Goal: Task Accomplishment & Management: Complete application form

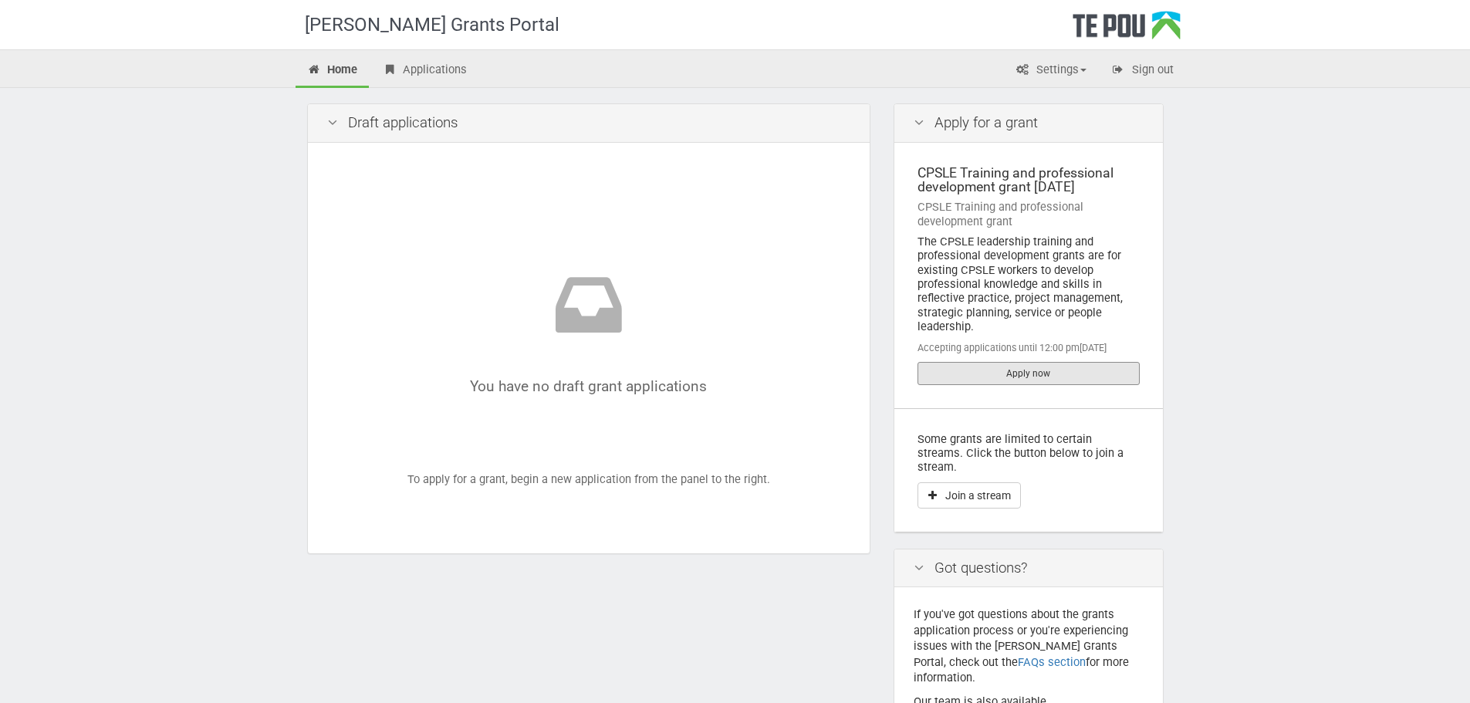
click at [953, 364] on link "Apply now" at bounding box center [1029, 373] width 222 height 23
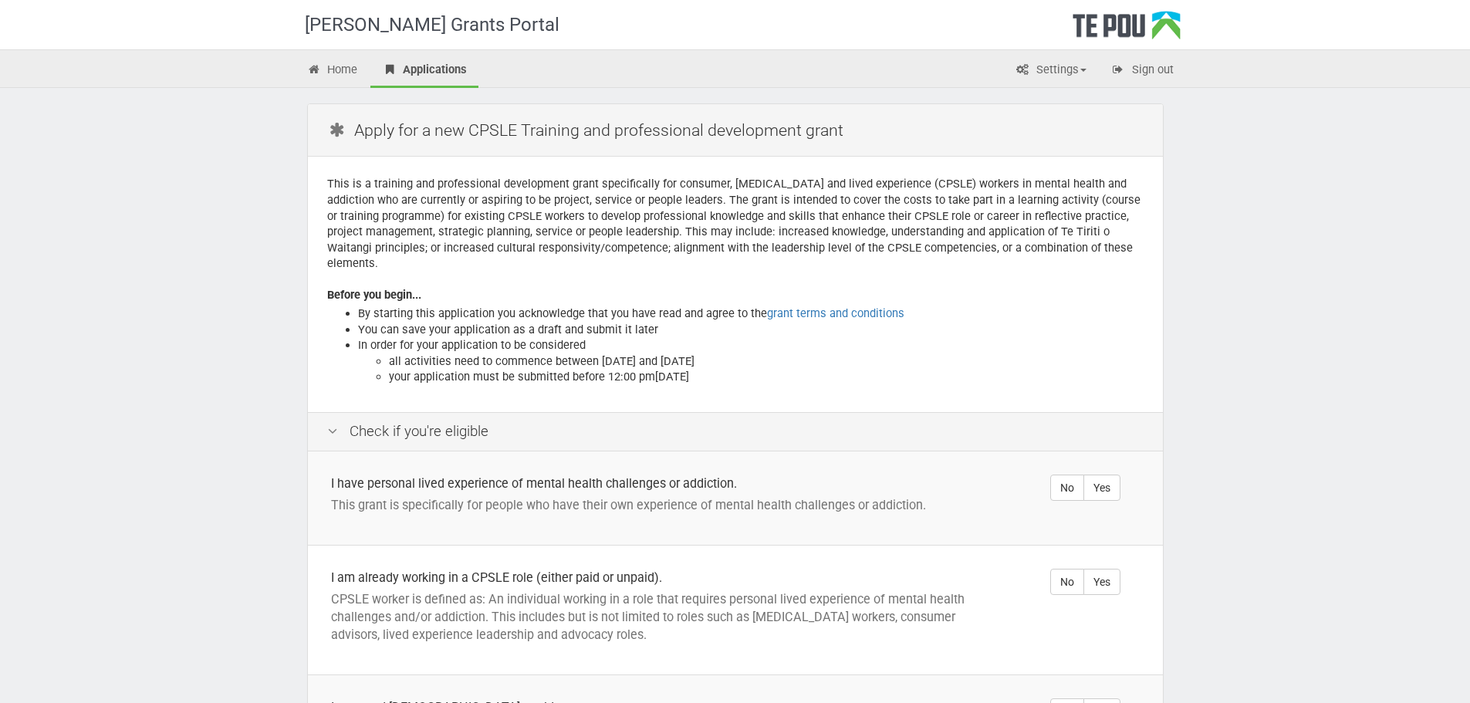
click at [1109, 475] on label "Yes" at bounding box center [1102, 488] width 37 height 26
radio input "true"
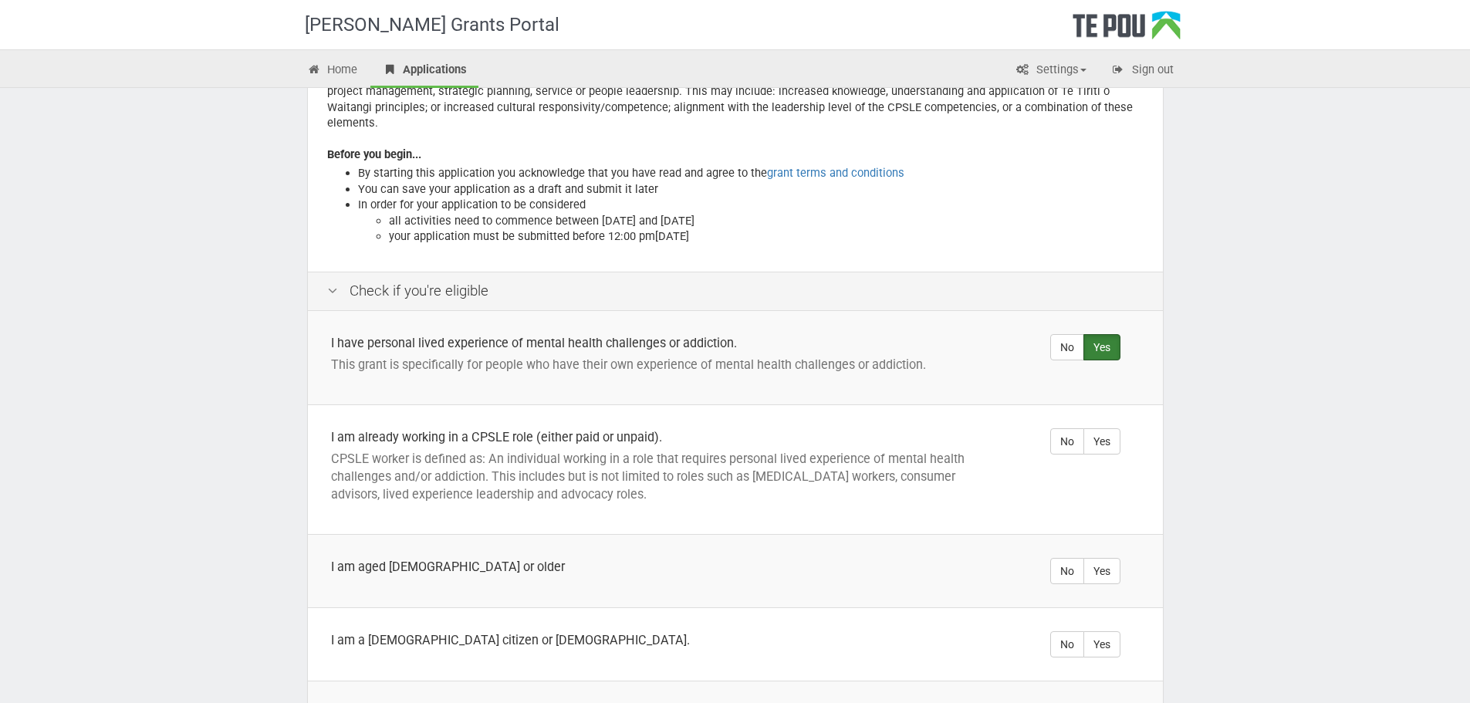
scroll to position [154, 0]
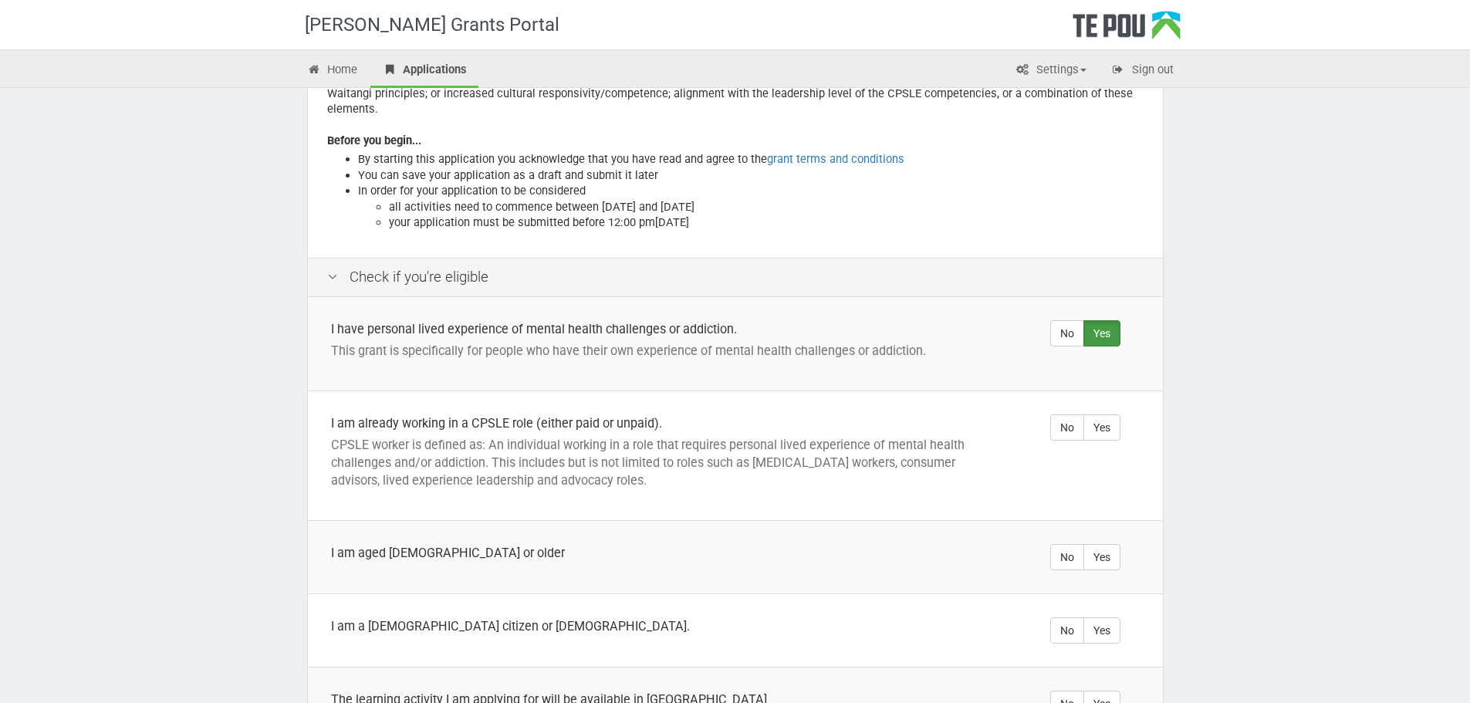
click at [1098, 414] on label "Yes" at bounding box center [1102, 427] width 37 height 26
radio input "true"
click at [1101, 544] on label "Yes" at bounding box center [1102, 557] width 37 height 26
radio input "true"
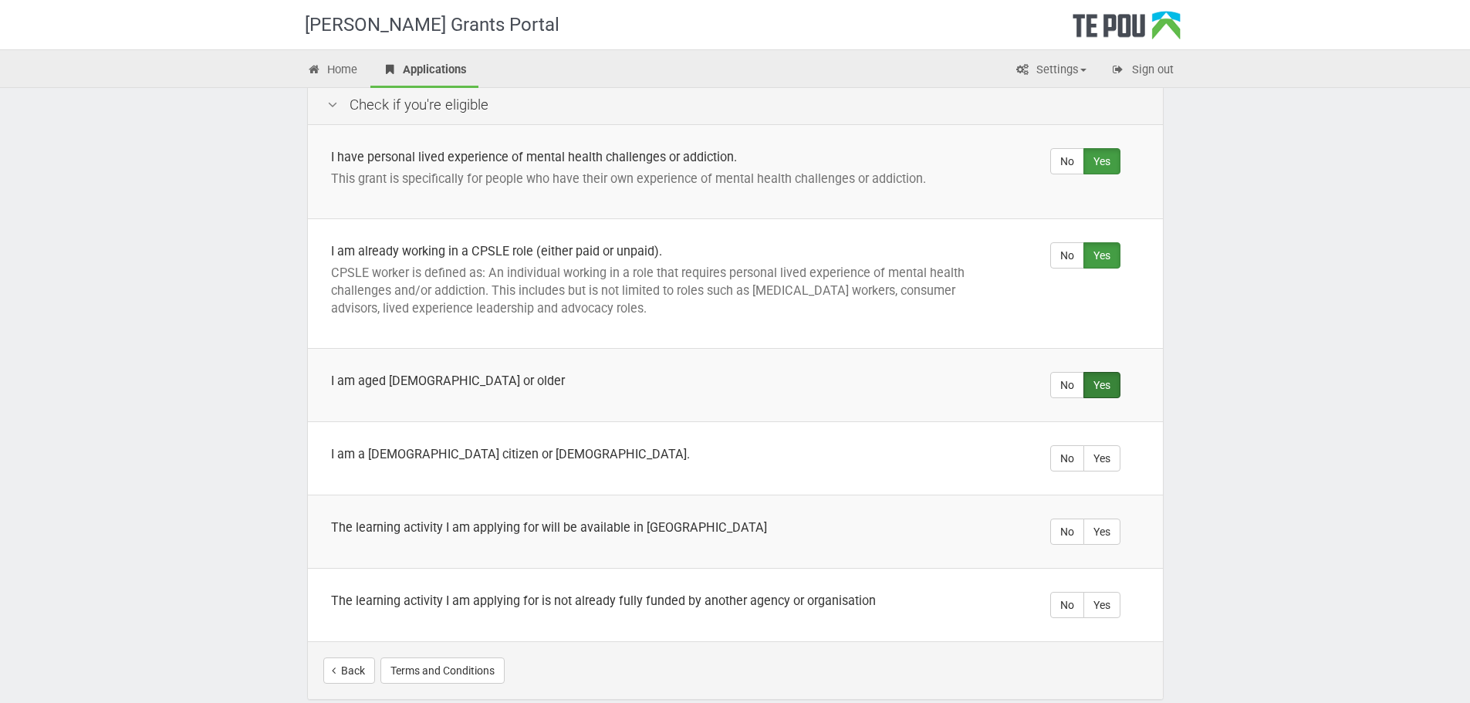
scroll to position [386, 0]
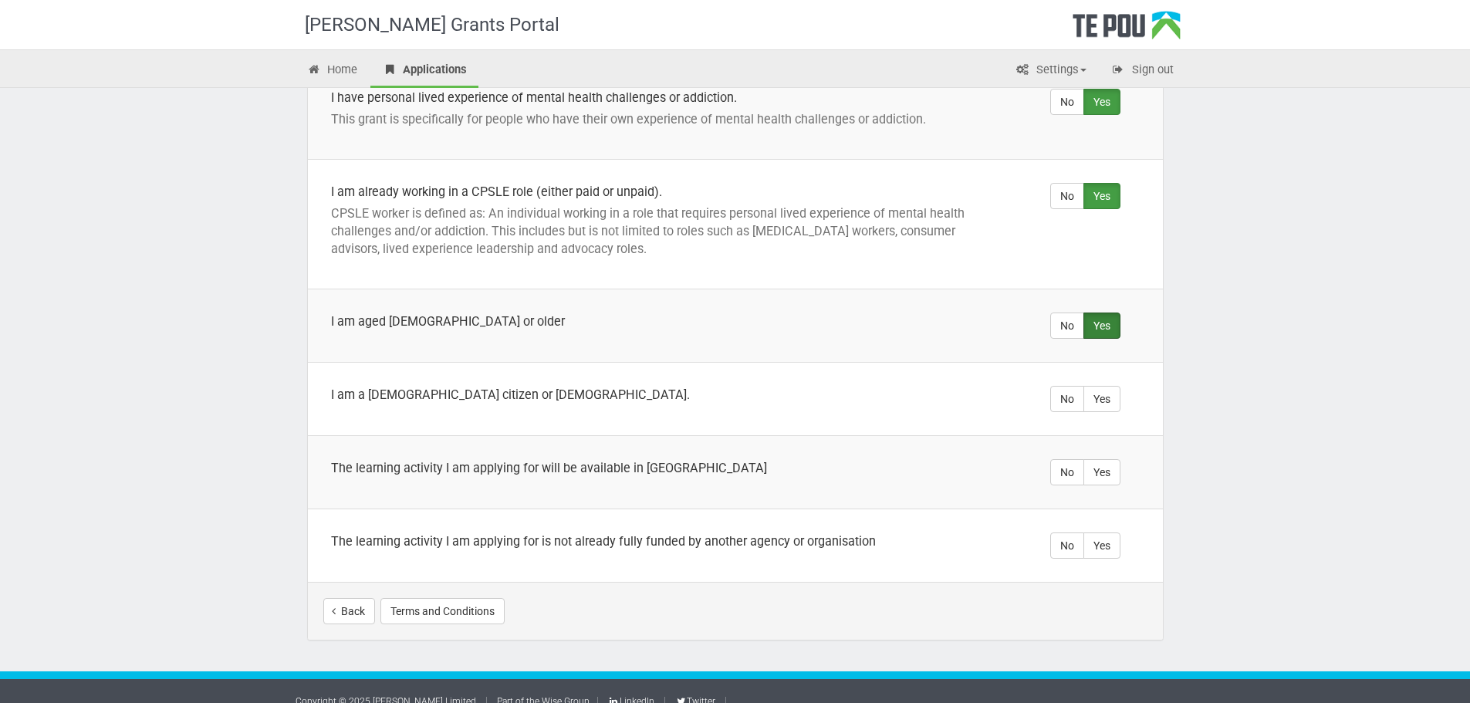
click at [1099, 386] on label "Yes" at bounding box center [1102, 399] width 37 height 26
radio input "true"
click at [1100, 459] on label "Yes" at bounding box center [1102, 472] width 37 height 26
radio input "true"
click at [1103, 533] on label "Yes" at bounding box center [1102, 546] width 37 height 26
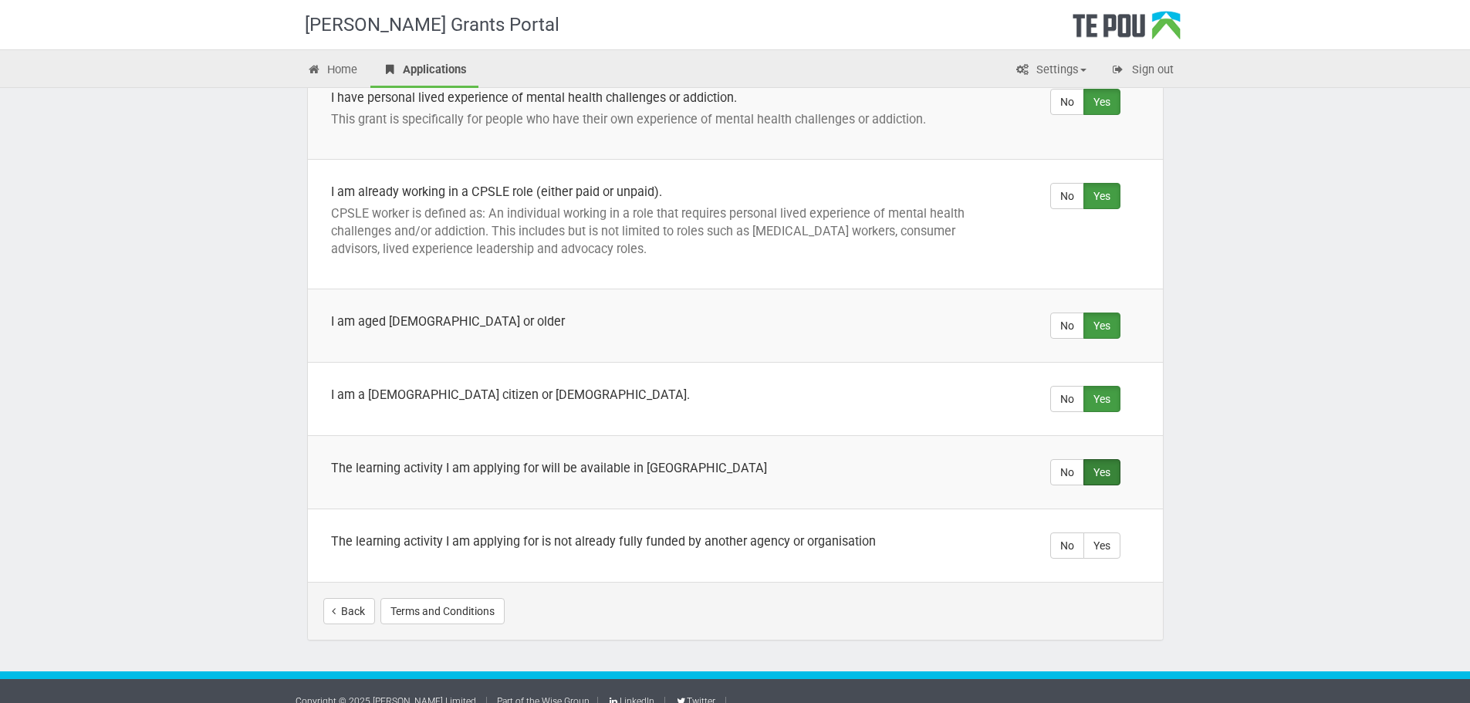
radio input "true"
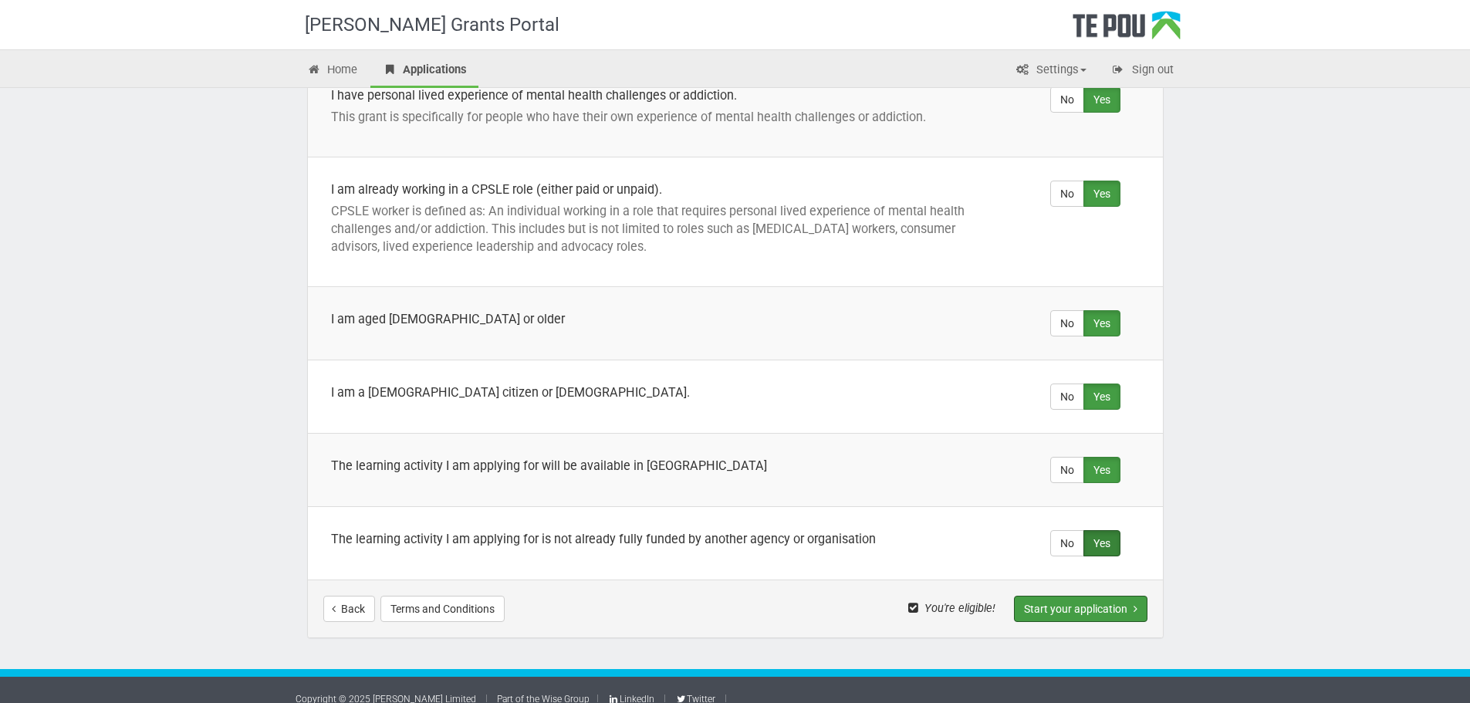
click at [1042, 596] on button "Start your application" at bounding box center [1081, 609] width 134 height 26
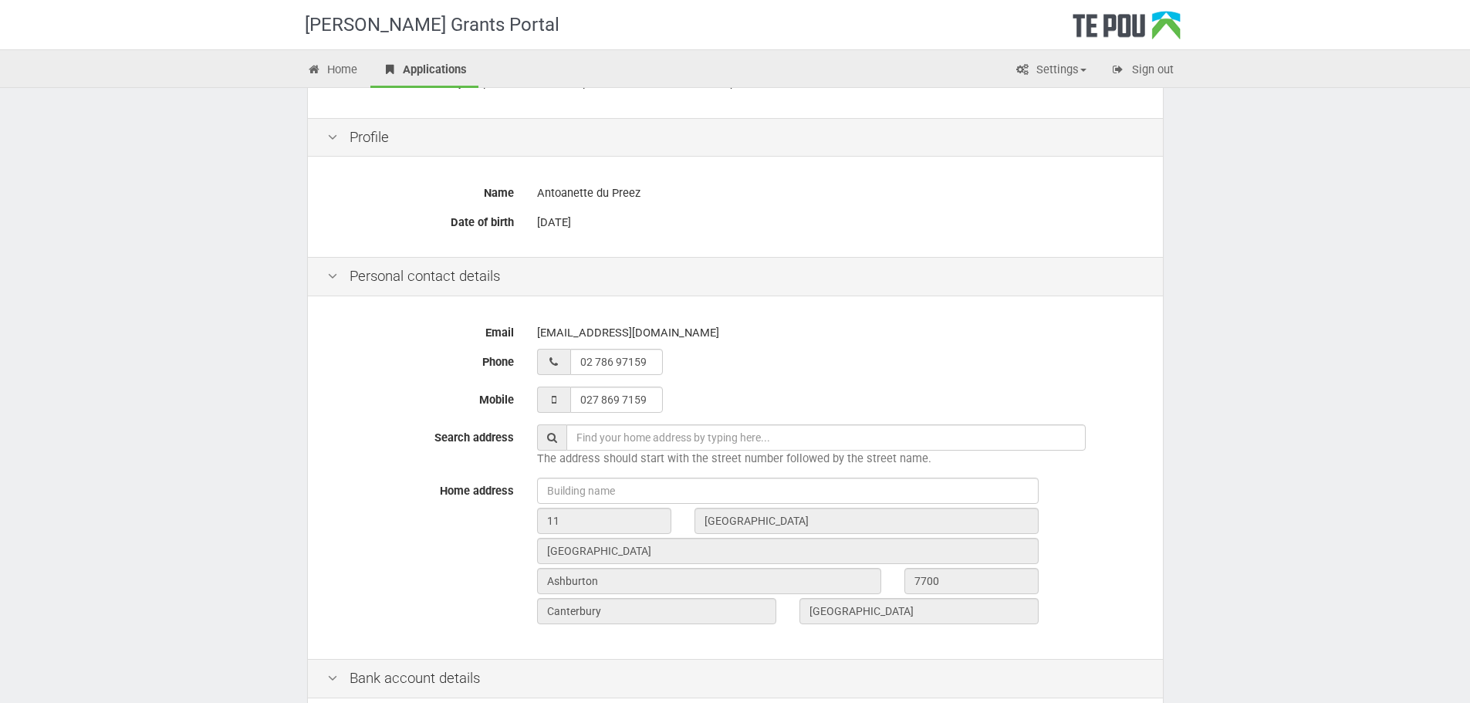
scroll to position [232, 0]
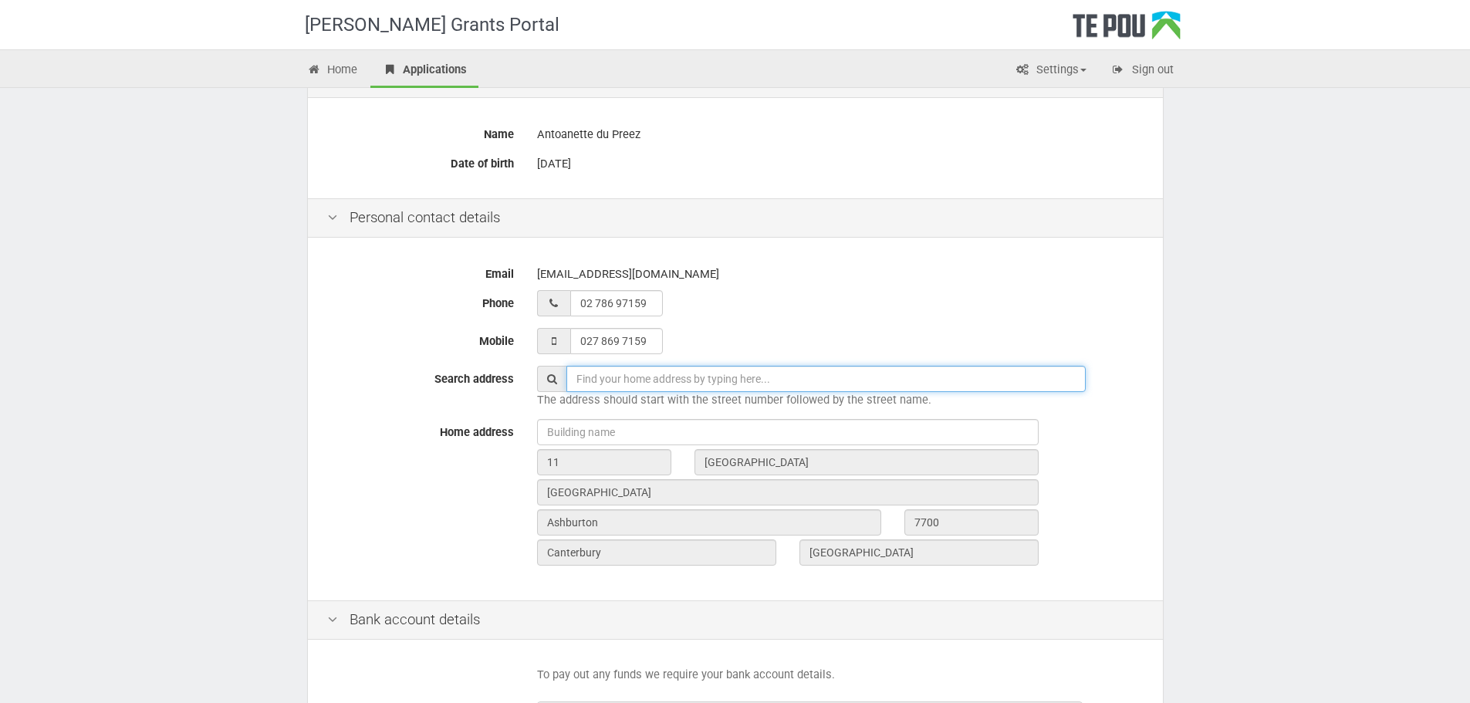
click at [587, 371] on input "text" at bounding box center [826, 379] width 519 height 26
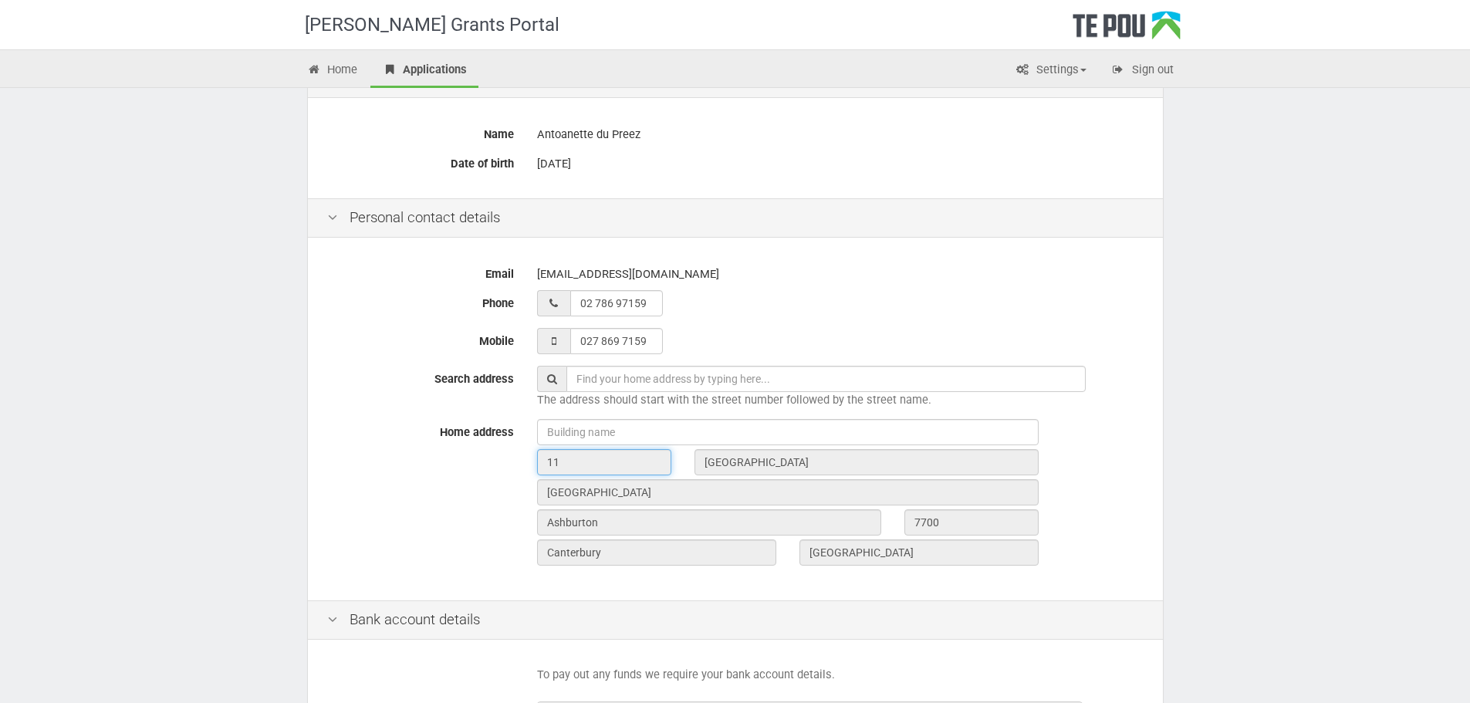
drag, startPoint x: 564, startPoint y: 461, endPoint x: 435, endPoint y: 439, distance: 131.5
click at [445, 442] on div "Home address 11 Beach Road Hampstead Ashburton 7700 Canterbury New Zealand" at bounding box center [736, 494] width 840 height 151
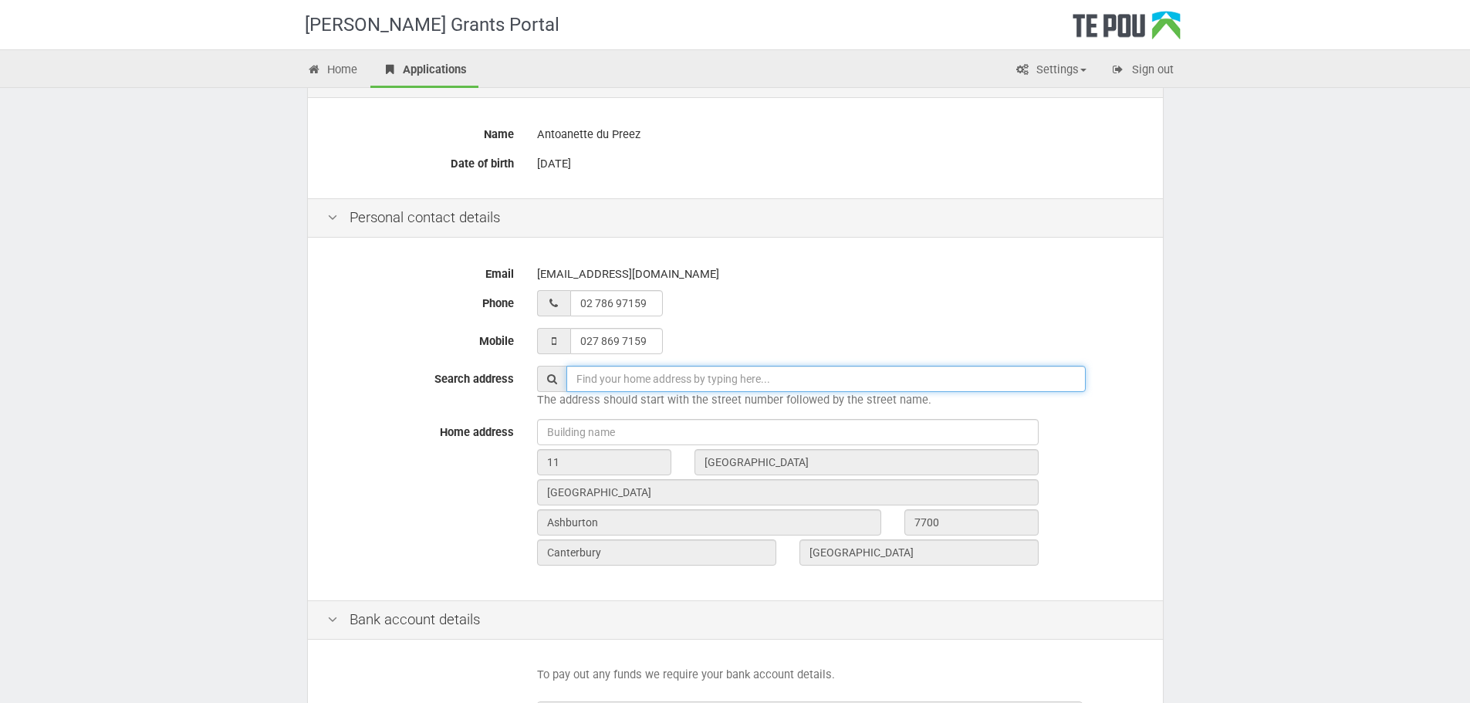
click at [577, 375] on input "text" at bounding box center [826, 379] width 519 height 26
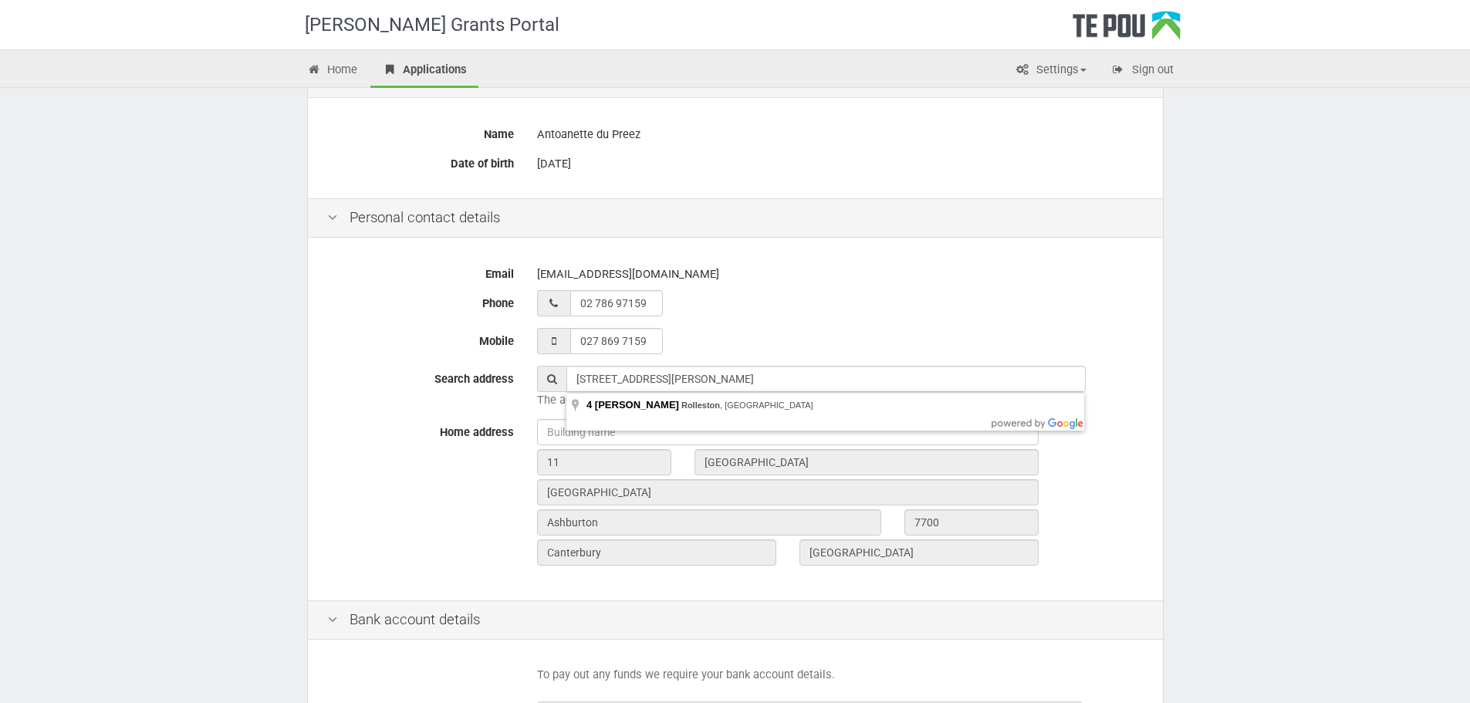
type input "4 Lilli Lane, Rolleston, New Zealand"
type input "4"
type input "Lilli Lane"
type input "Rolleston"
type input "7614"
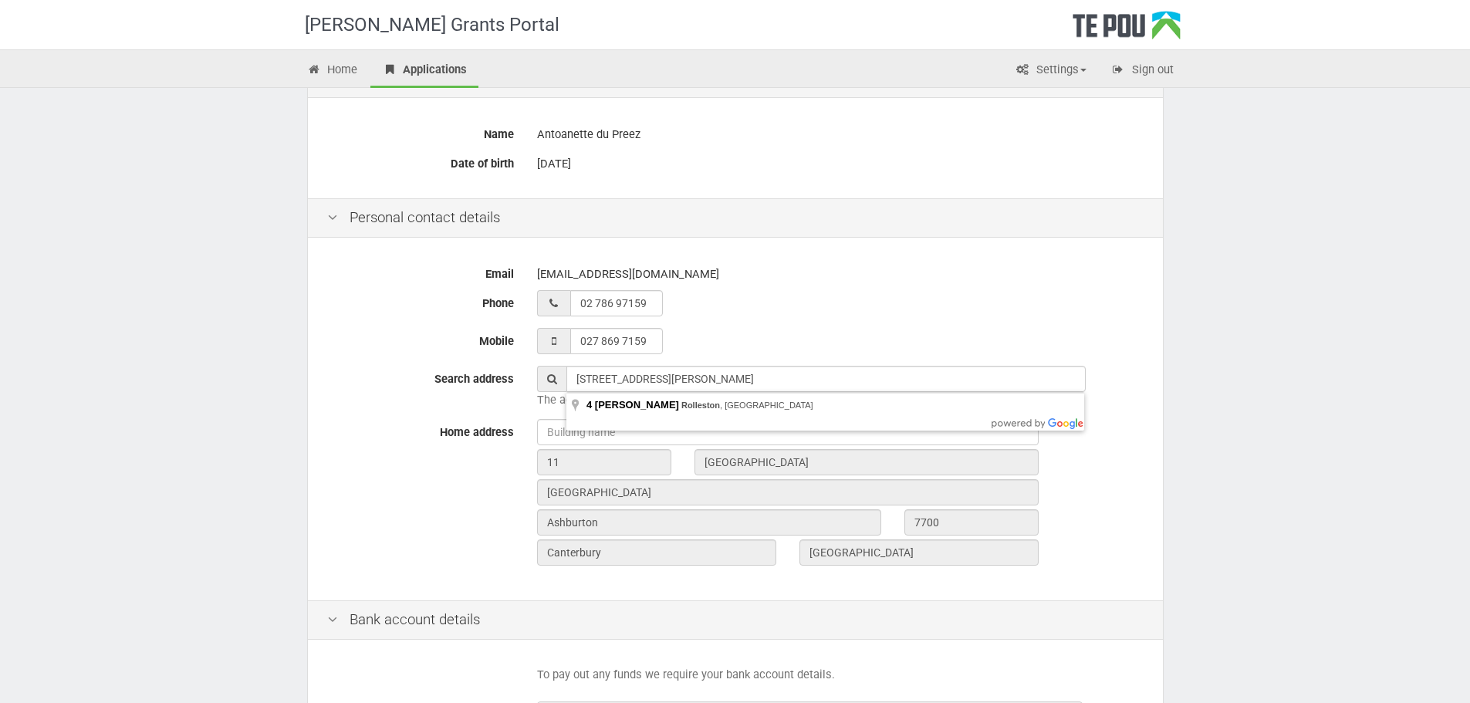
type input "Canterbury Region"
type input "New Zealand"
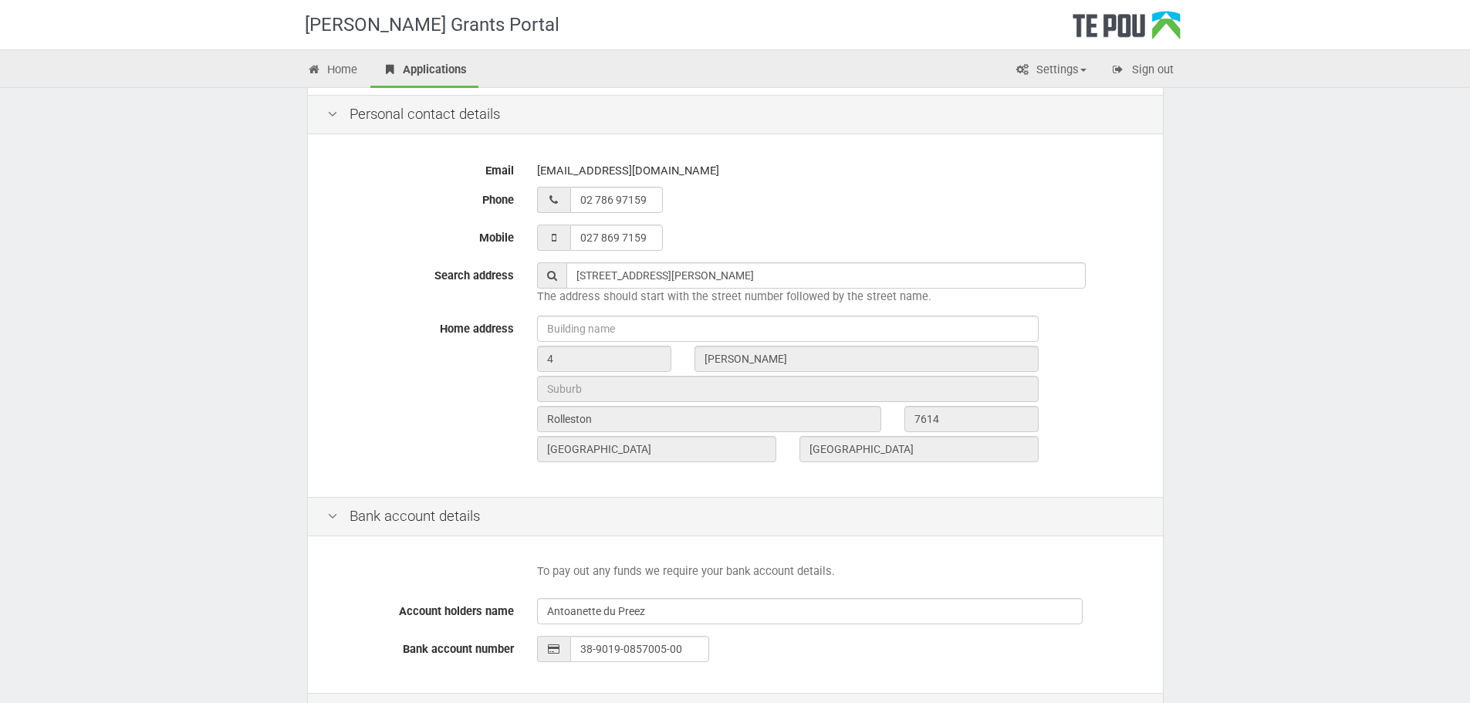
scroll to position [463, 0]
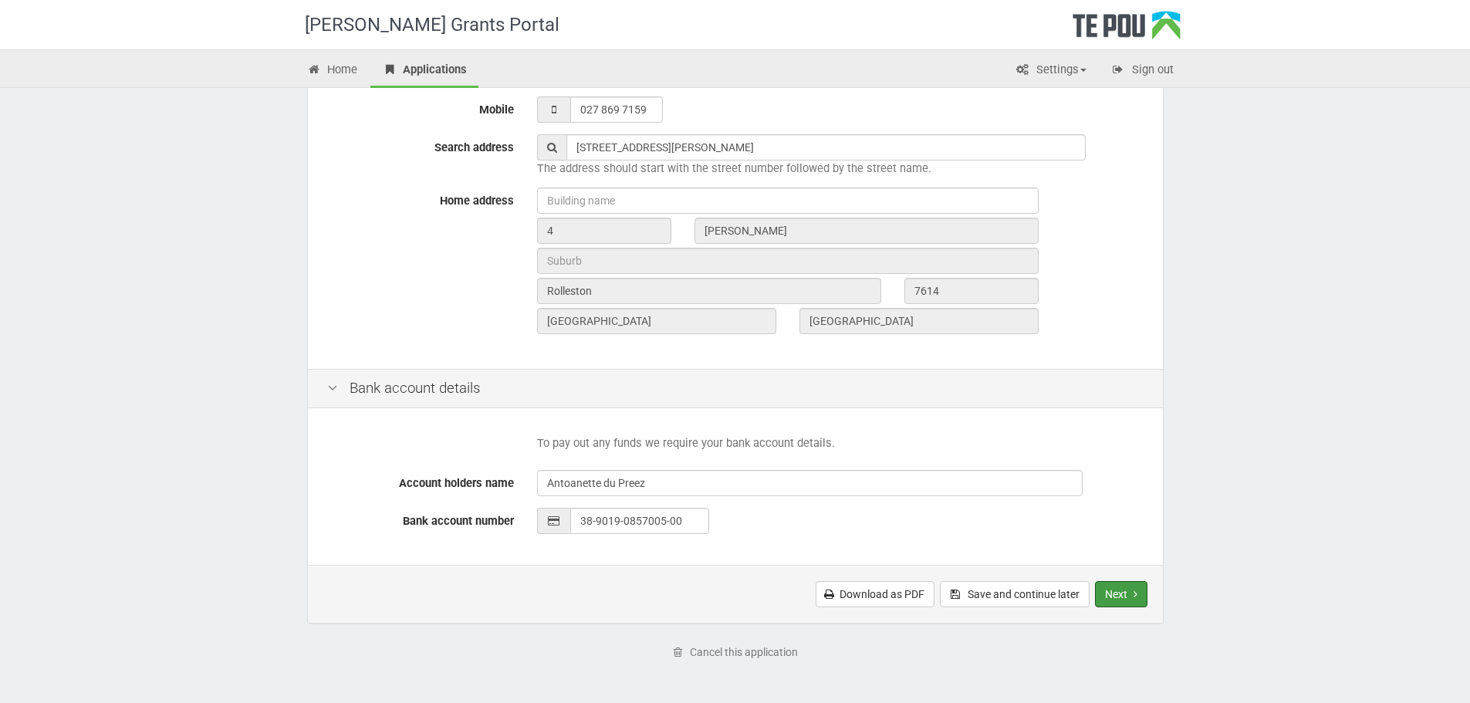
click at [1121, 590] on button "Next" at bounding box center [1121, 594] width 52 height 26
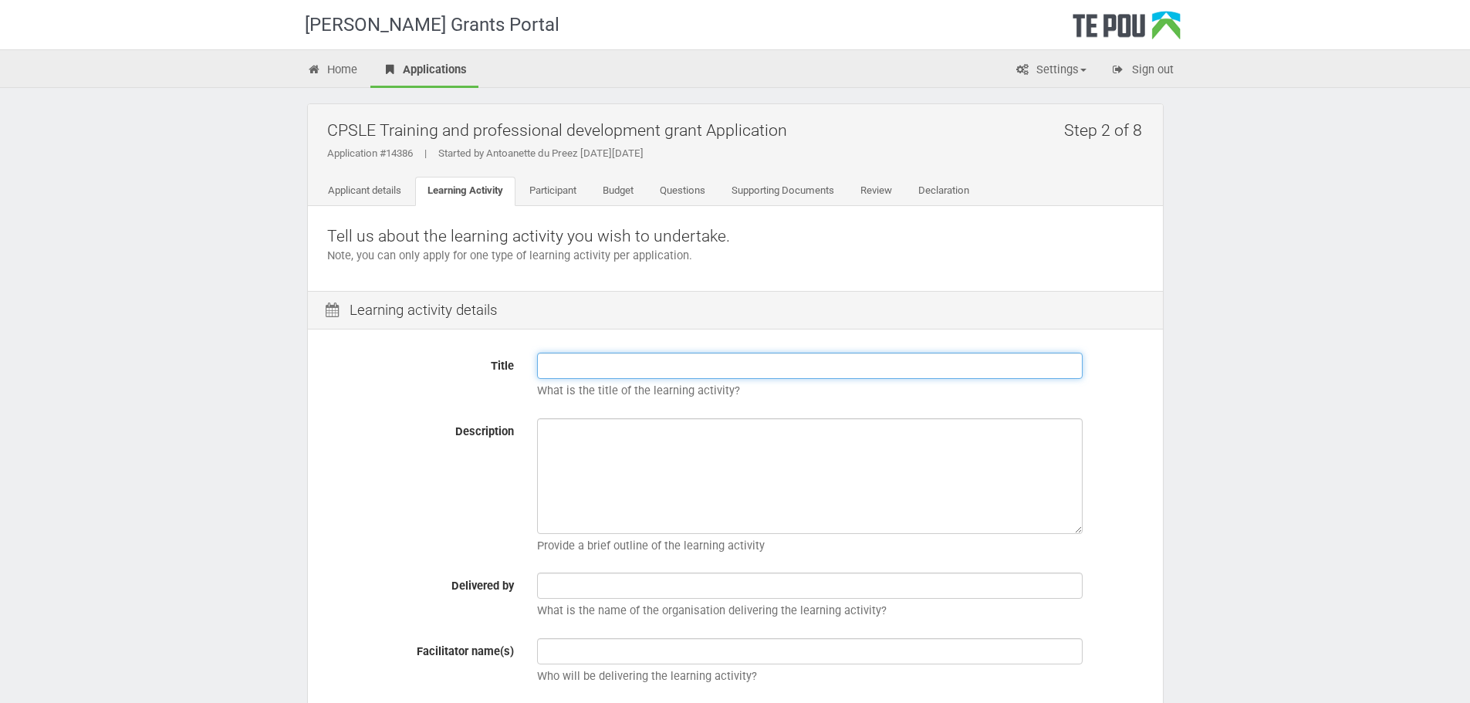
click at [577, 362] on input "Title" at bounding box center [810, 366] width 546 height 26
paste input "New Zealand Diploma in Health and Wellbeing (Level 5) Applied Practice"
type input "New Zealand Diploma in Health and Wellbeing (Level 5) Applied Practice"
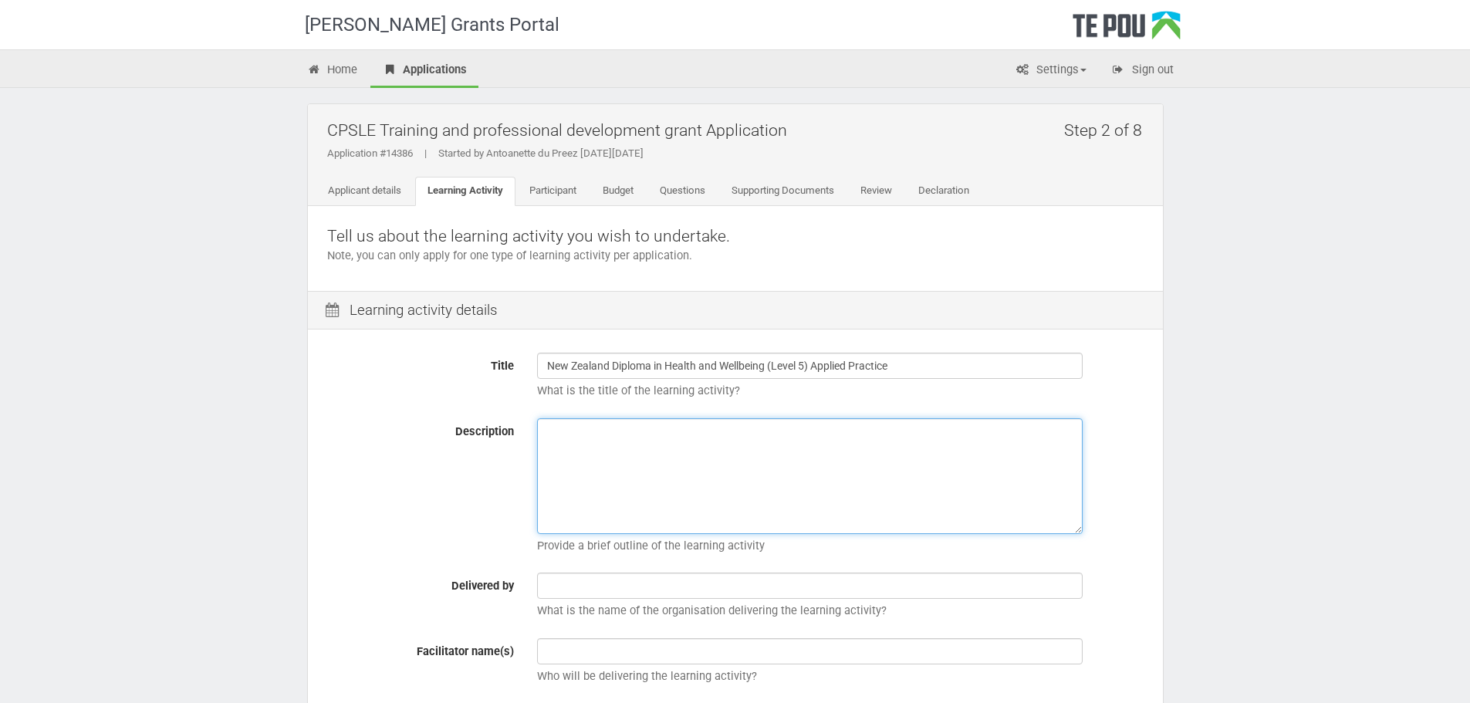
click at [545, 432] on textarea "Description" at bounding box center [810, 476] width 546 height 116
paste textarea "New Zealand Diploma in Health and Wellbeing (Level 5) Applied Practice"
type textarea "New Zealand Diploma in Health and Wellbeing (Level 5) Applied Practice"
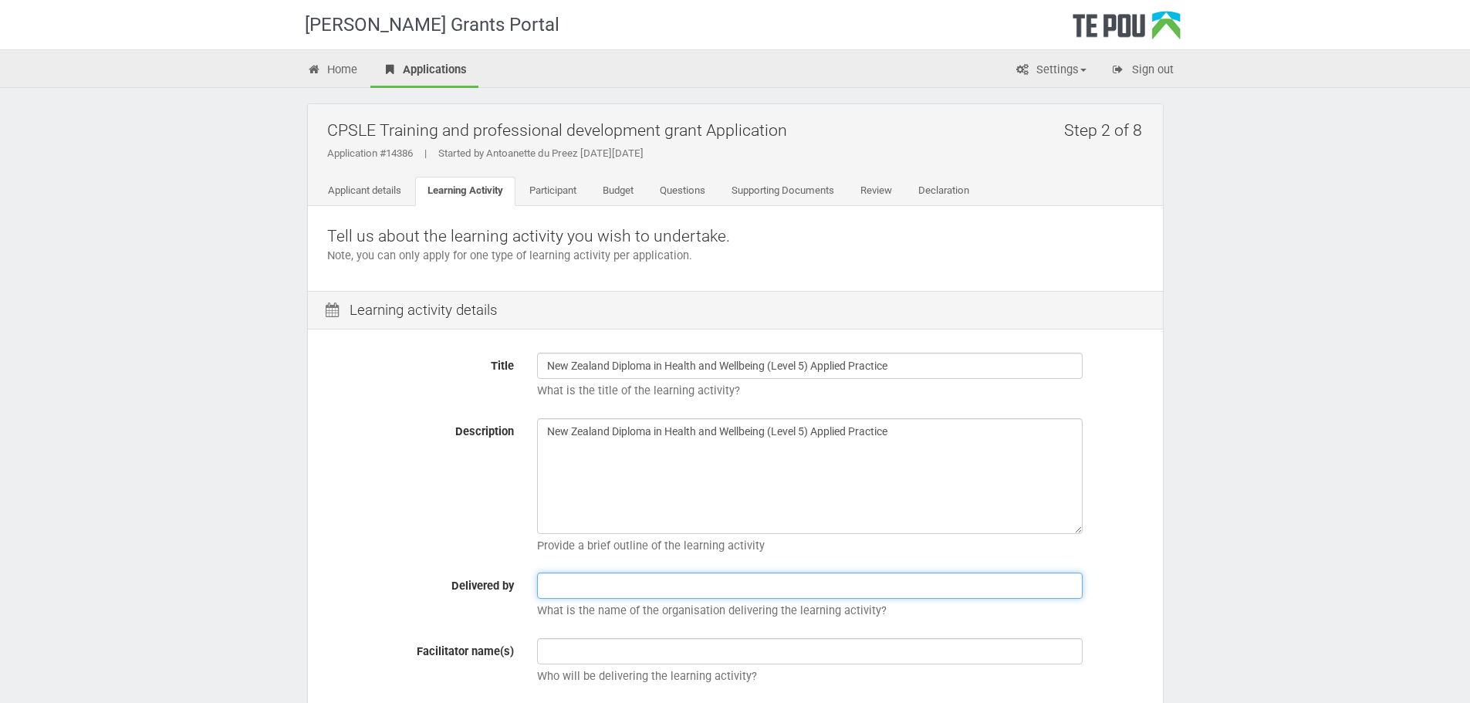
click at [568, 586] on input "text" at bounding box center [810, 586] width 546 height 26
type input "c"
type input "CareerForce"
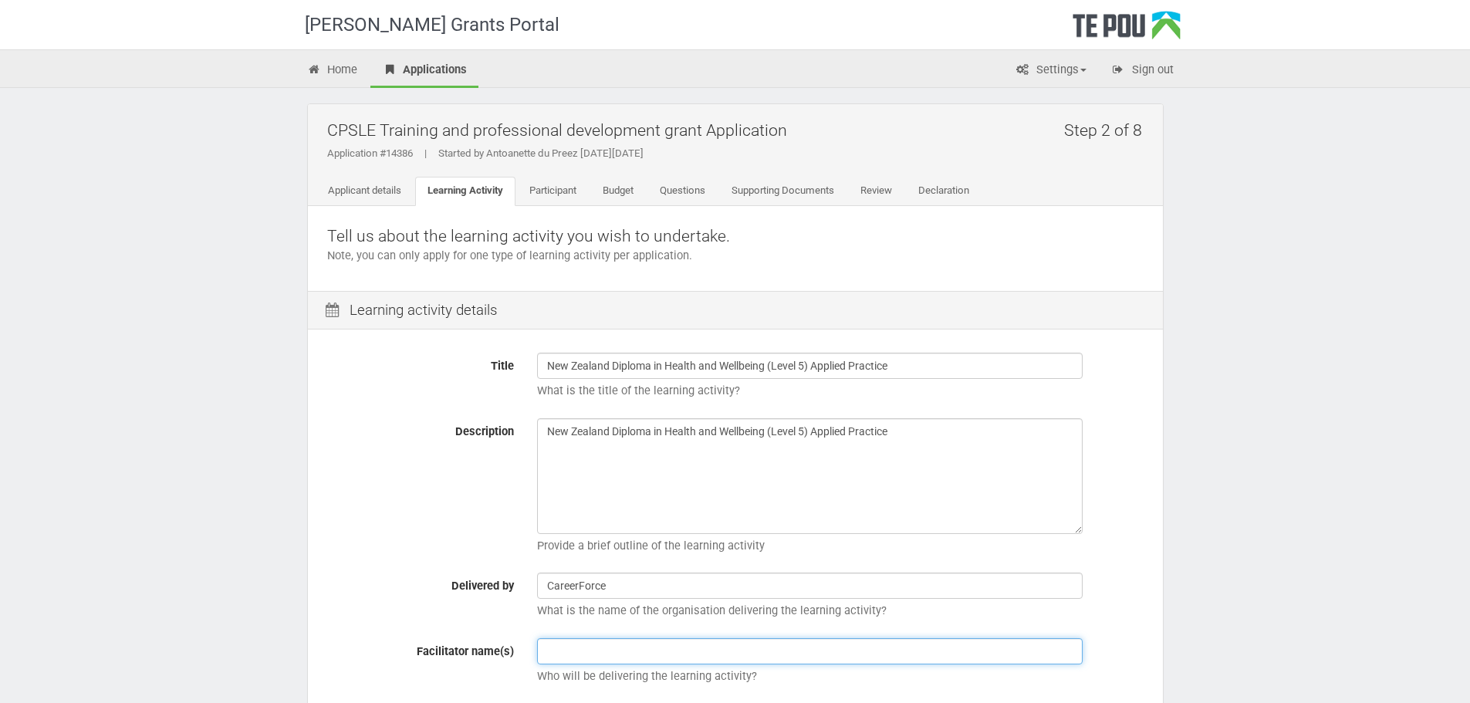
click at [564, 644] on input "text" at bounding box center [810, 651] width 546 height 26
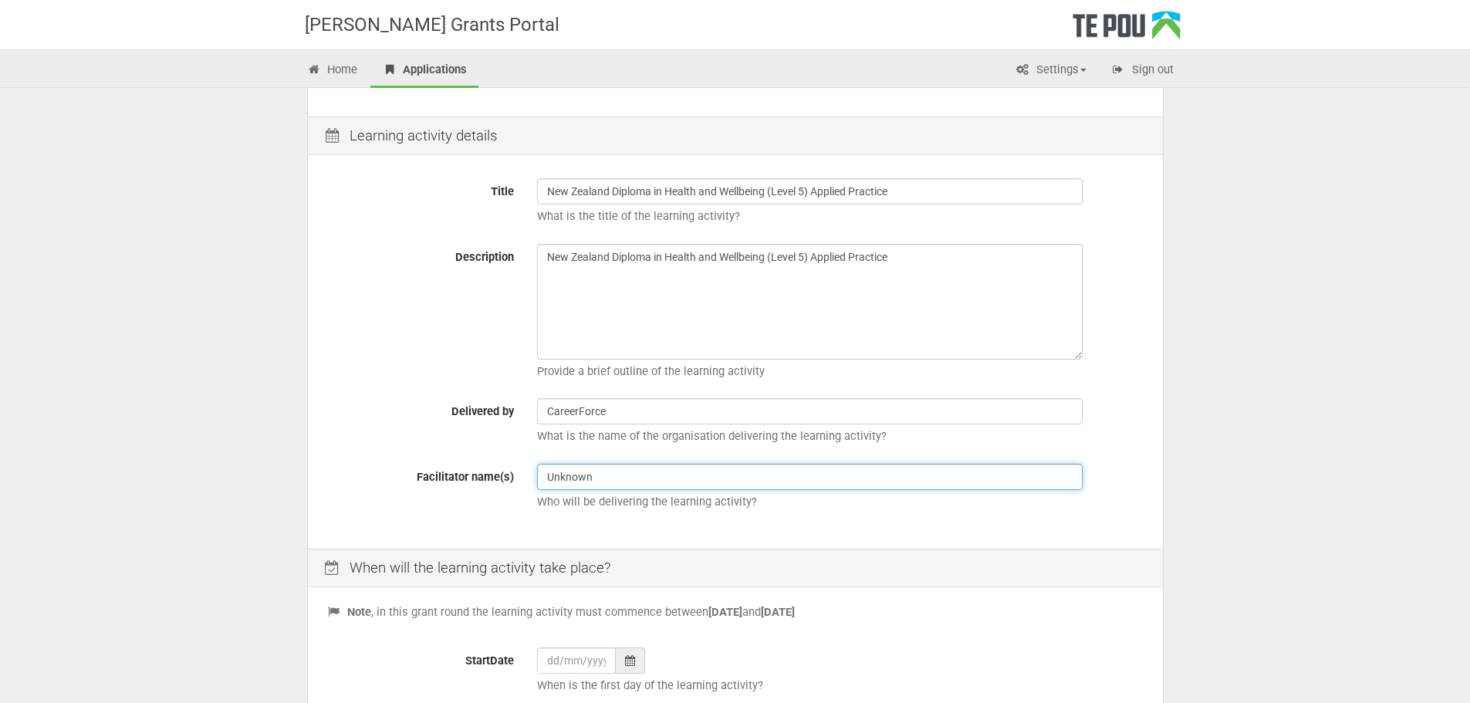
scroll to position [232, 0]
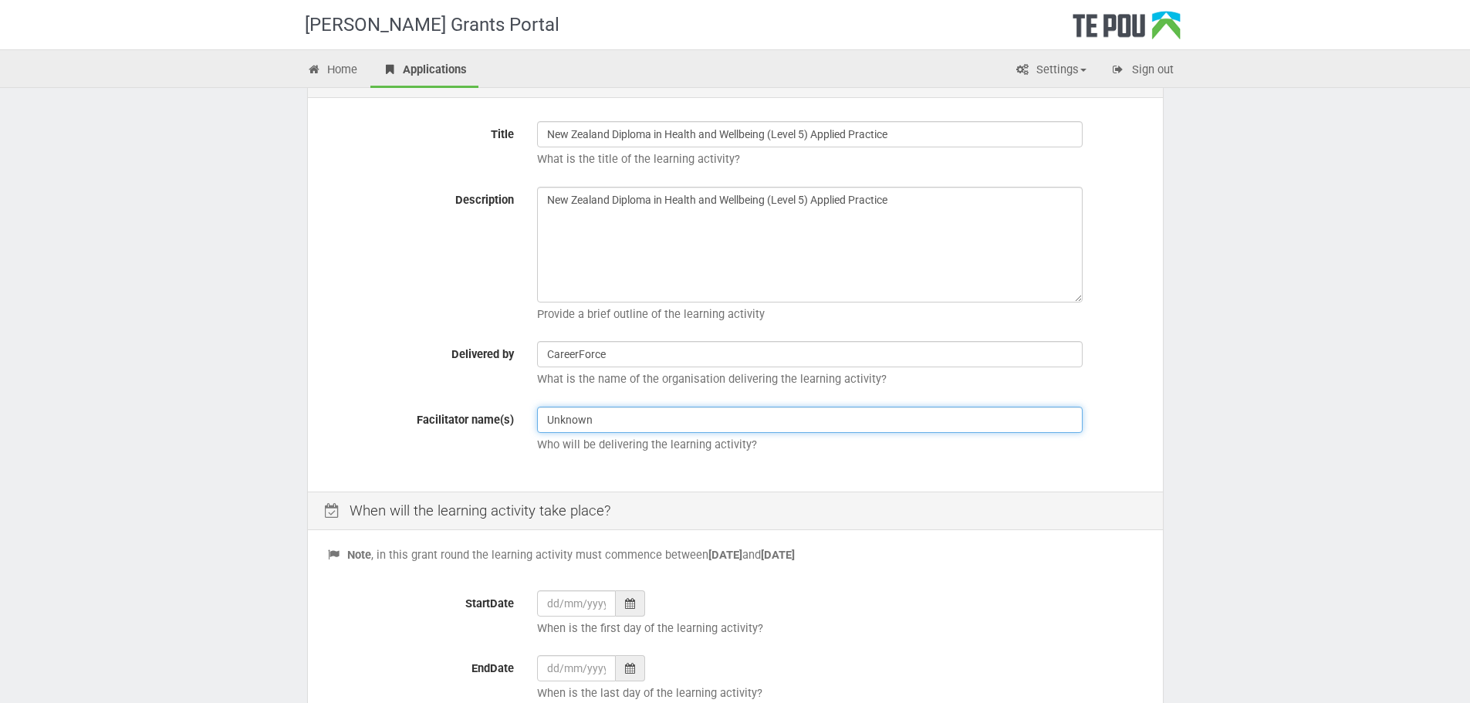
type input "Unknown"
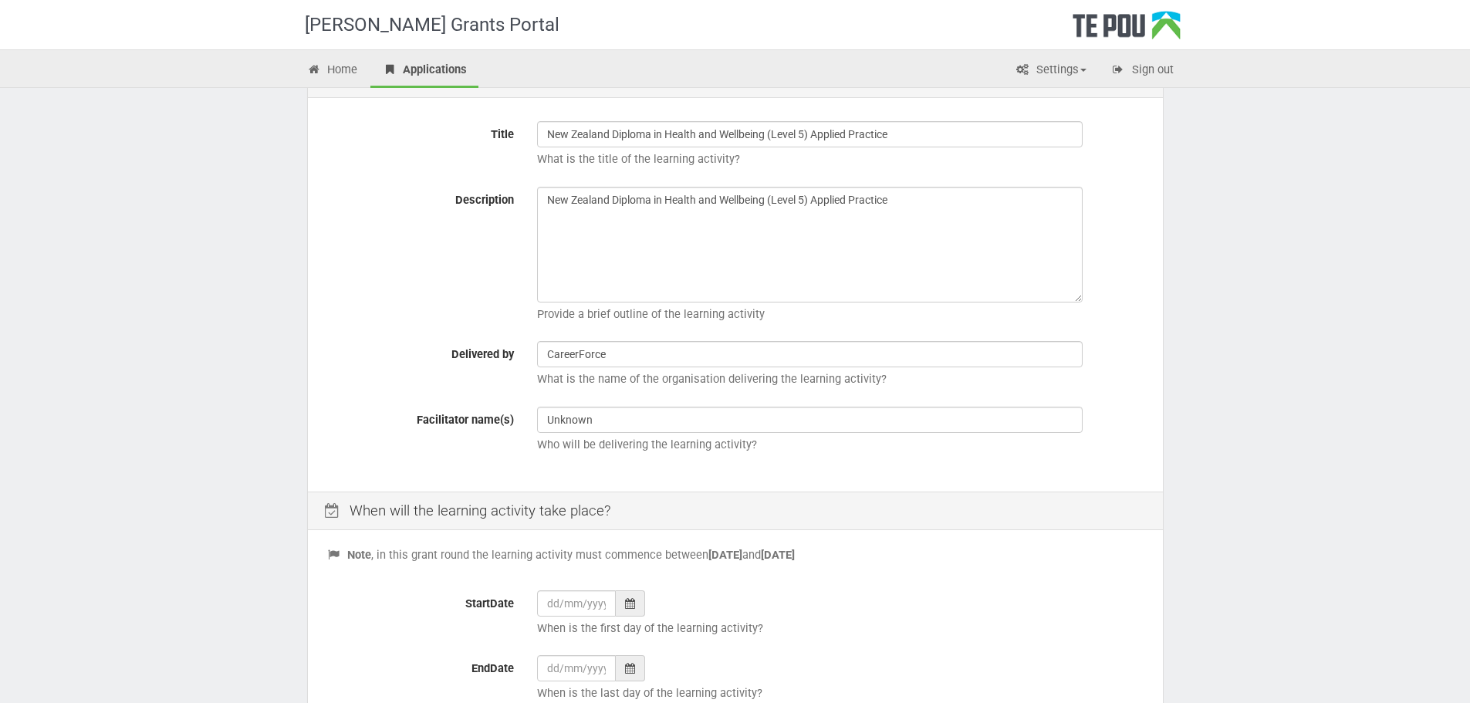
click at [629, 598] on icon at bounding box center [630, 603] width 10 height 11
click at [692, 412] on th "»" at bounding box center [691, 411] width 23 height 23
click at [573, 475] on td "5" at bounding box center [575, 480] width 23 height 23
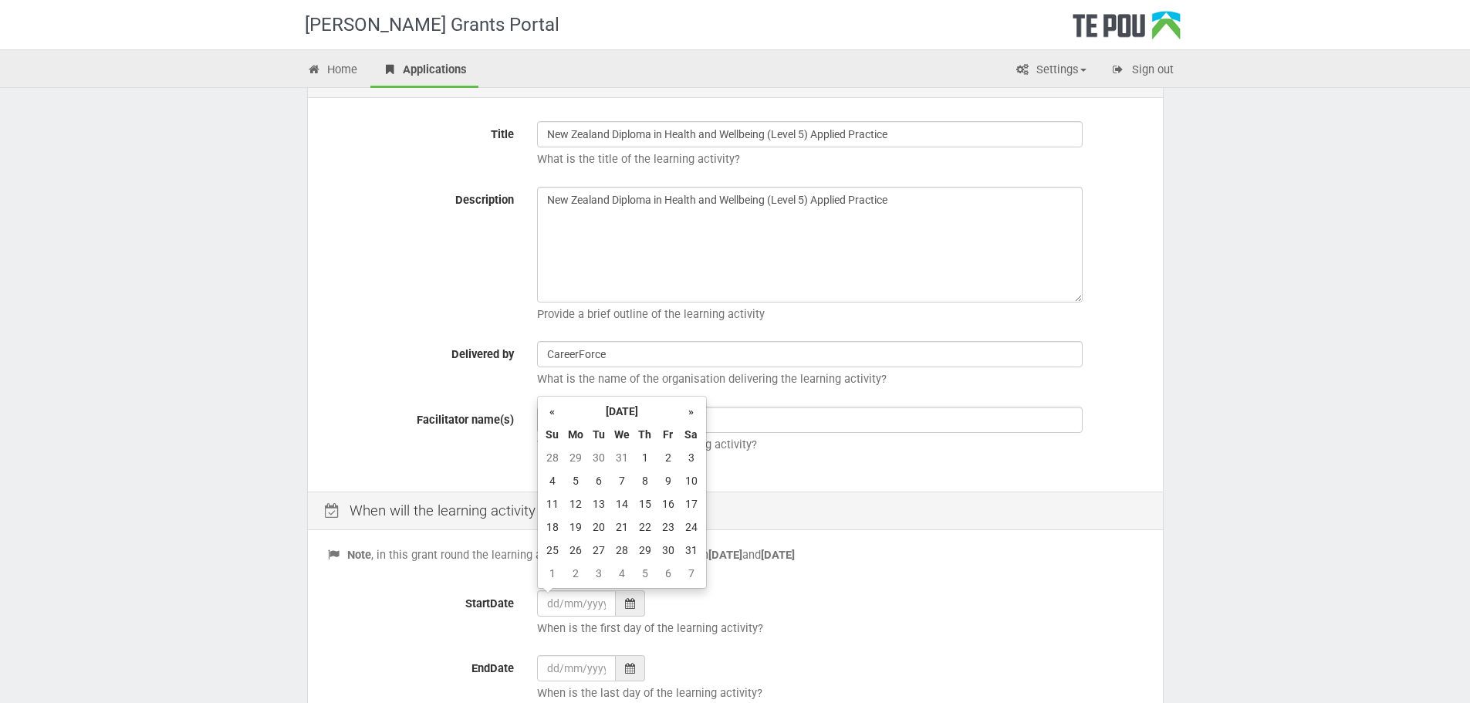
type input "05/01/2026"
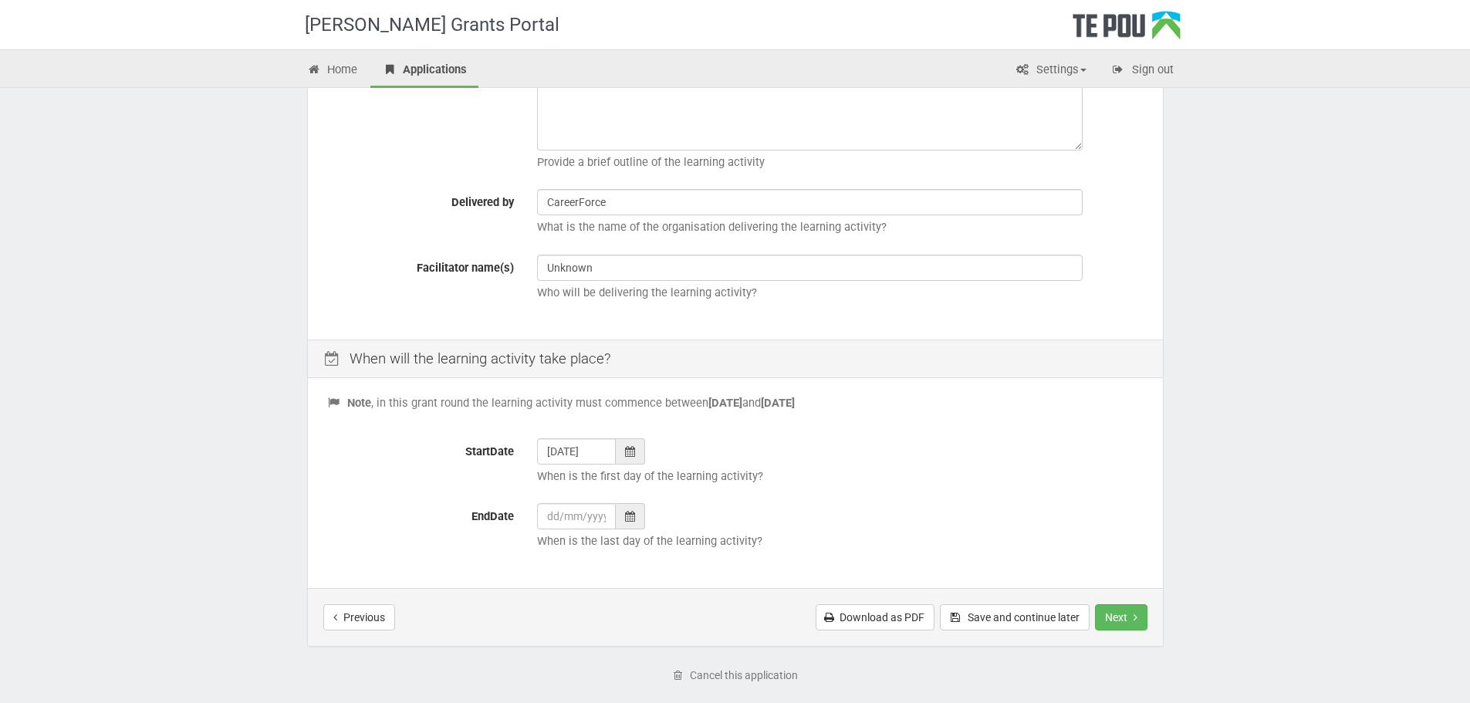
scroll to position [386, 0]
click at [633, 509] on icon at bounding box center [630, 514] width 10 height 11
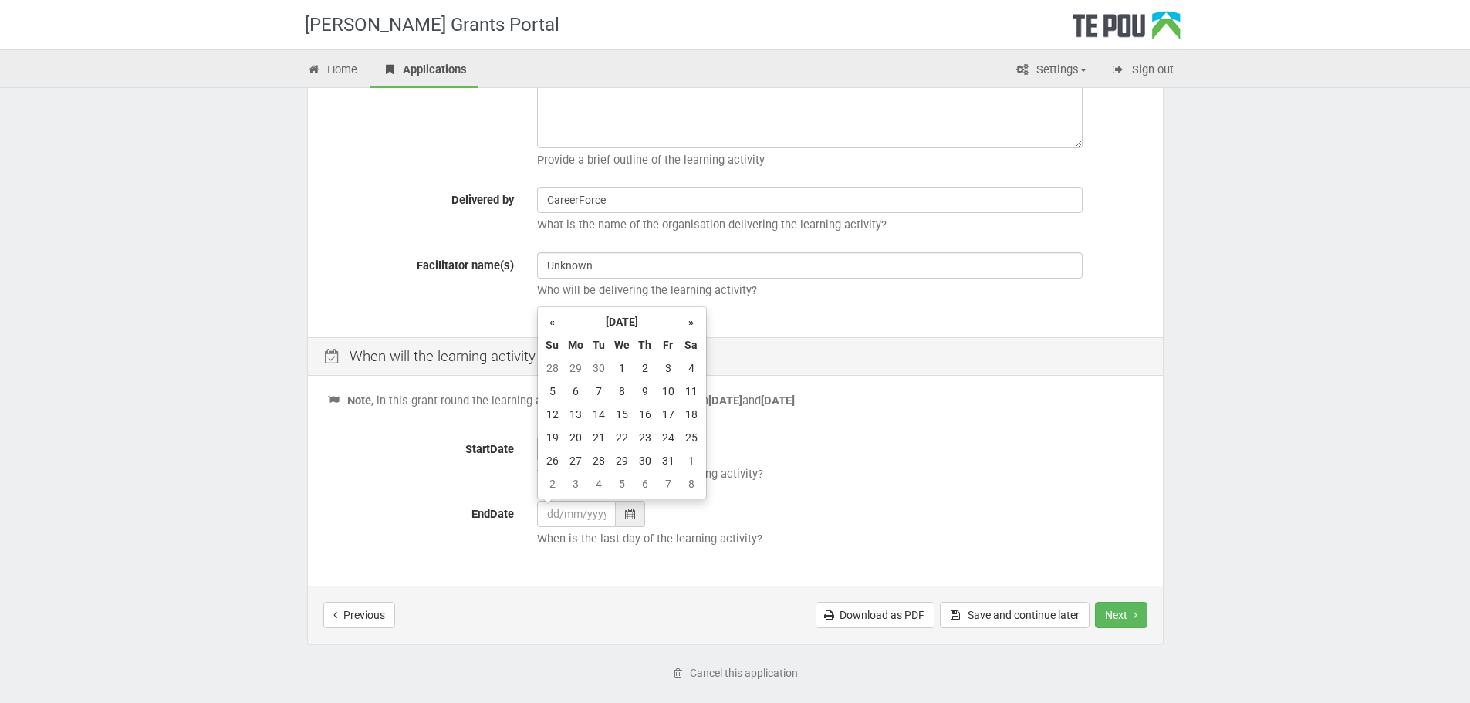
click at [688, 319] on th "»" at bounding box center [691, 321] width 23 height 23
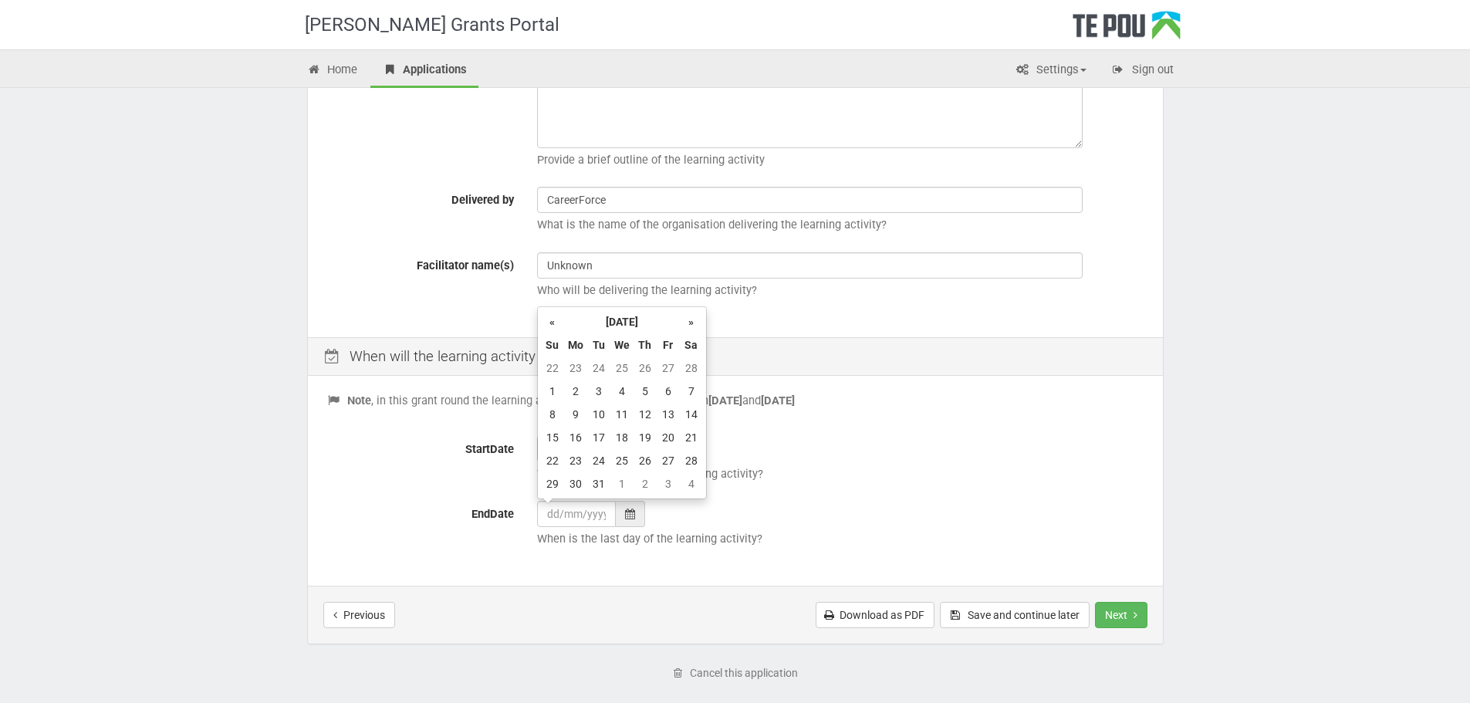
click at [688, 319] on th "»" at bounding box center [691, 321] width 23 height 23
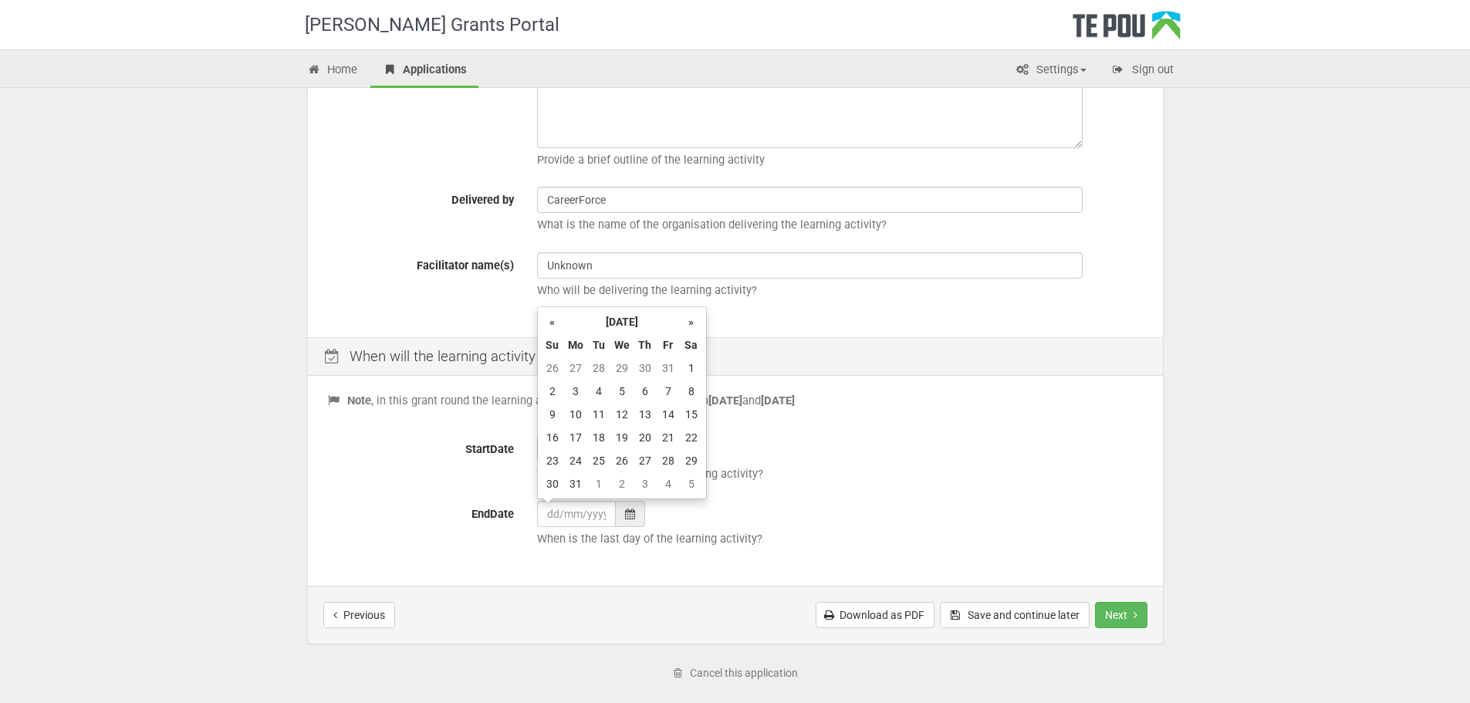
click at [688, 319] on th "»" at bounding box center [691, 321] width 23 height 23
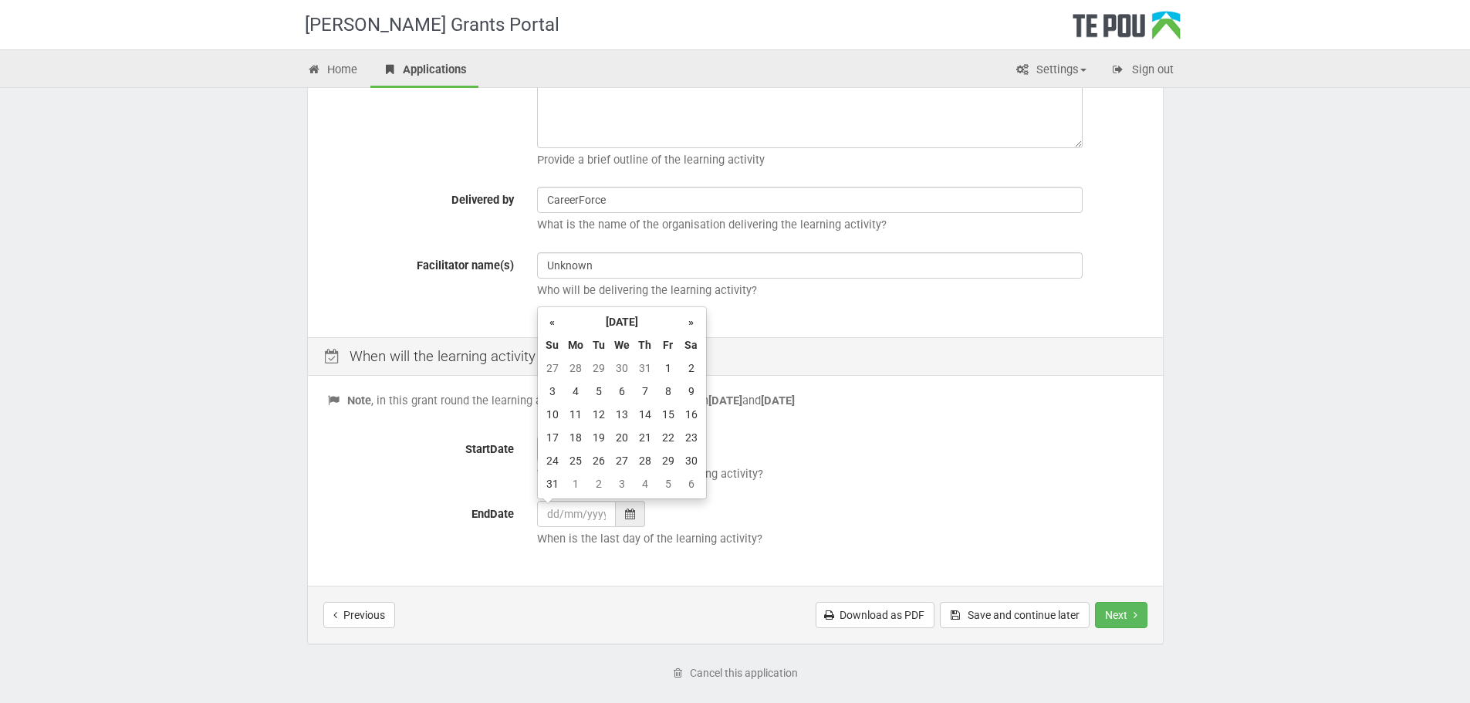
click at [594, 387] on td "5" at bounding box center [598, 391] width 23 height 23
type input "05/01/2027"
click at [1128, 604] on button "Next" at bounding box center [1121, 615] width 52 height 26
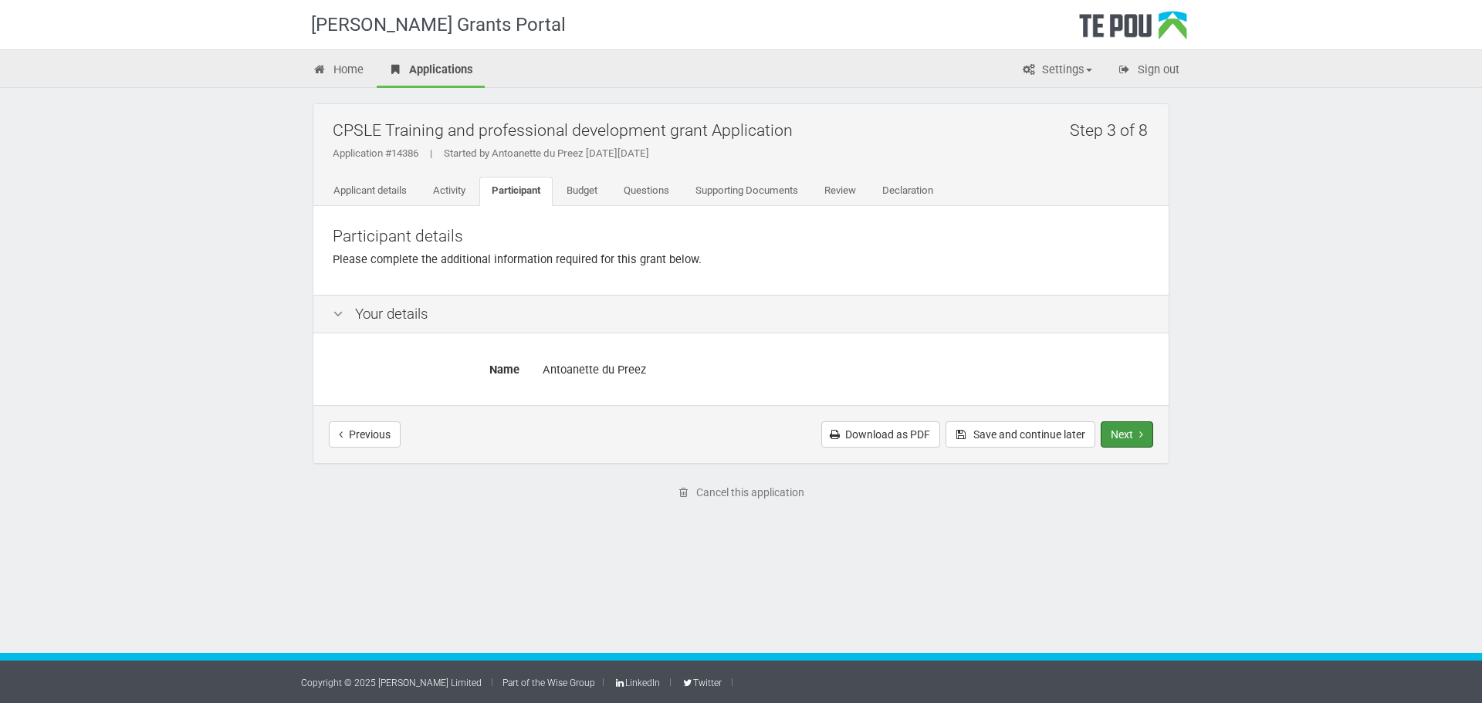
click at [1132, 434] on button "Next" at bounding box center [1127, 434] width 52 height 26
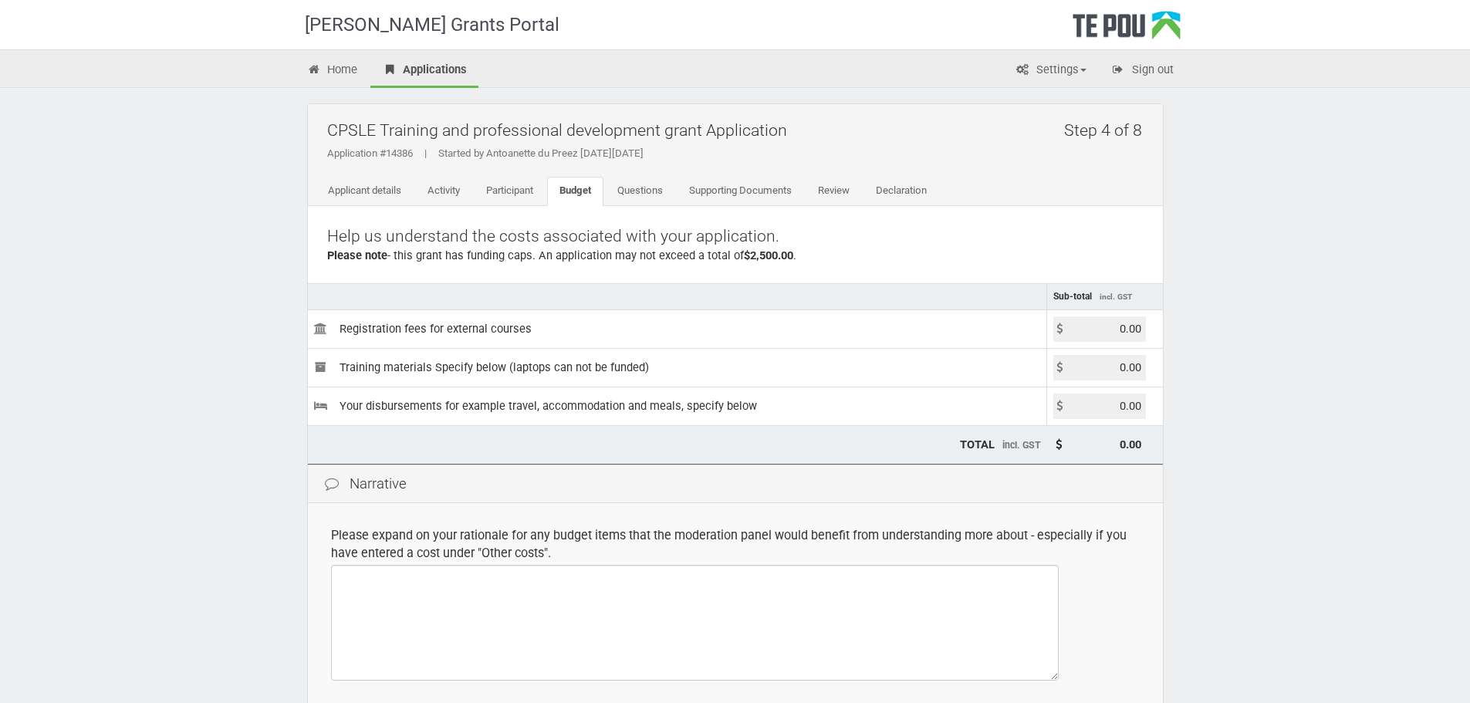
click at [1098, 328] on input "0.00" at bounding box center [1100, 328] width 93 height 25
type input "1000.00"
type input "1,000.00"
click at [1095, 370] on input "0.00" at bounding box center [1100, 367] width 93 height 25
type input "1000.00"
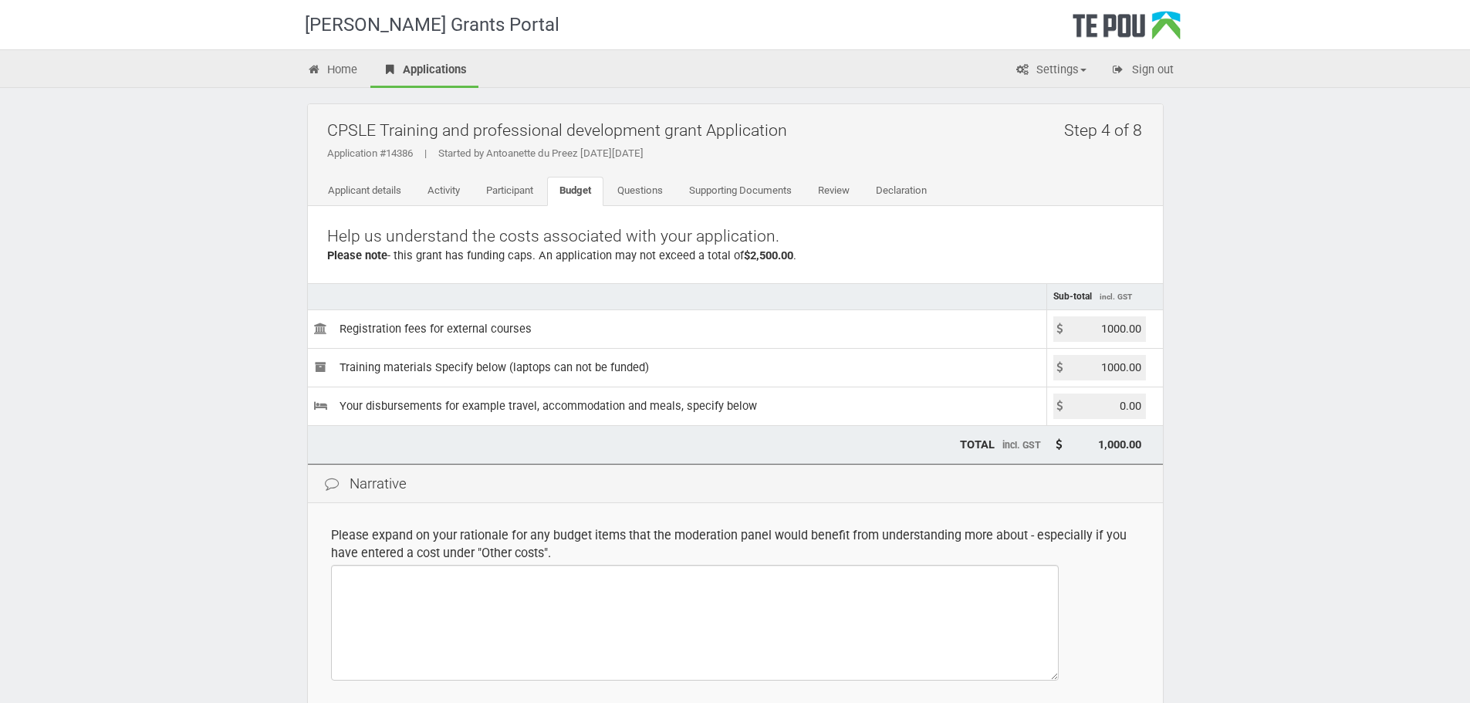
type input "2,000.00"
click at [1098, 415] on input "0.00" at bounding box center [1100, 406] width 93 height 25
type input "500.00"
type input "2,500.00"
click at [370, 601] on textarea at bounding box center [695, 623] width 728 height 116
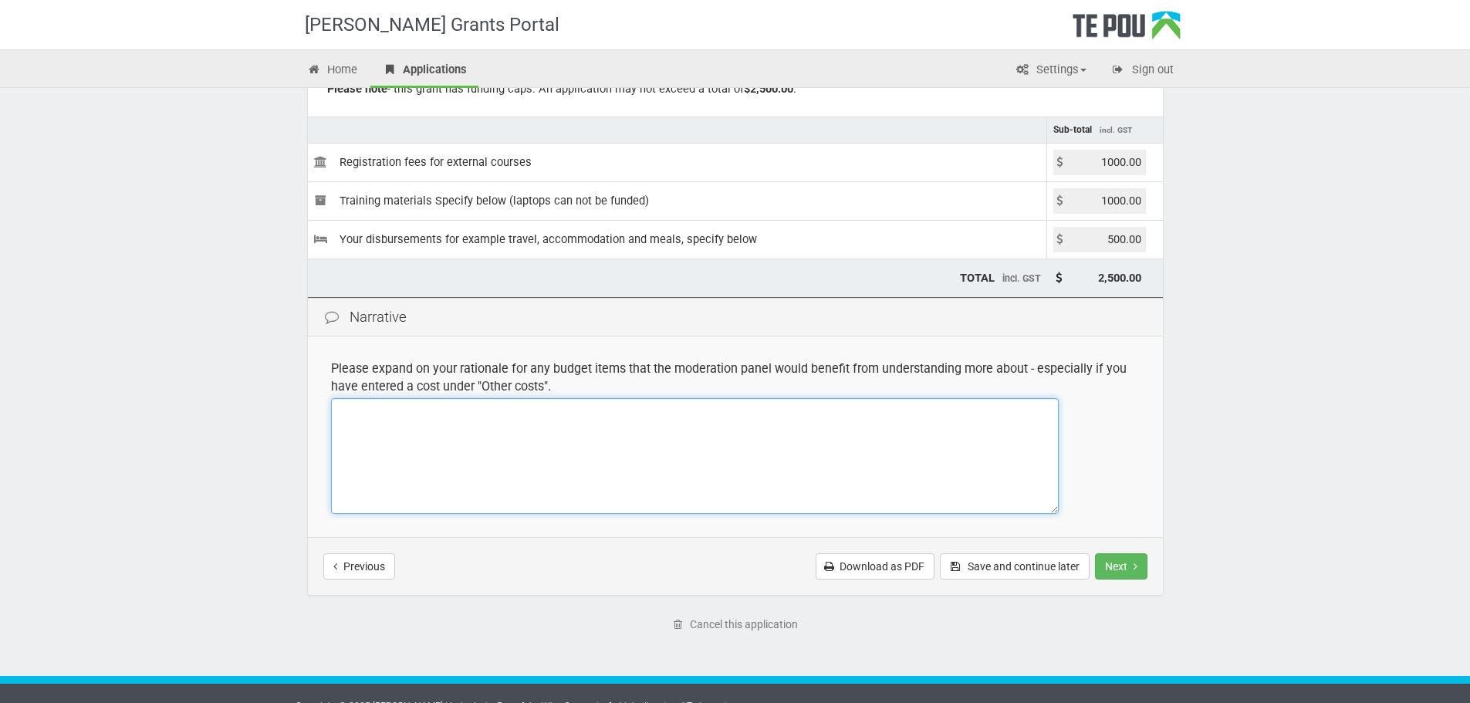
scroll to position [190, 0]
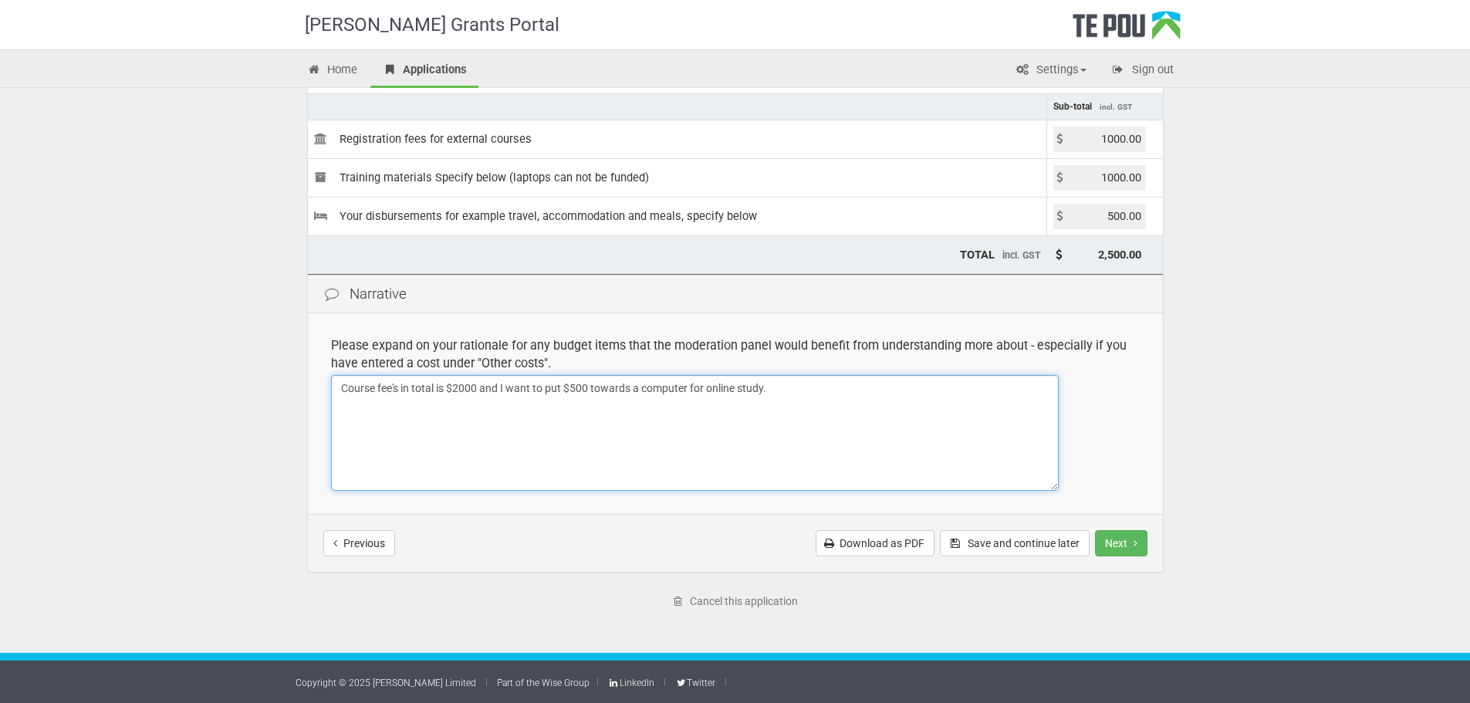
type textarea "Course fee's in total is $2000 and I want to put $500 towards a computer for on…"
click at [1138, 529] on div "Previous Download as PDF Save and continue later Next Submit application" at bounding box center [735, 543] width 855 height 58
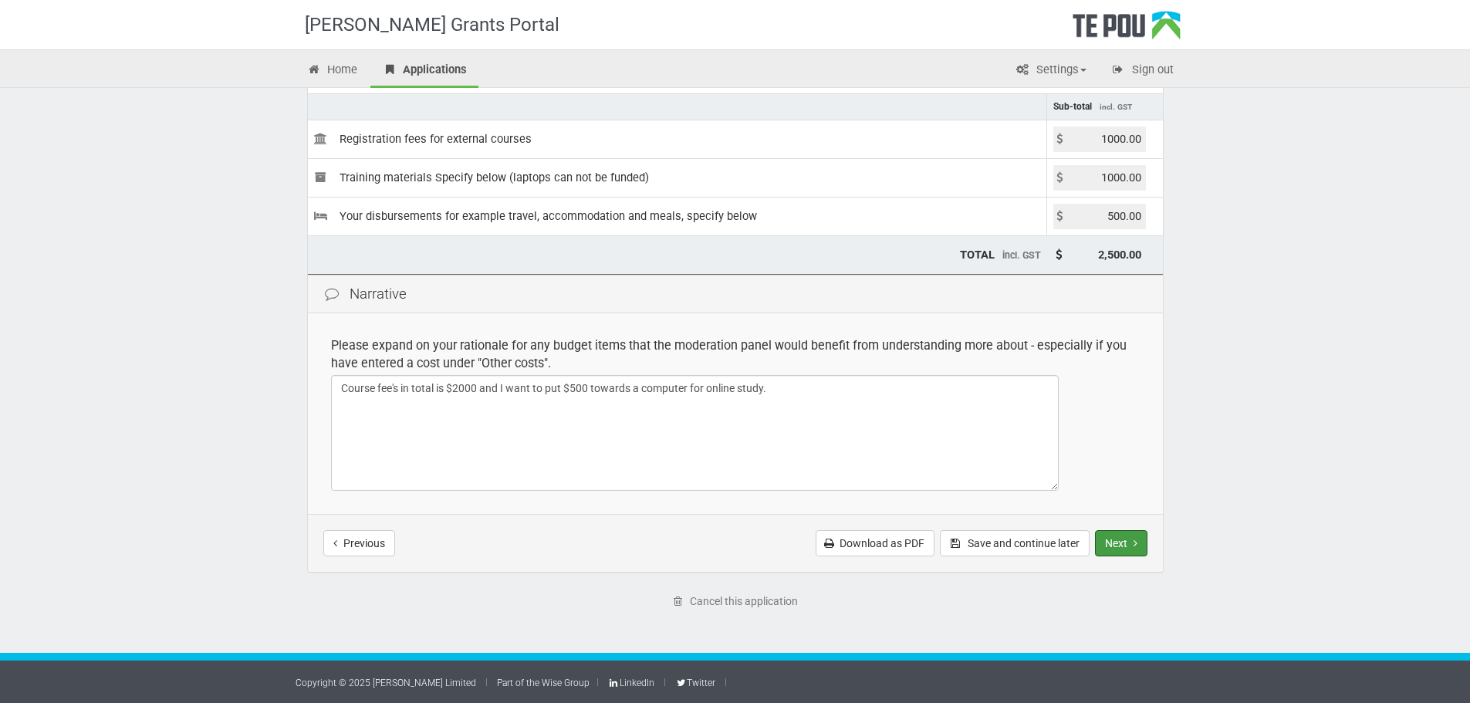
click at [1137, 538] on icon "Next step" at bounding box center [1136, 543] width 4 height 11
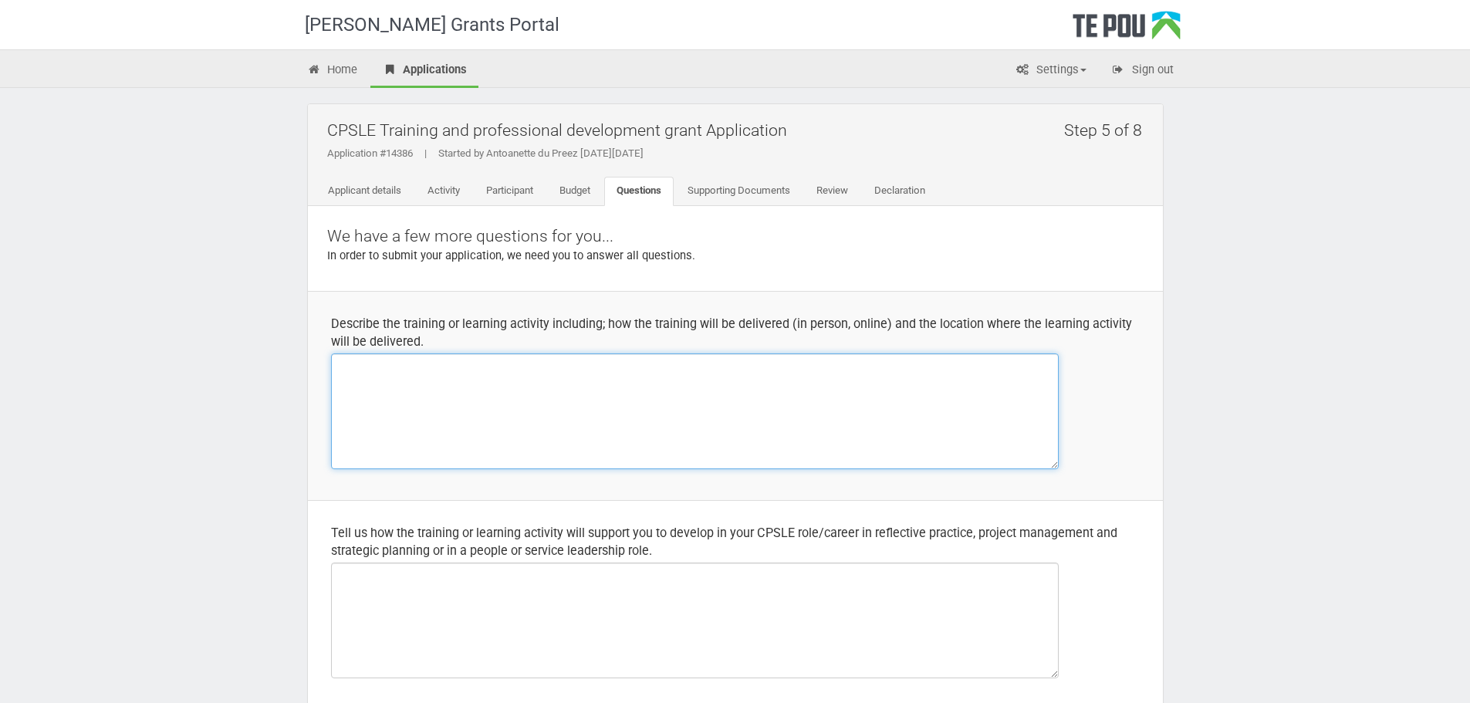
click at [343, 380] on textarea at bounding box center [695, 411] width 728 height 116
drag, startPoint x: 597, startPoint y: 363, endPoint x: 576, endPoint y: 371, distance: 23.2
click at [576, 371] on textarea "Doing it after hours and during work time as a [DEMOGRAPHIC_DATA]." at bounding box center [695, 411] width 728 height 116
type textarea "Doing it after hours and during work time as an [DEMOGRAPHIC_DATA]."
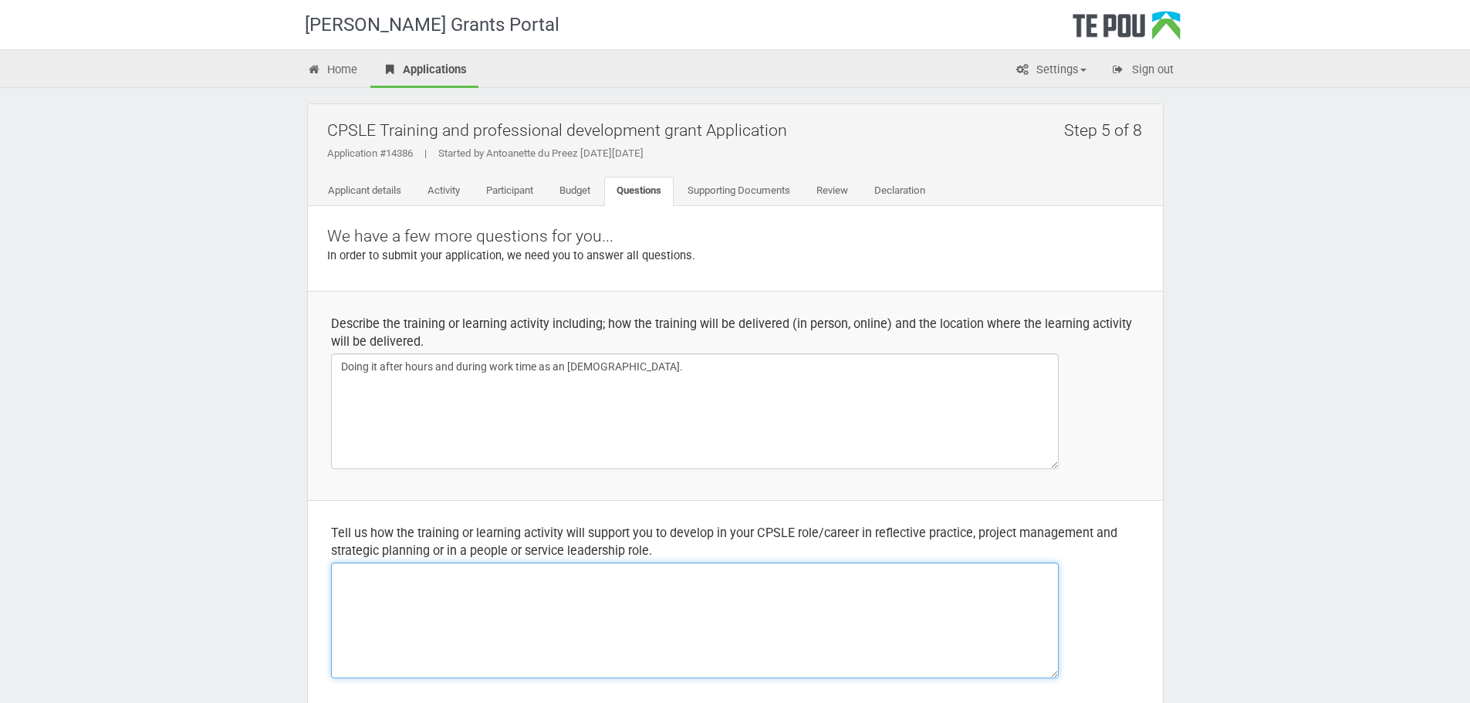
click at [353, 588] on textarea at bounding box center [695, 621] width 728 height 116
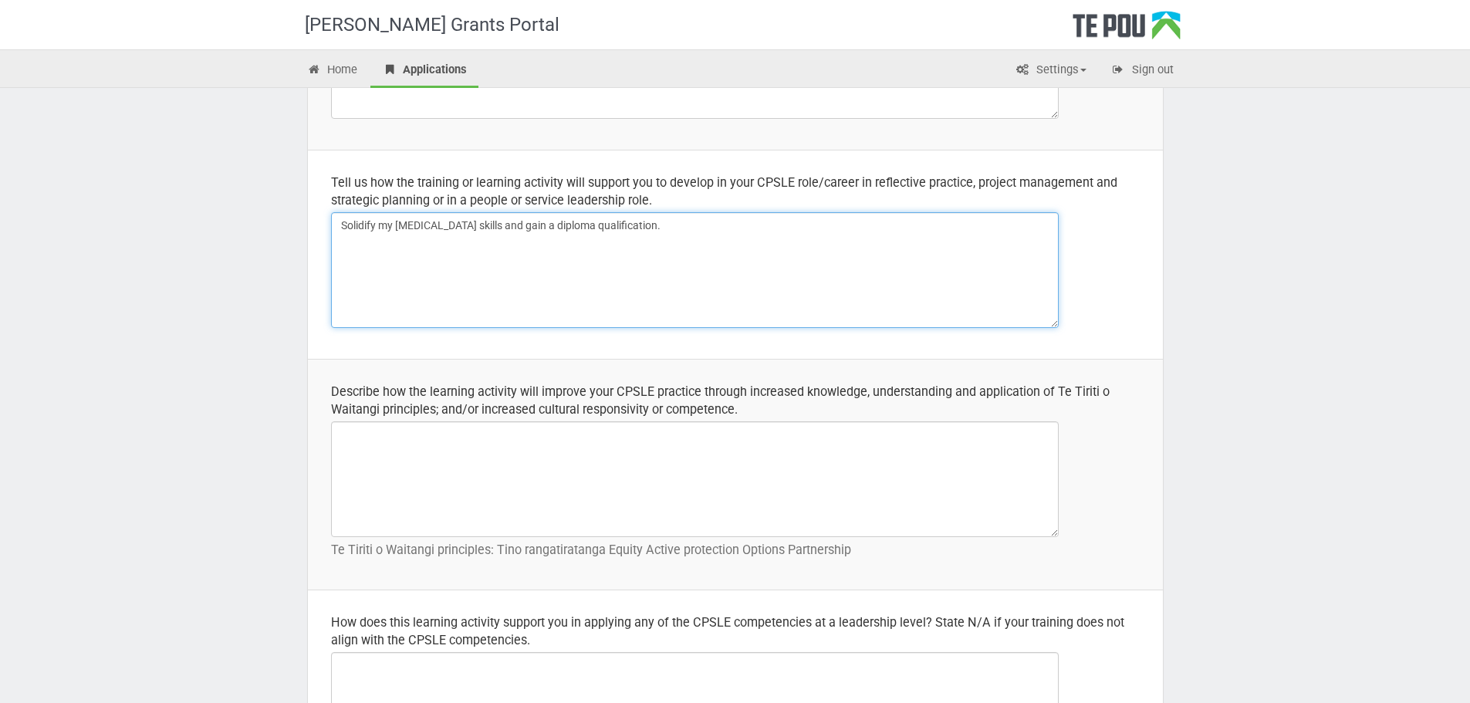
scroll to position [386, 0]
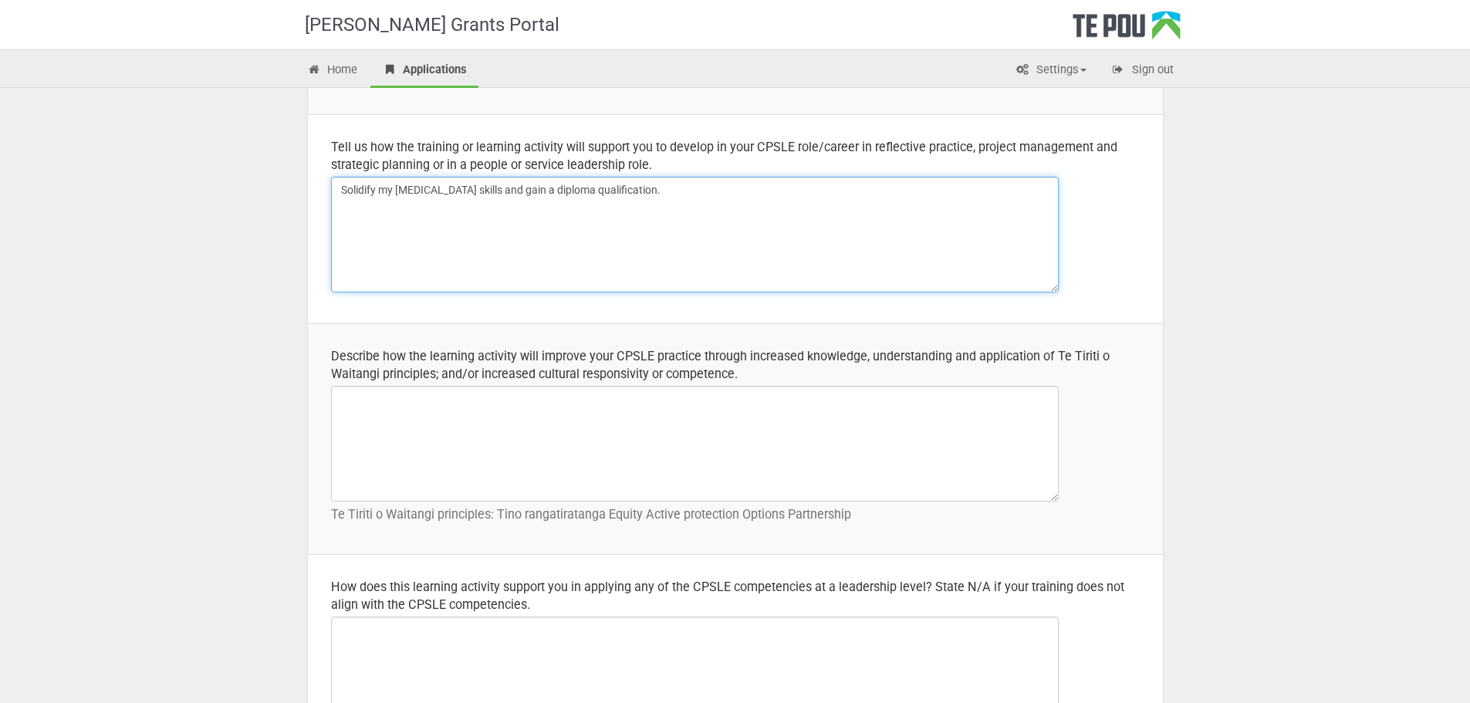
type textarea "Solidify my Peer Support skills and gain a diploma qualification."
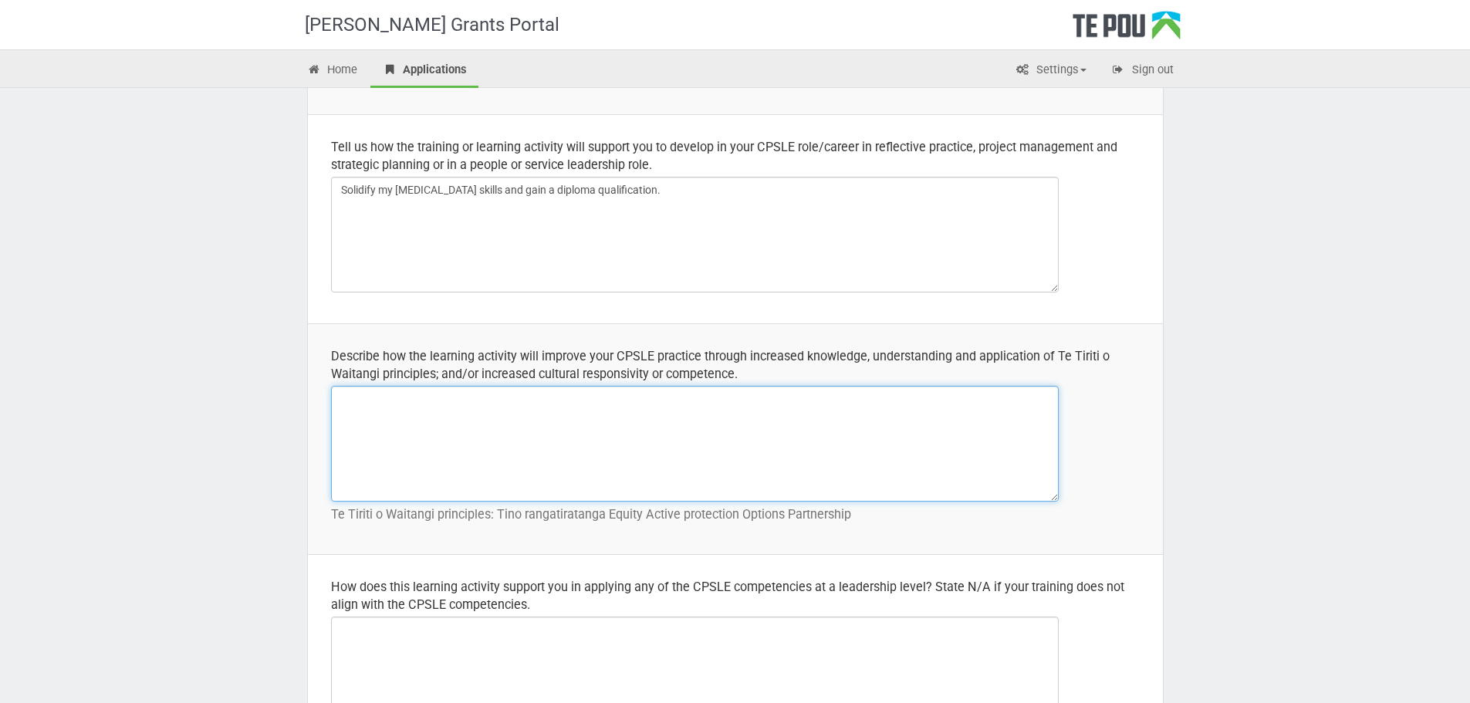
click at [377, 422] on textarea at bounding box center [695, 444] width 728 height 116
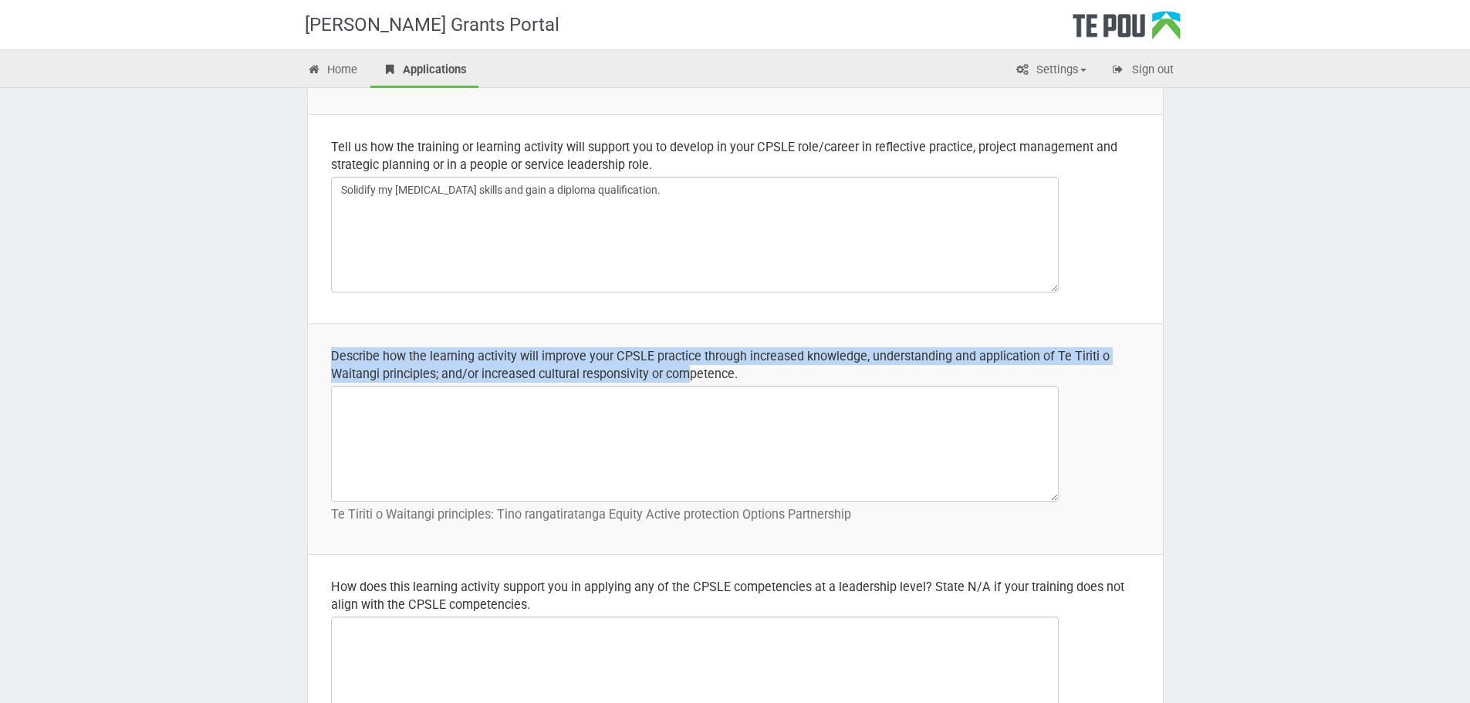
drag, startPoint x: 333, startPoint y: 353, endPoint x: 687, endPoint y: 381, distance: 354.6
click at [687, 381] on div "Describe how the learning activity will improve your CPSLE practice through inc…" at bounding box center [735, 365] width 809 height 36
click at [327, 340] on td "Describe how the learning activity will improve your CPSLE practice through inc…" at bounding box center [735, 438] width 855 height 231
drag, startPoint x: 329, startPoint y: 350, endPoint x: 739, endPoint y: 394, distance: 413.0
click at [739, 394] on td "Describe how the learning activity will improve your CPSLE practice through inc…" at bounding box center [735, 438] width 855 height 231
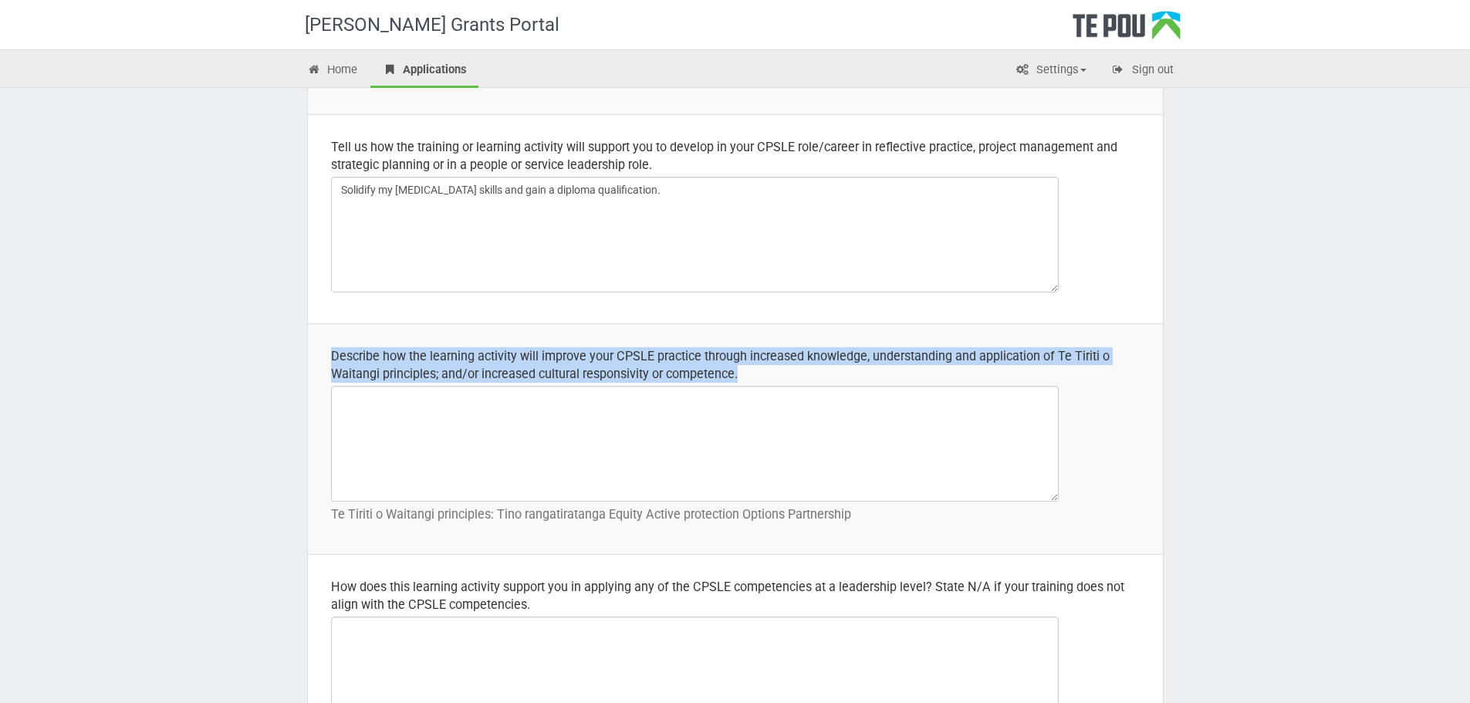
copy div "Describe how the learning activity will improve your CPSLE practice through inc…"
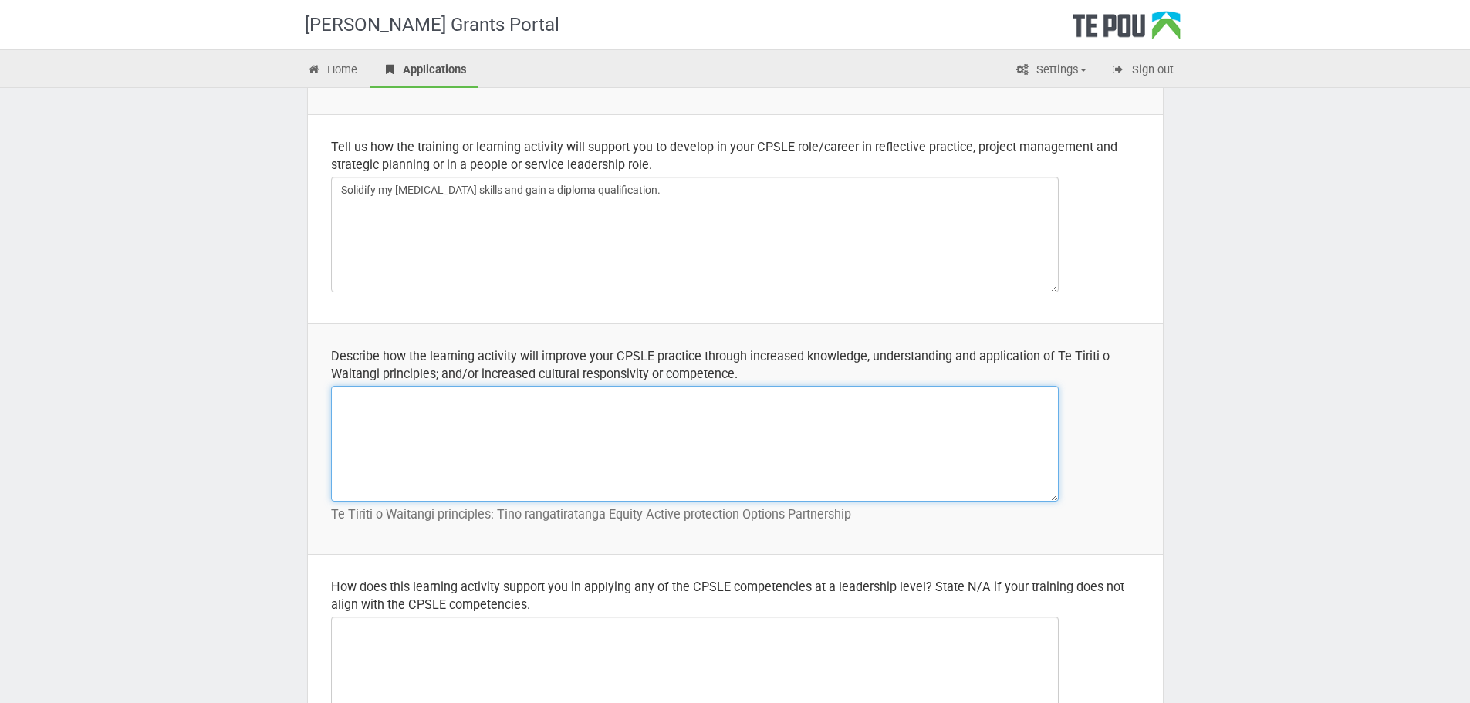
click at [351, 404] on textarea at bounding box center [695, 444] width 728 height 116
paste textarea "This learning activity will strengthen my CPSLE (Consumer, Peer Support, and Li…"
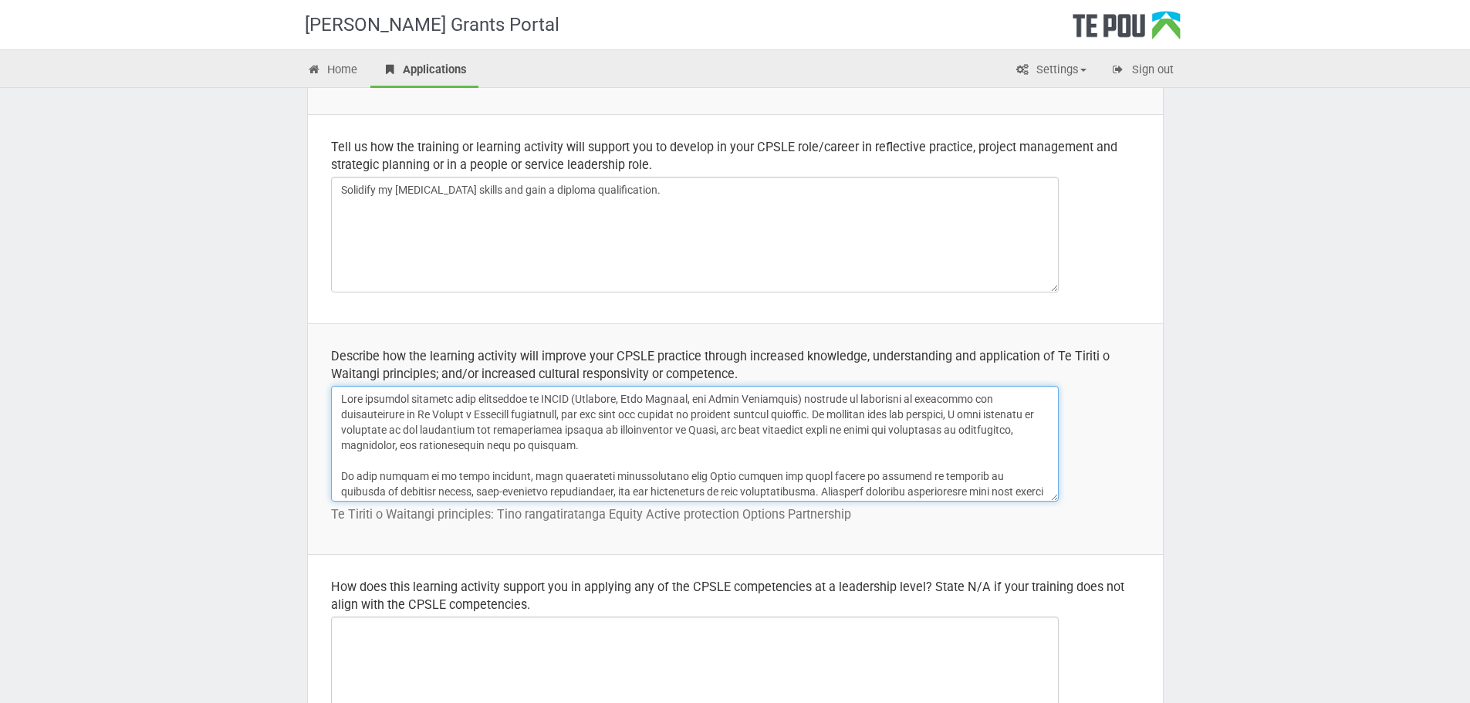
scroll to position [59, 0]
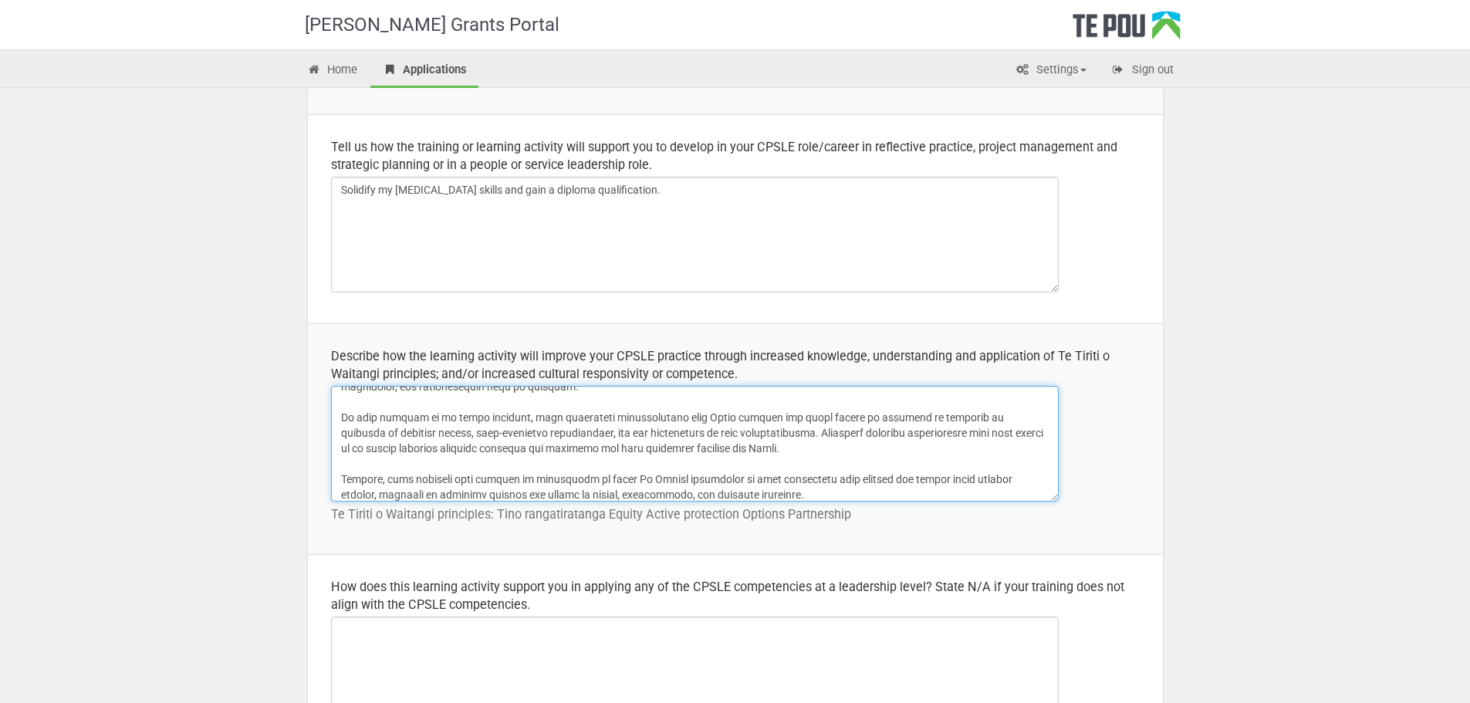
type textarea "This learning activity will strengthen my CPSLE (Consumer, Peer Support, and Li…"
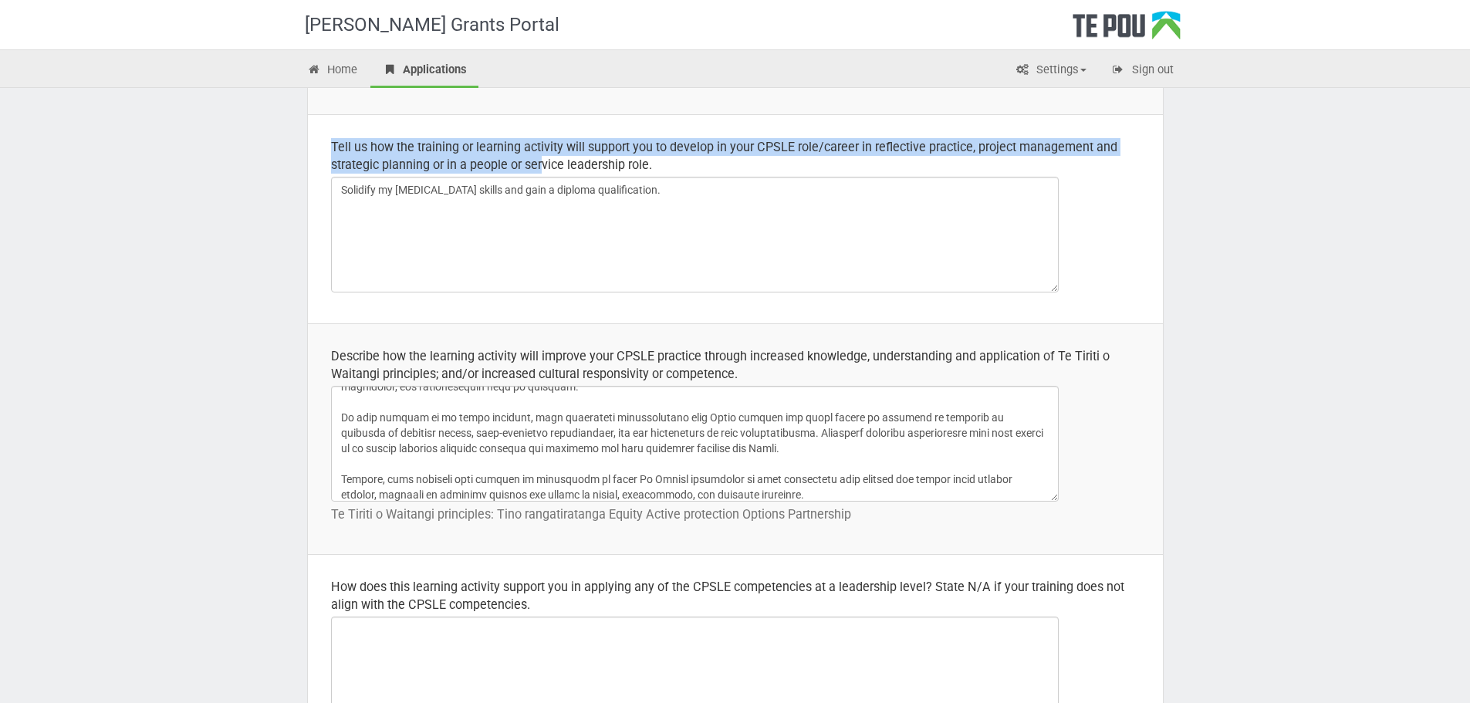
drag, startPoint x: 333, startPoint y: 135, endPoint x: 546, endPoint y: 171, distance: 216.8
click at [546, 171] on td "Tell us how the training or learning activity will support you to develop in yo…" at bounding box center [735, 218] width 855 height 209
click at [326, 144] on td "Tell us how the training or learning activity will support you to develop in yo…" at bounding box center [735, 218] width 855 height 209
click at [326, 121] on td "Tell us how the training or learning activity will support you to develop in yo…" at bounding box center [735, 218] width 855 height 209
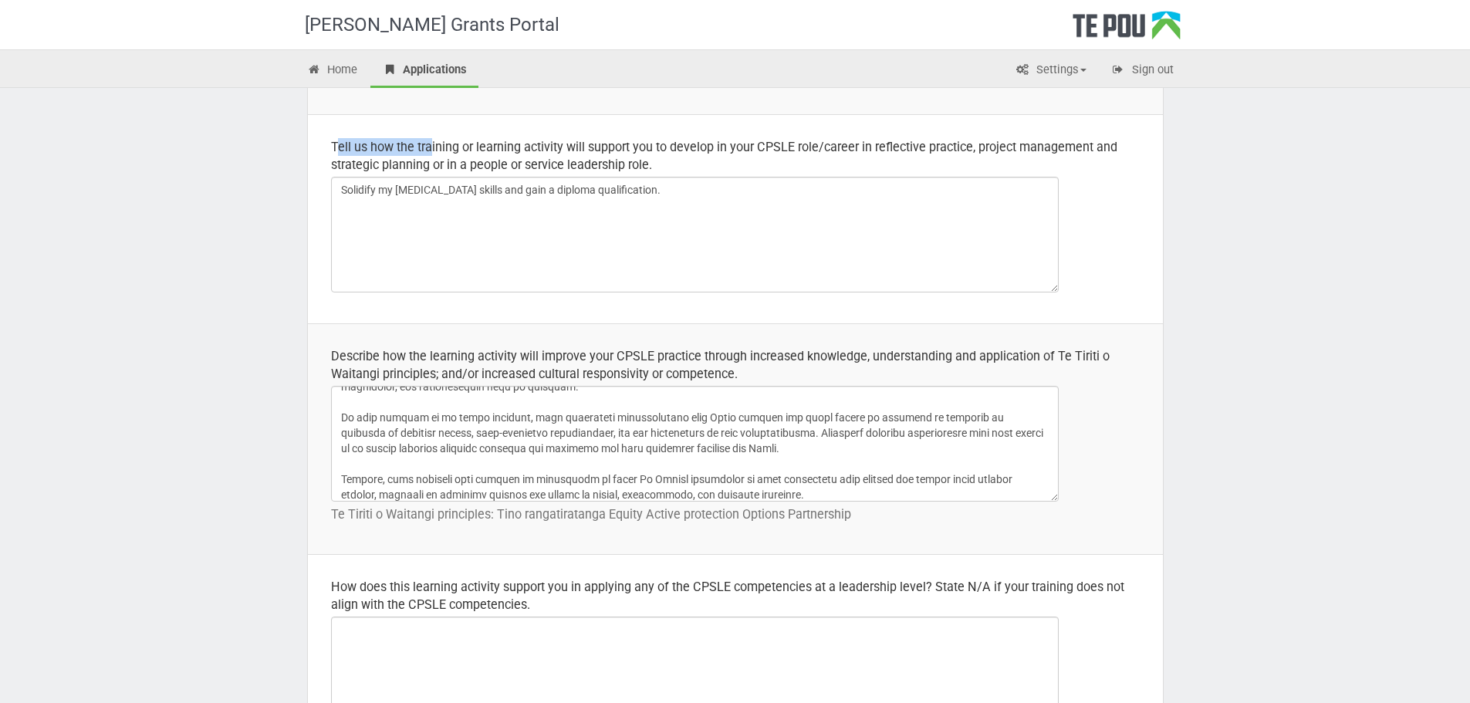
drag, startPoint x: 338, startPoint y: 149, endPoint x: 398, endPoint y: 155, distance: 60.5
click at [420, 153] on div "Tell us how the training or learning activity will support you to develop in yo…" at bounding box center [735, 156] width 809 height 36
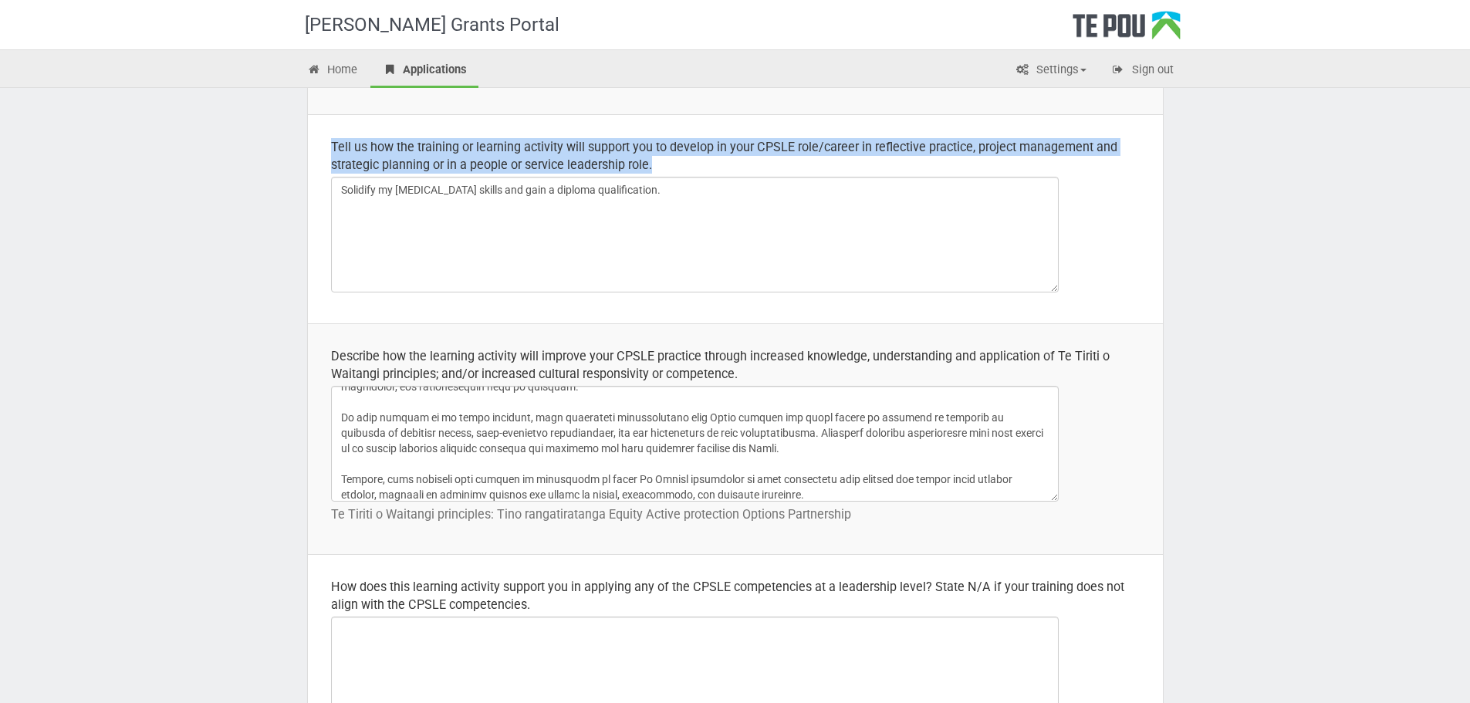
drag, startPoint x: 329, startPoint y: 144, endPoint x: 634, endPoint y: 188, distance: 308.8
click at [634, 188] on td "Tell us how the training or learning activity will support you to develop in yo…" at bounding box center [735, 218] width 855 height 209
copy div "Tell us how the training or learning activity will support you to develop in yo…"
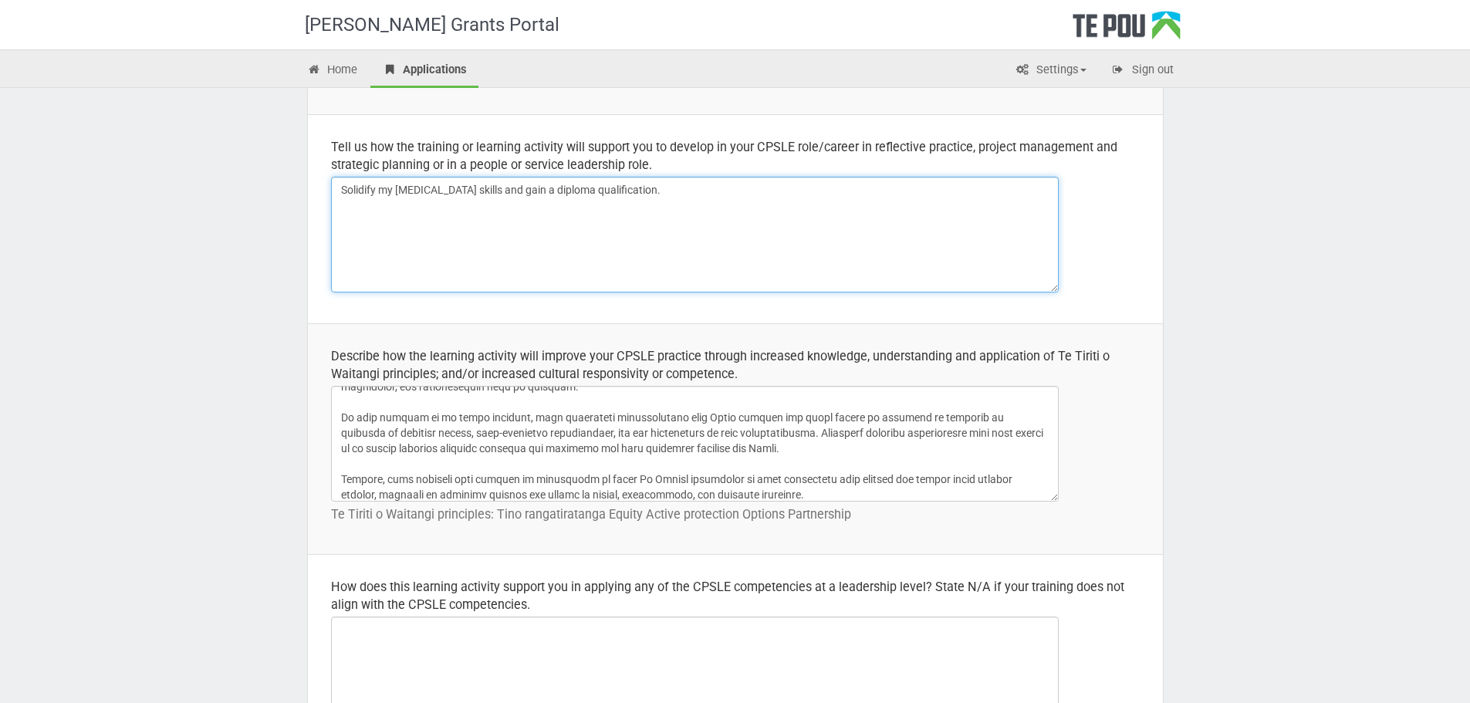
click at [659, 194] on textarea "Solidify my Peer Support skills and gain a diploma qualification." at bounding box center [695, 235] width 728 height 116
type textarea "S"
paste textarea "This training will support my development in my CPSLE role by strengthening my …"
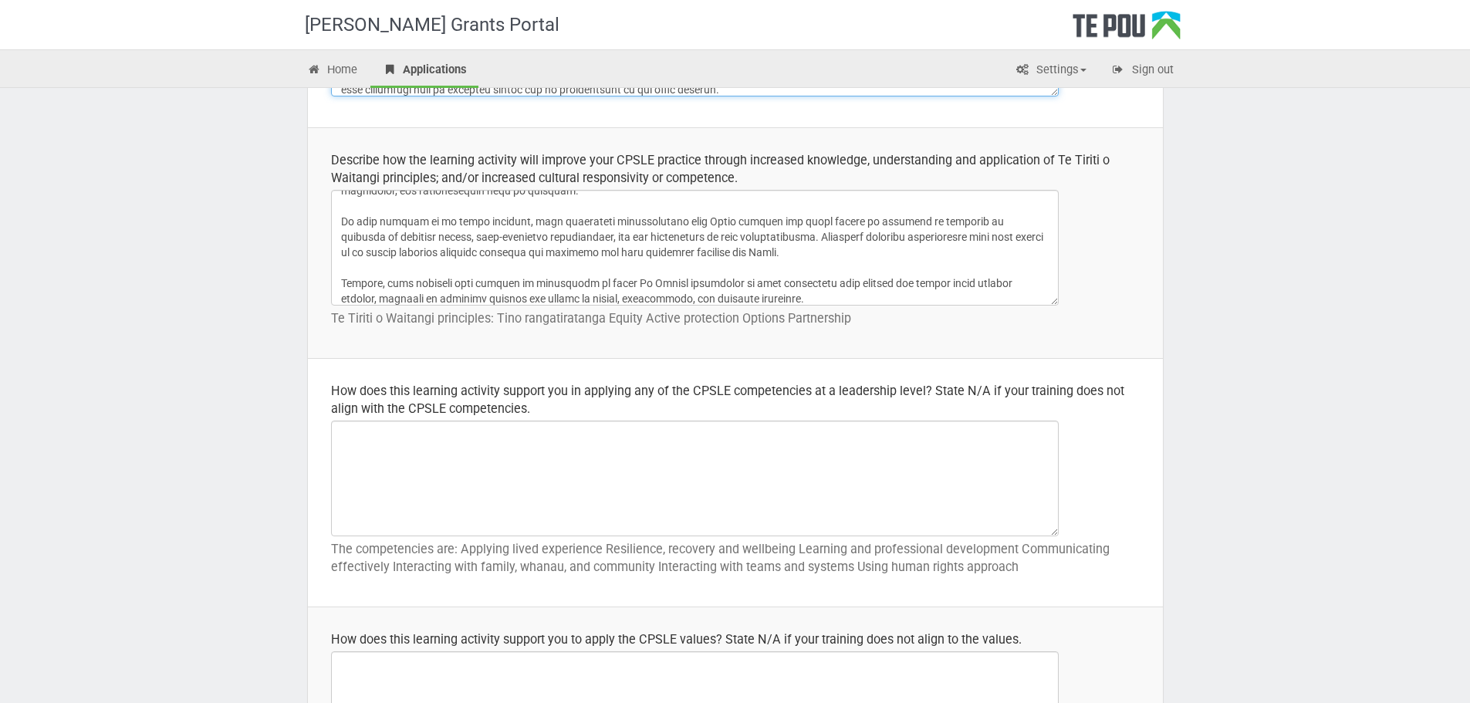
scroll to position [617, 0]
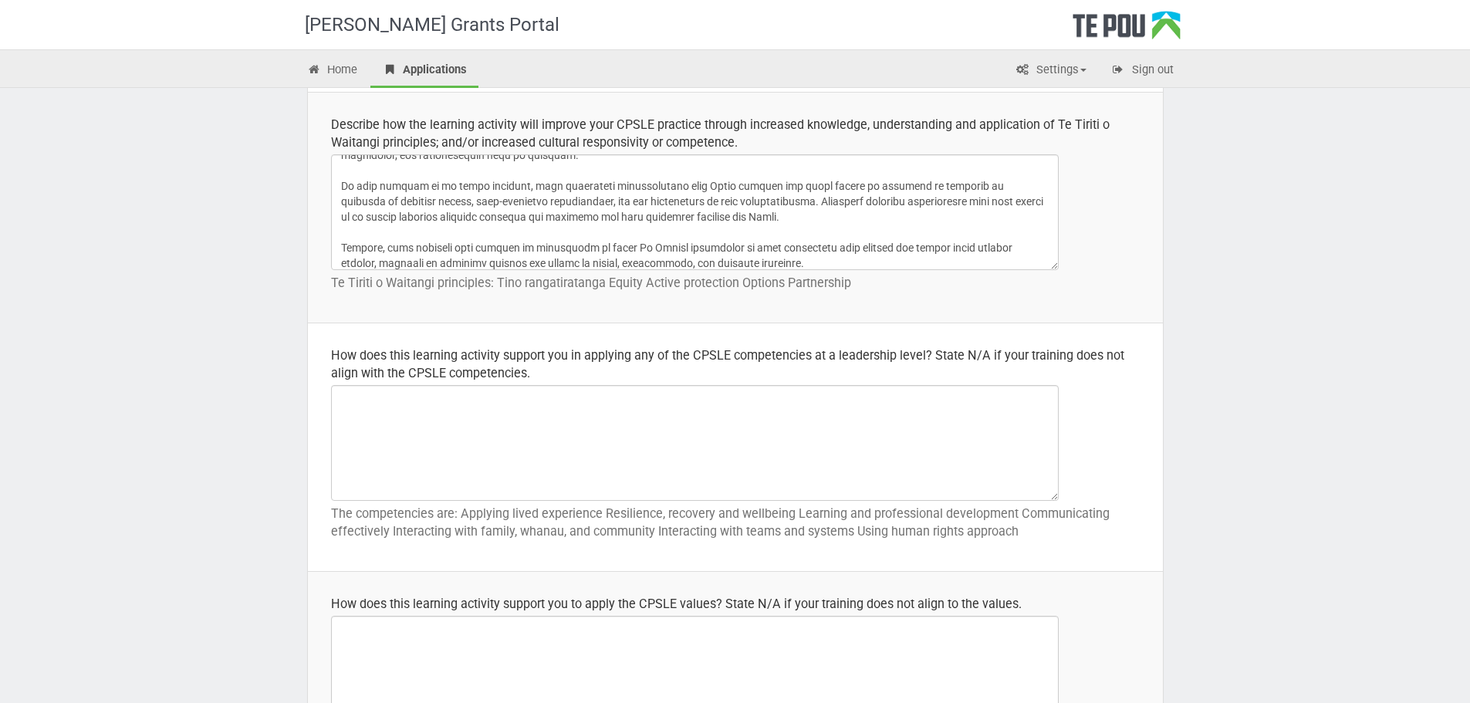
type textarea "This training will support my development in my CPSLE role by strengthening my …"
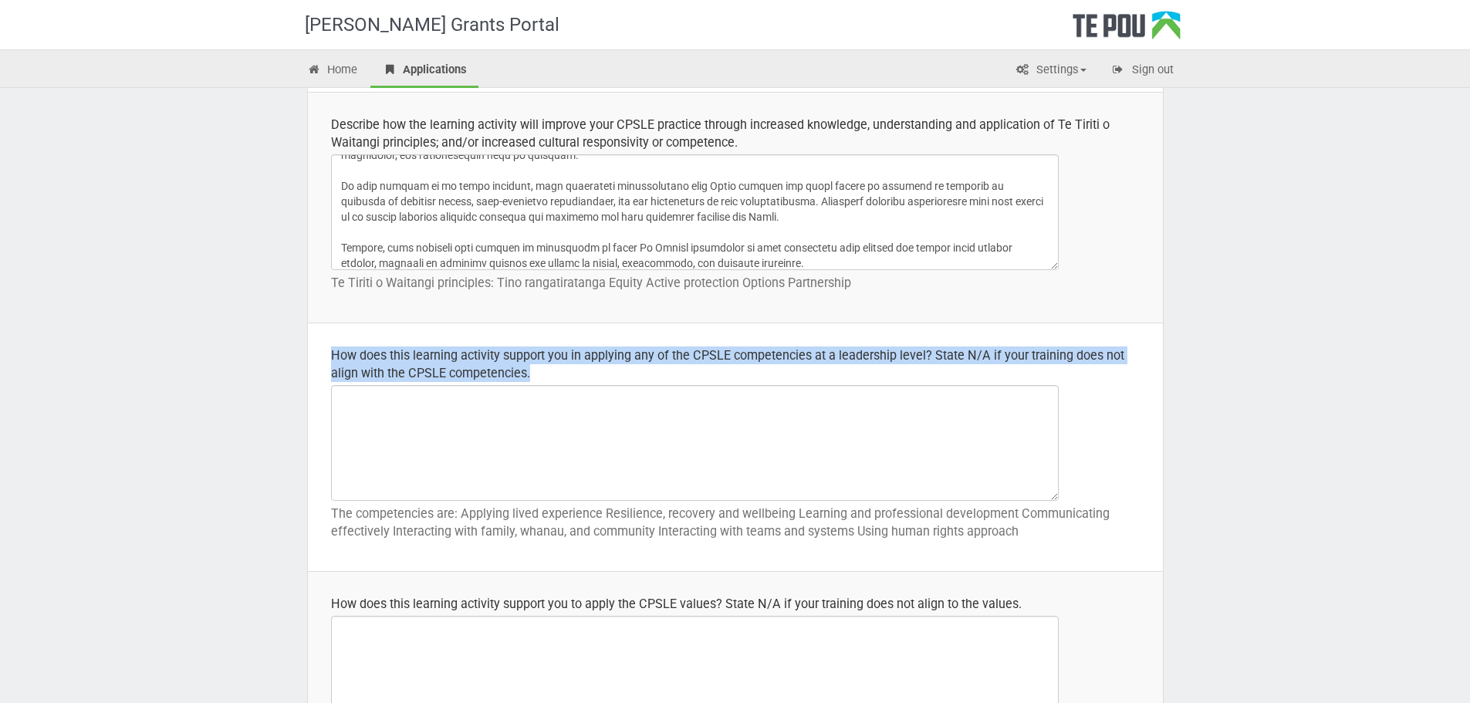
drag, startPoint x: 333, startPoint y: 350, endPoint x: 586, endPoint y: 387, distance: 255.2
click at [586, 387] on td "How does this learning activity support you in applying any of the CPSLE compet…" at bounding box center [735, 447] width 855 height 249
copy div "How does this learning activity support you in applying any of the CPSLE compet…"
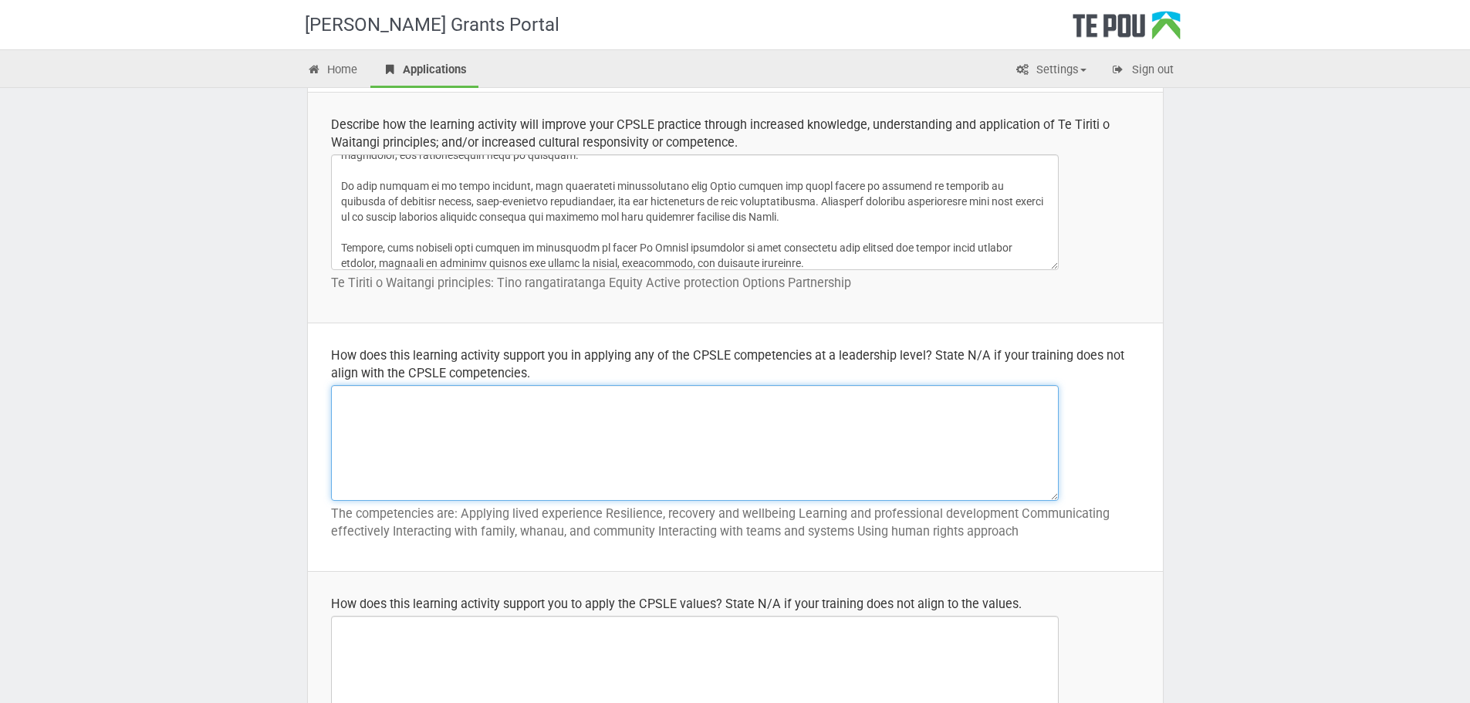
click at [352, 392] on textarea at bounding box center [695, 443] width 728 height 116
paste textarea "This learning activity supports me in applying CPSLE competencies at a leadersh…"
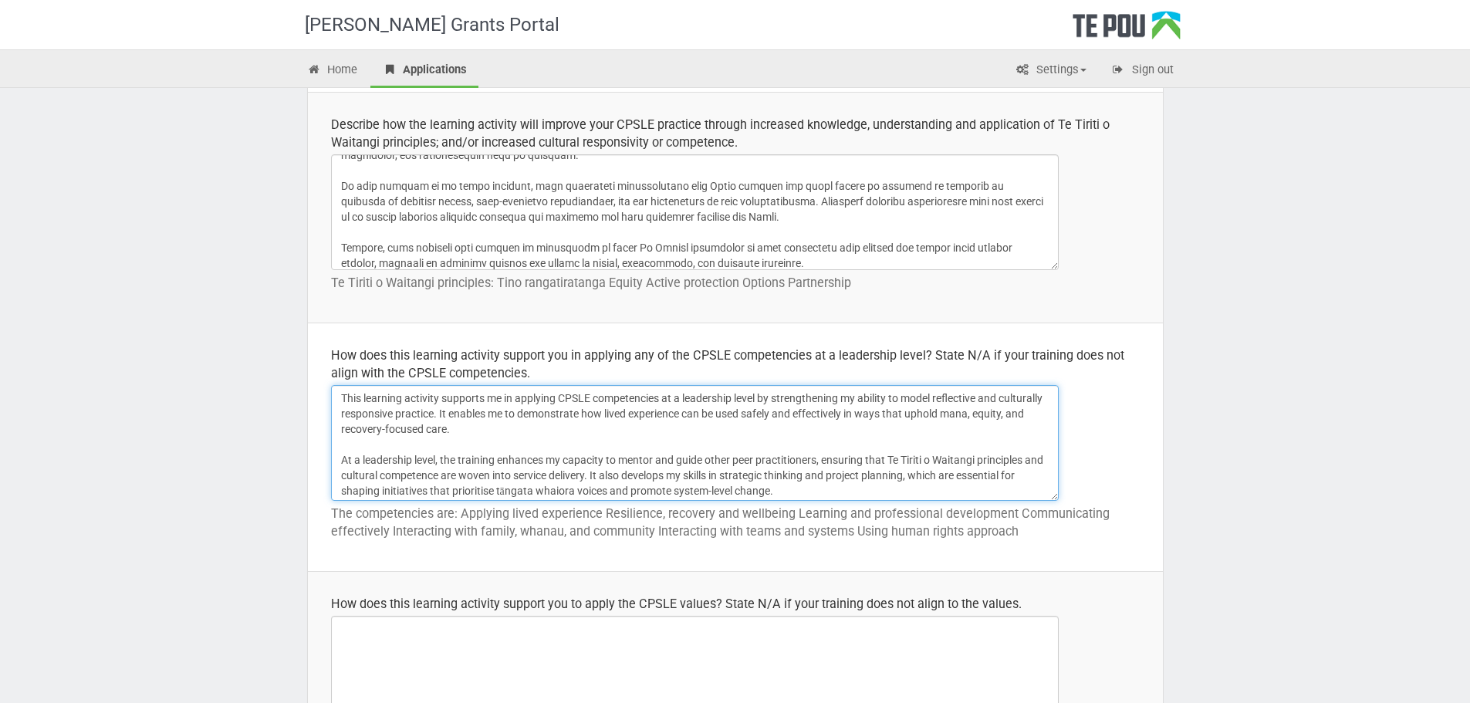
scroll to position [44, 0]
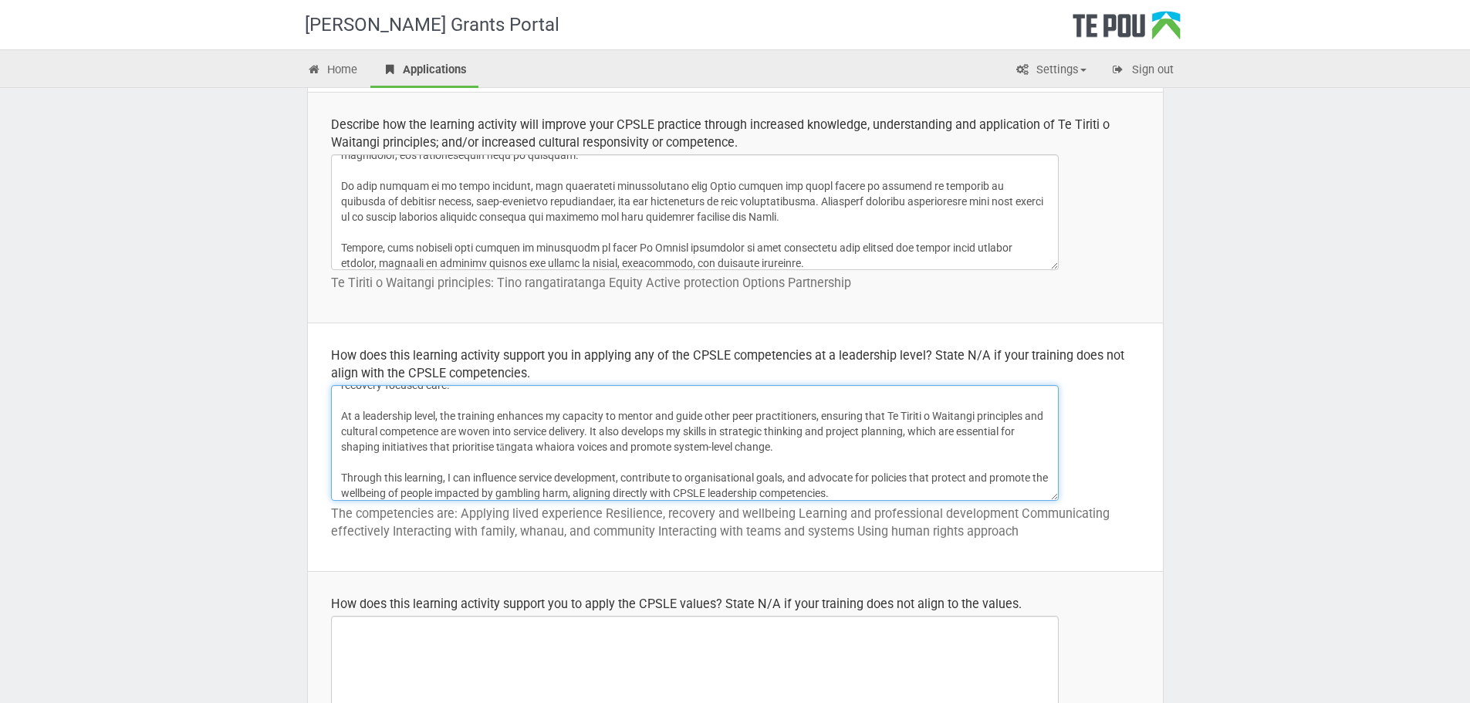
click at [686, 430] on textarea "This learning activity supports me in applying CPSLE competencies at a leadersh…" at bounding box center [695, 443] width 728 height 116
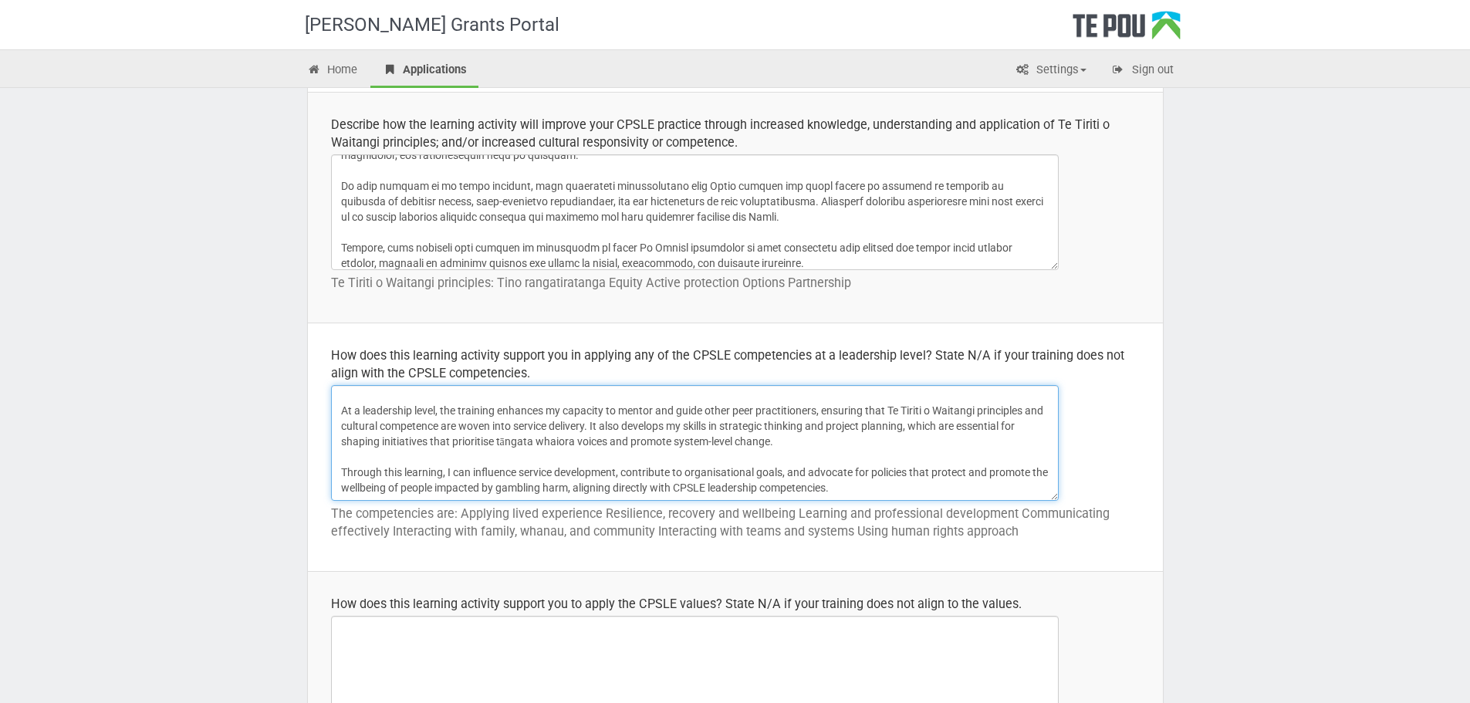
type textarea "This learning activity supports me in applying CPSLE competencies at a leadersh…"
click at [330, 600] on td "How does this learning activity support you to apply the CPSLE values? State N/…" at bounding box center [735, 678] width 855 height 213
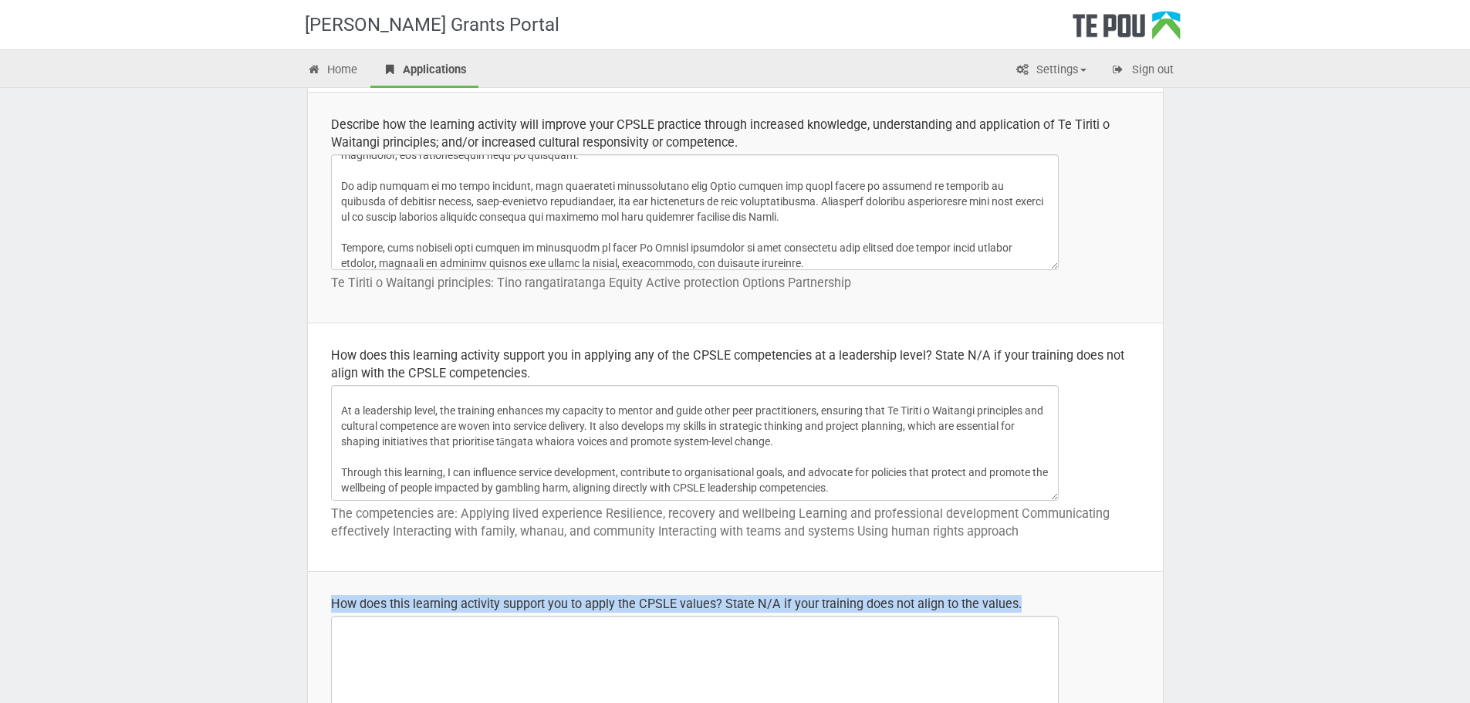
drag, startPoint x: 332, startPoint y: 600, endPoint x: 775, endPoint y: 641, distance: 445.0
click at [795, 648] on td "How does this learning activity support you to apply the CPSLE values? State N/…" at bounding box center [735, 678] width 855 height 213
copy div "How does this learning activity support you to apply the CPSLE values? State N/…"
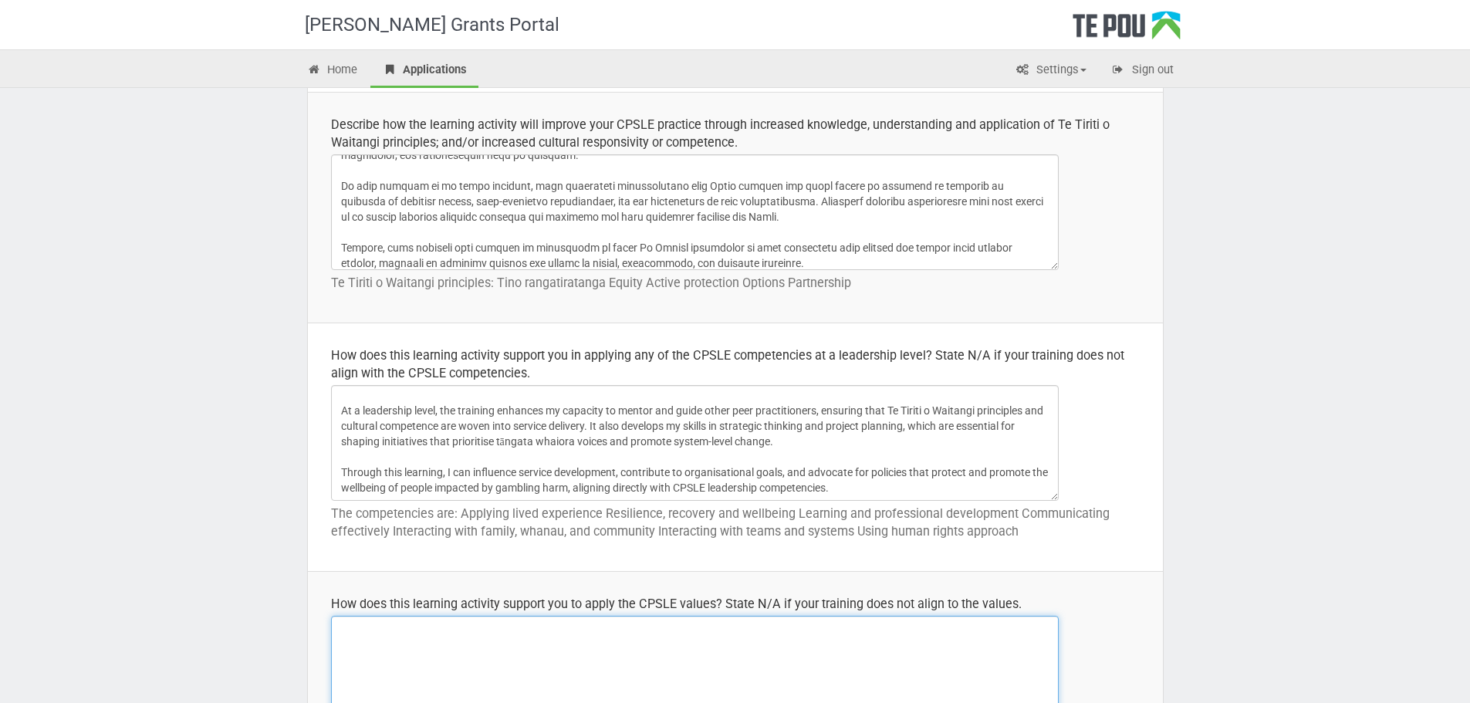
click at [377, 634] on textarea at bounding box center [695, 674] width 728 height 116
paste textarea "This learning activity supports me to apply the CPSLE values by strengthening h…"
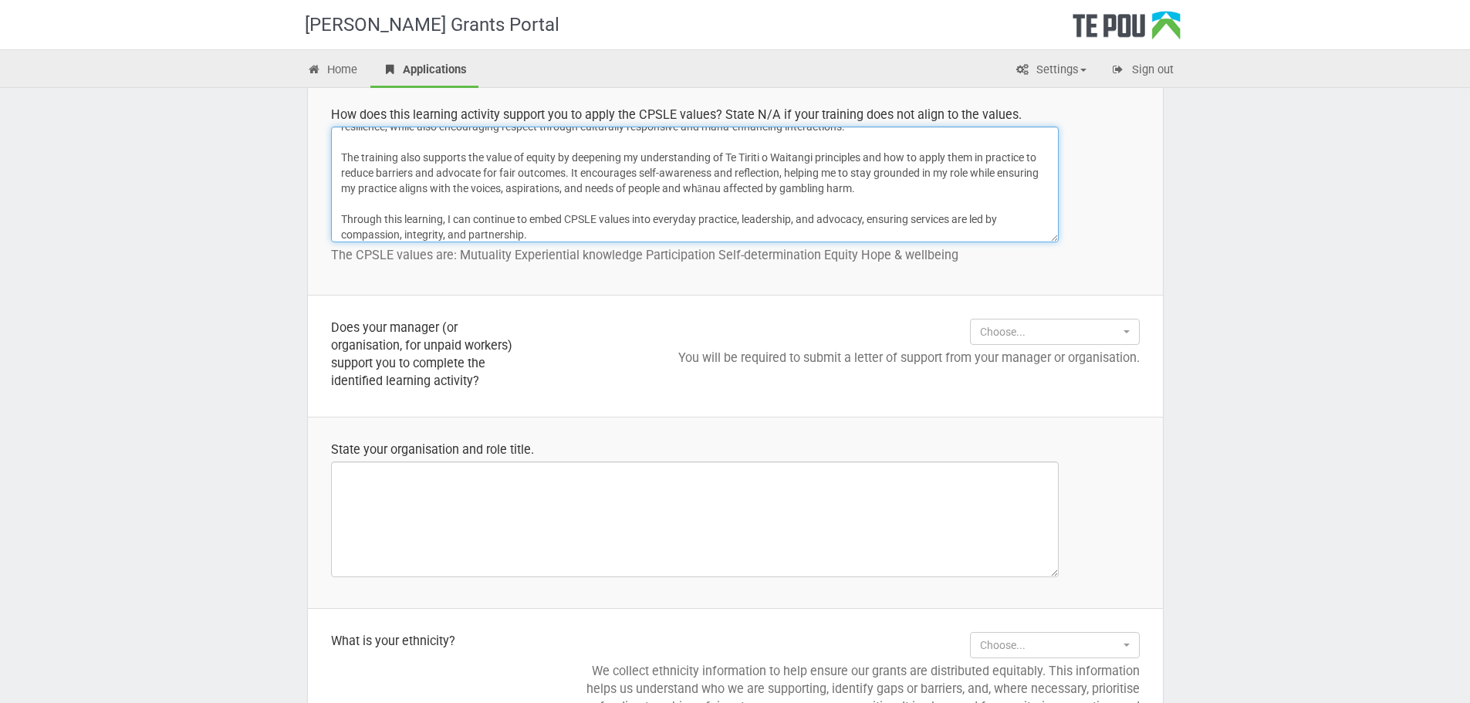
scroll to position [1108, 0]
type textarea "This learning activity supports me to apply the CPSLE values by strengthening h…"
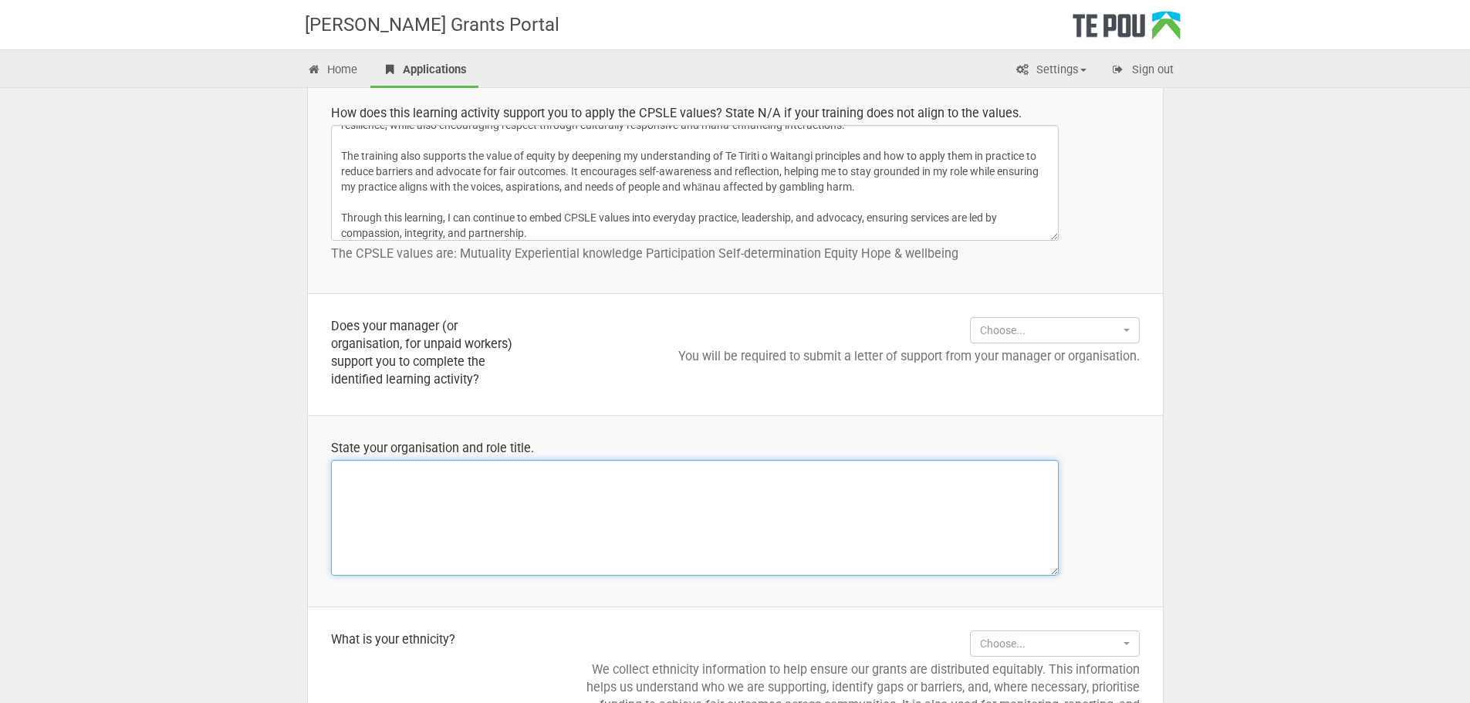
click at [353, 488] on textarea at bounding box center [695, 518] width 728 height 116
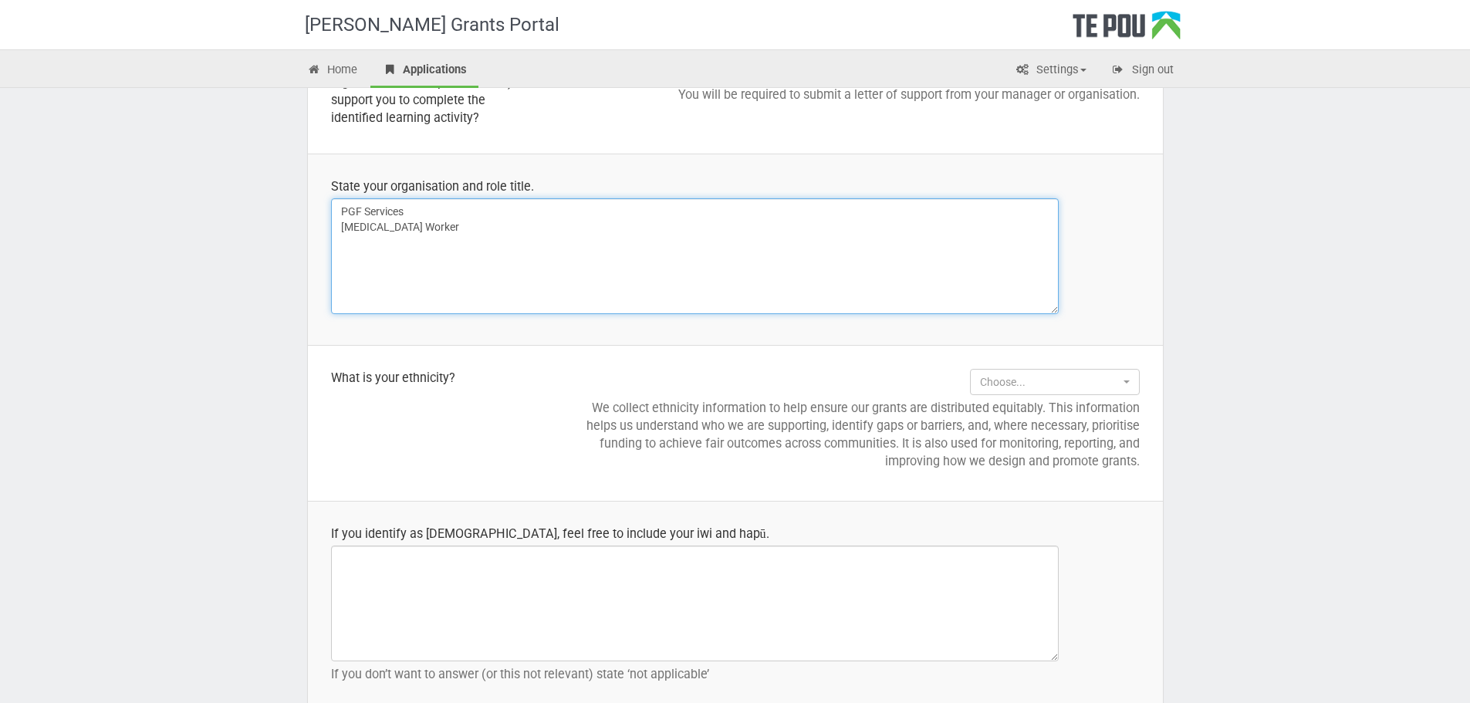
scroll to position [1417, 0]
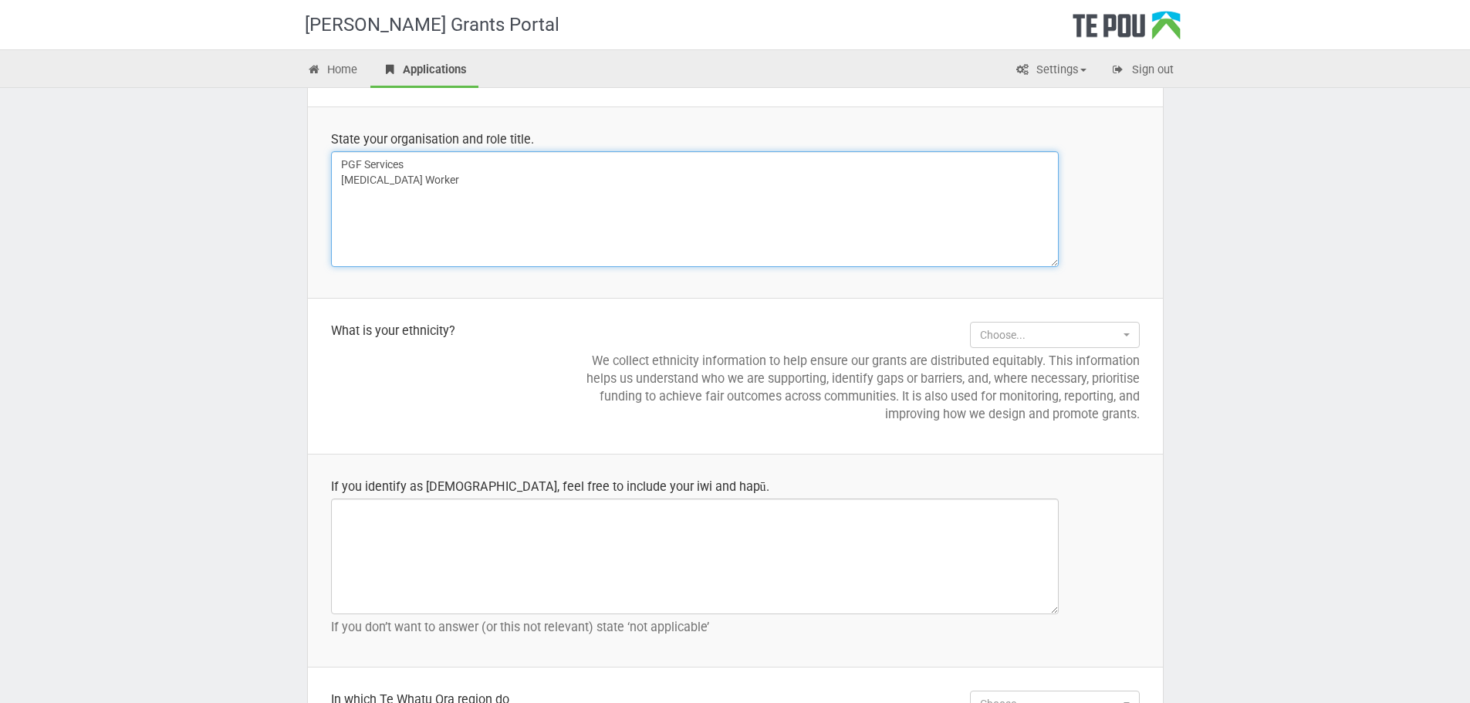
type textarea "PGF Services Peer Support Worker"
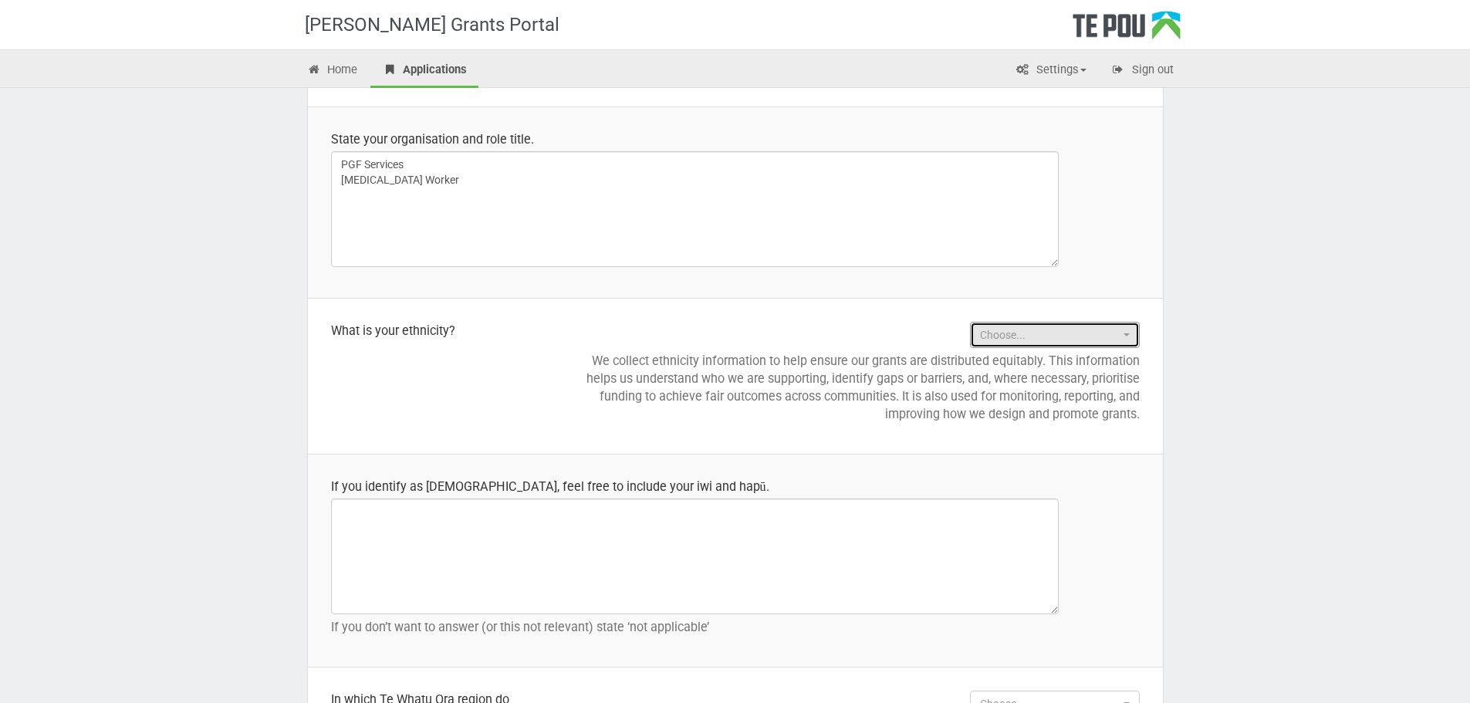
click at [1122, 332] on button "Choose..." at bounding box center [1055, 335] width 170 height 26
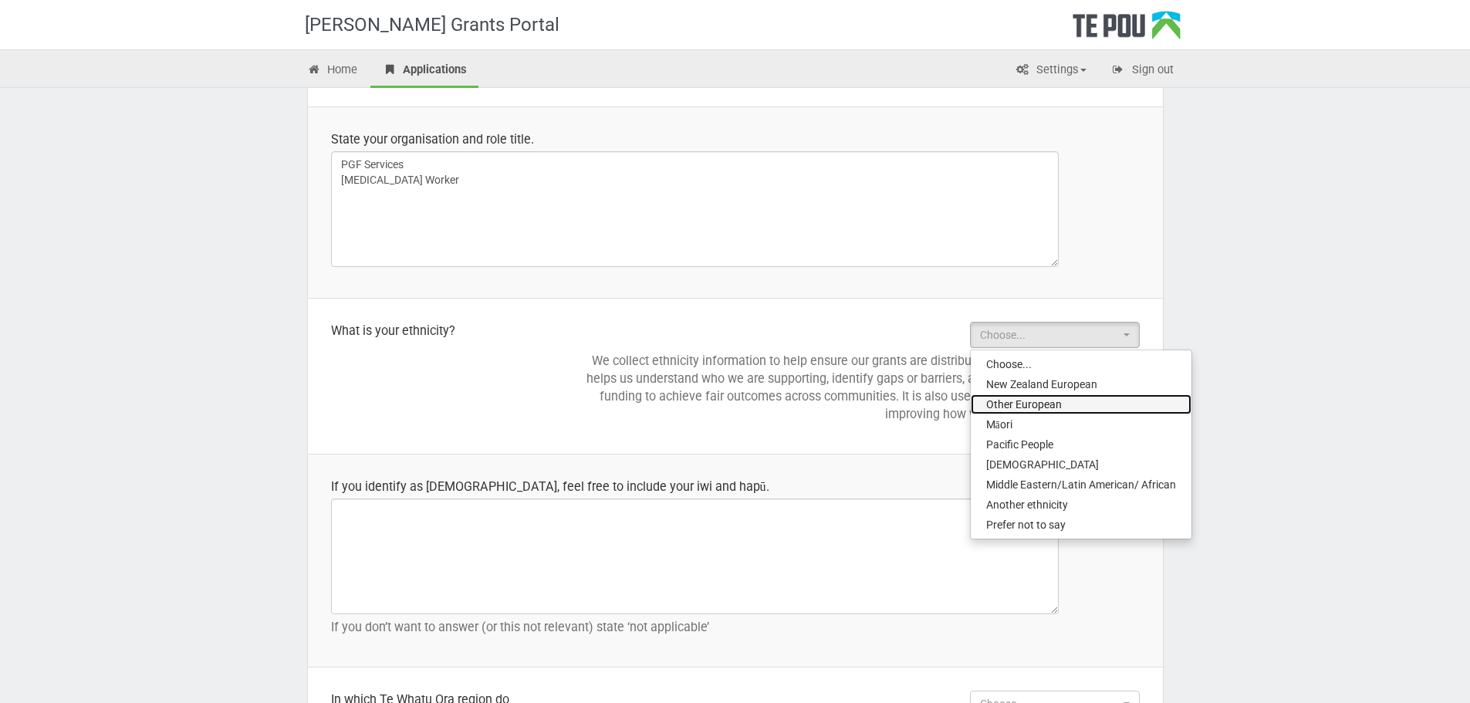
click at [1015, 404] on span "Other European" at bounding box center [1024, 404] width 76 height 15
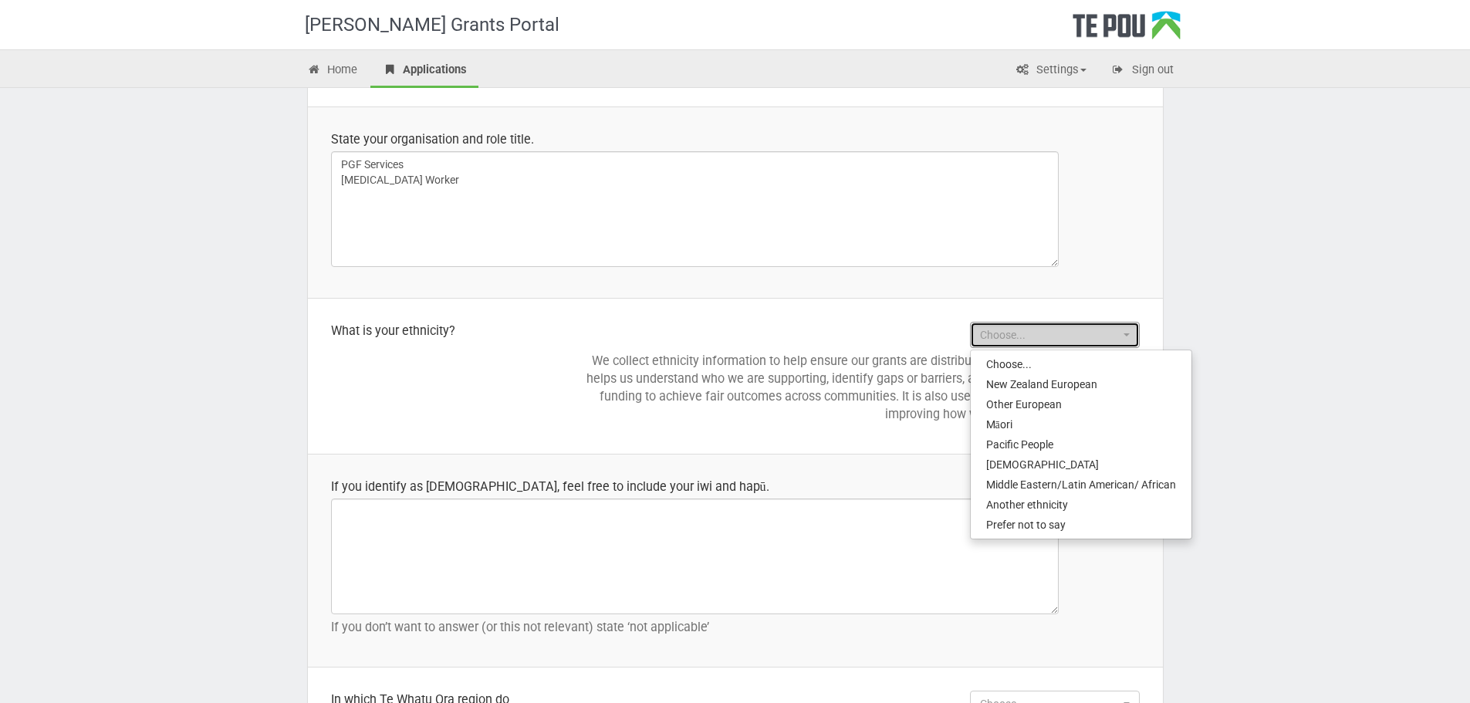
select select "Other European"
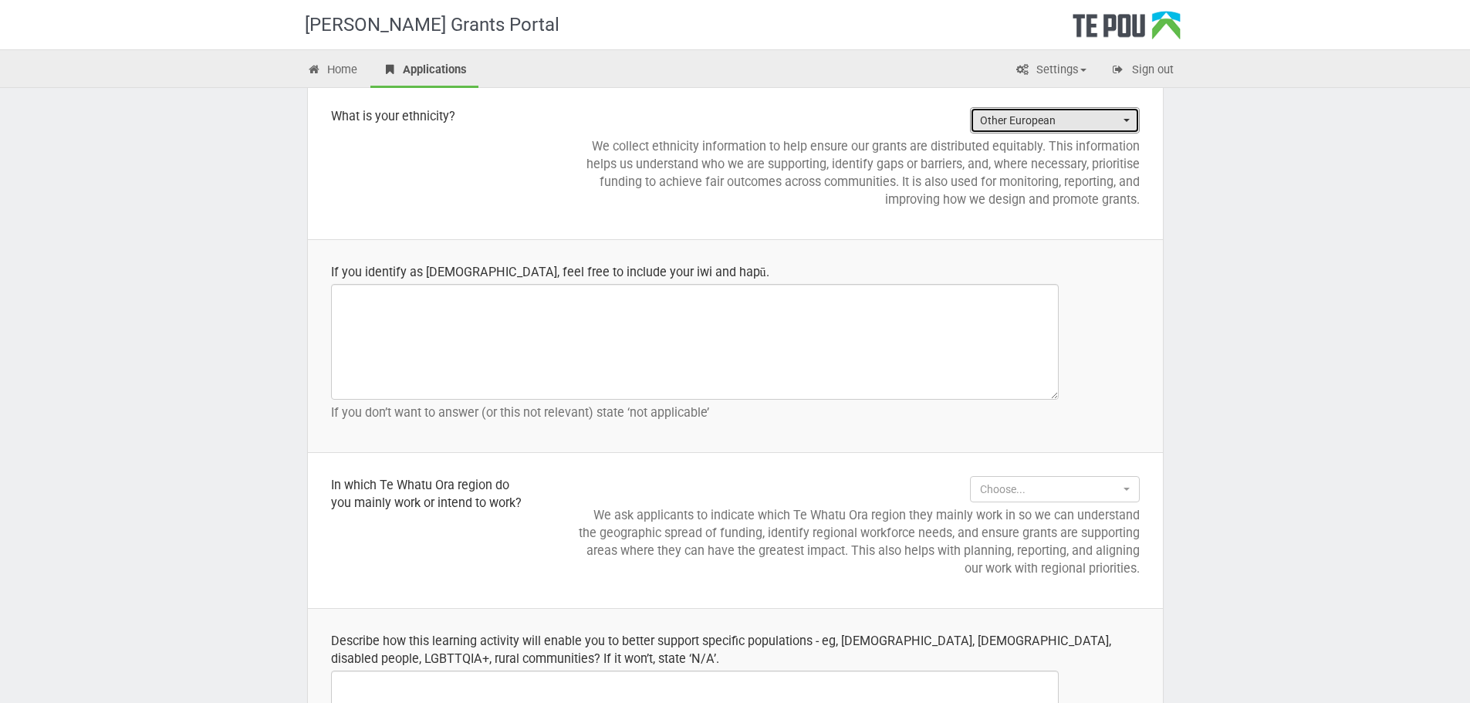
scroll to position [1649, 0]
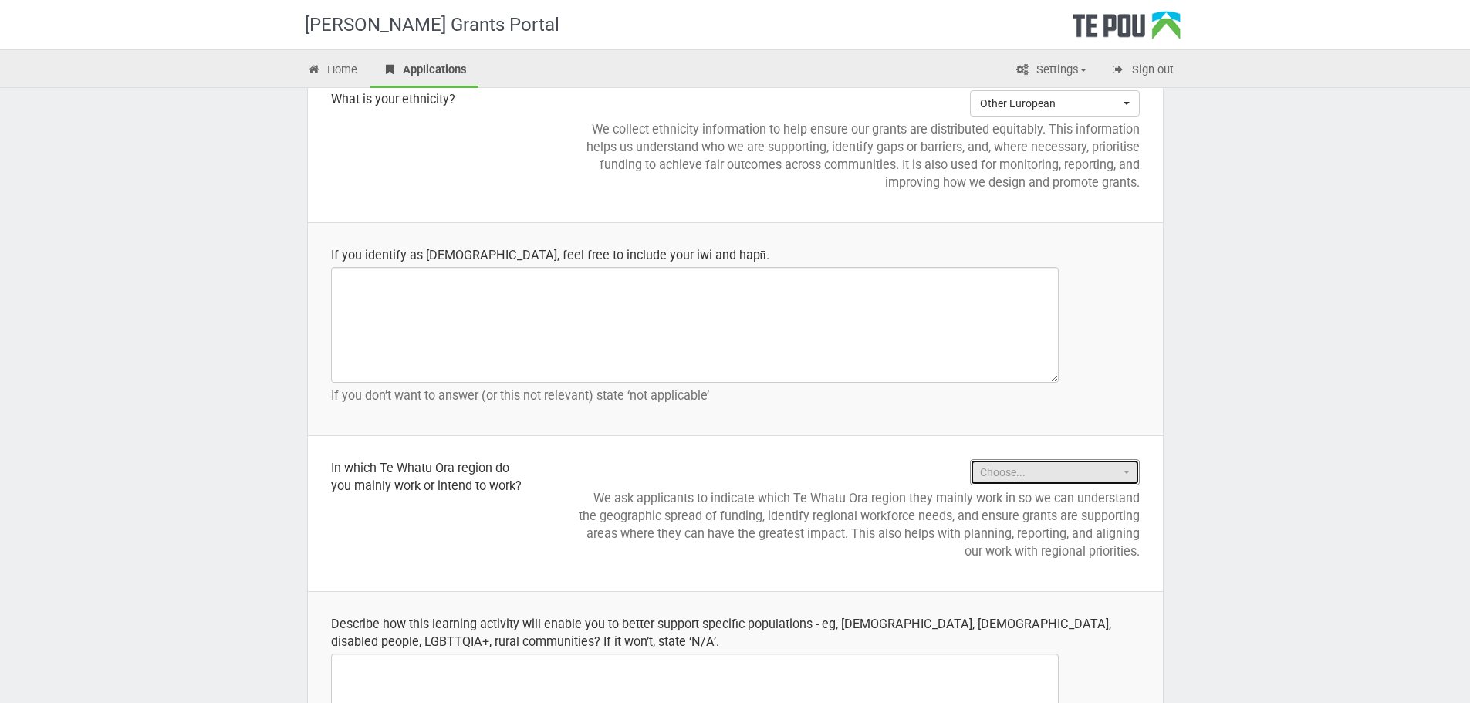
click at [1125, 471] on span "button" at bounding box center [1127, 472] width 6 height 3
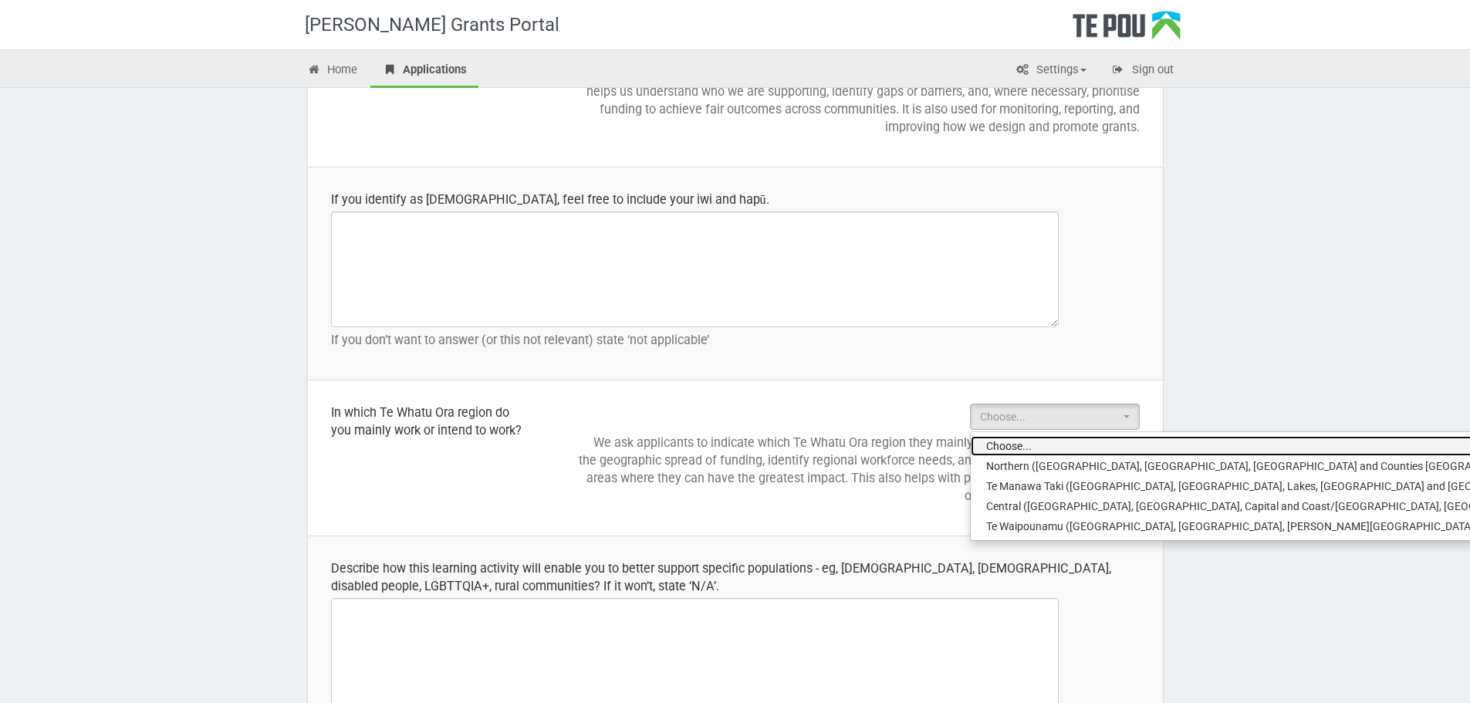
scroll to position [1803, 0]
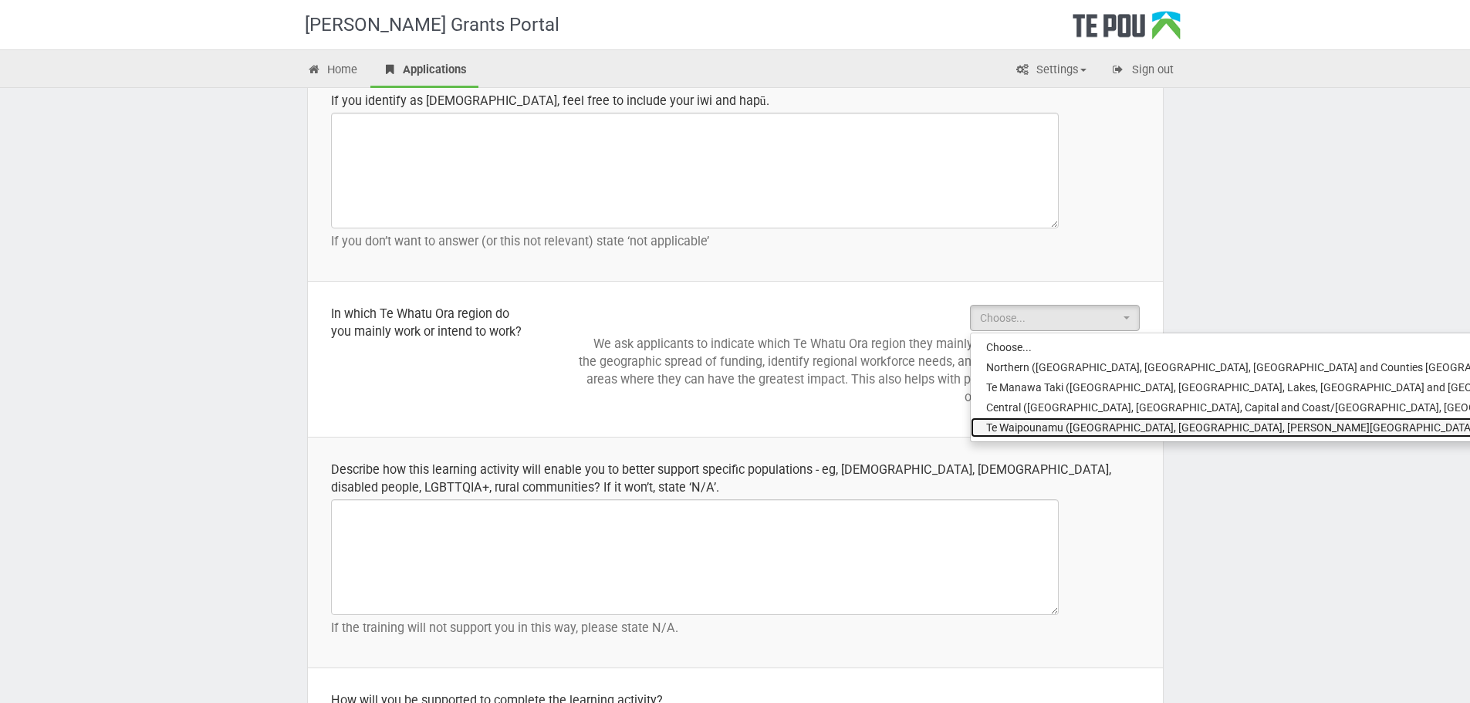
click at [1067, 426] on span "Te Waipounamu (Canterbury, West Coast, Nelson - Marlborough, Southern and South…" at bounding box center [1320, 427] width 668 height 15
select select "Te Waipounamu (Canterbury, West Coast, Nelson - Marlborough, Southern and South…"
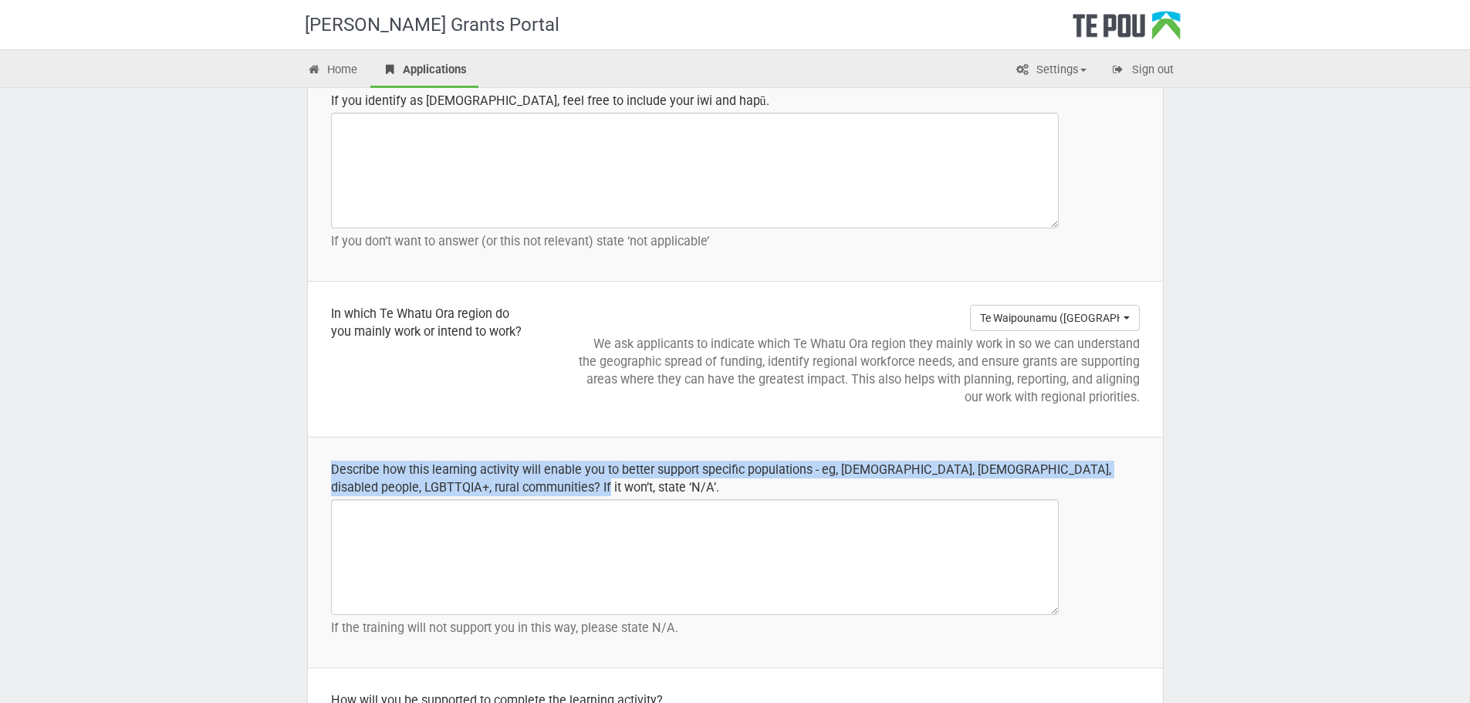
drag, startPoint x: 326, startPoint y: 465, endPoint x: 545, endPoint y: 492, distance: 220.8
click at [545, 492] on td "Describe how this learning activity will enable you to better support specific …" at bounding box center [735, 553] width 855 height 231
copy div "Describe how this learning activity will enable you to better support specific …"
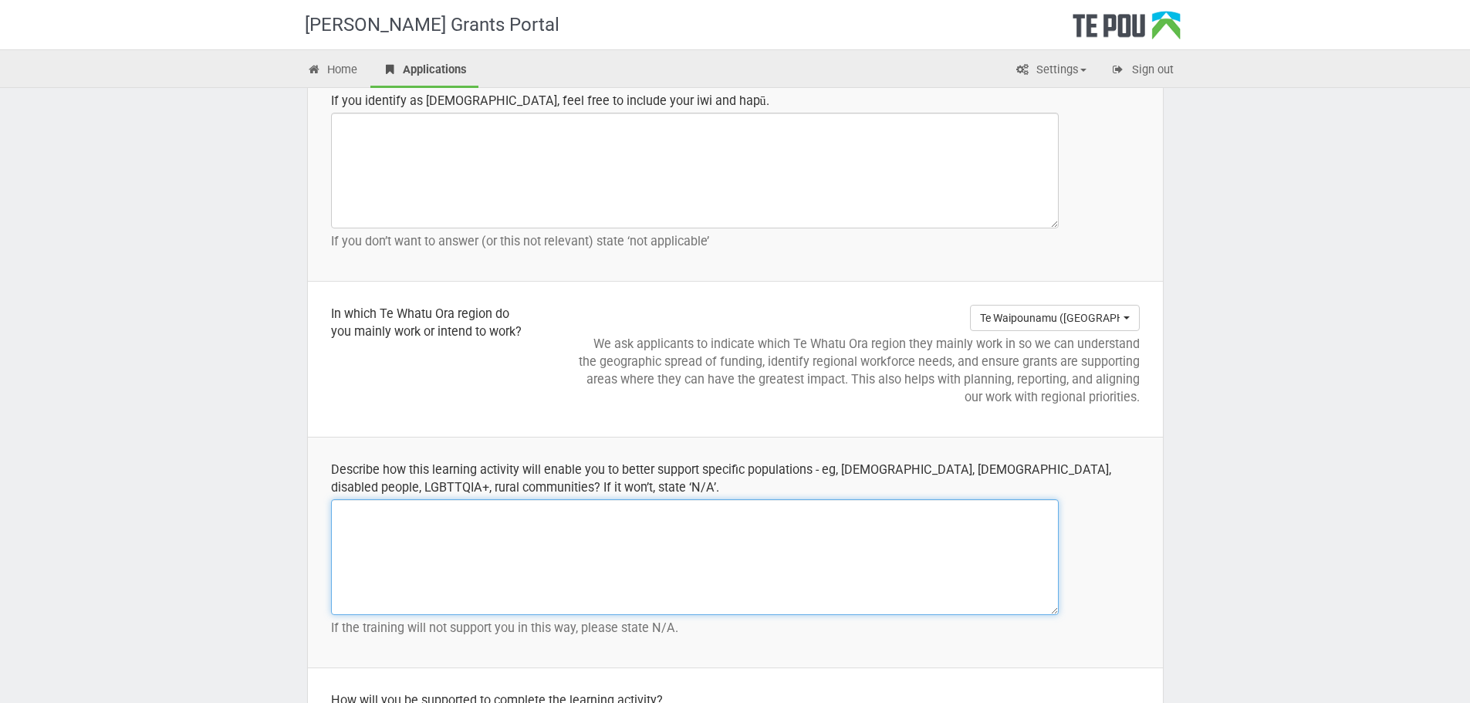
click at [370, 520] on textarea at bounding box center [695, 557] width 728 height 116
paste textarea "This learning activity will enable me to better support specific populations by…"
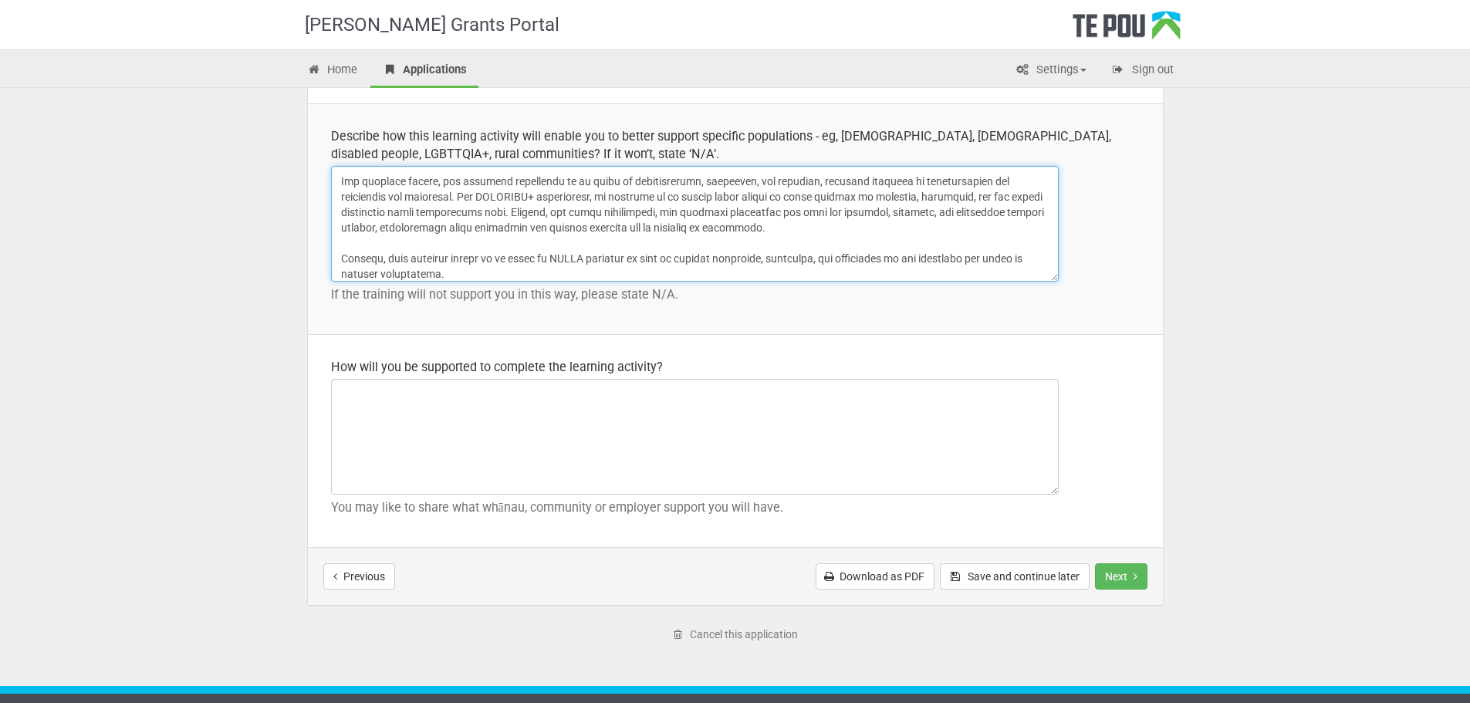
scroll to position [2170, 0]
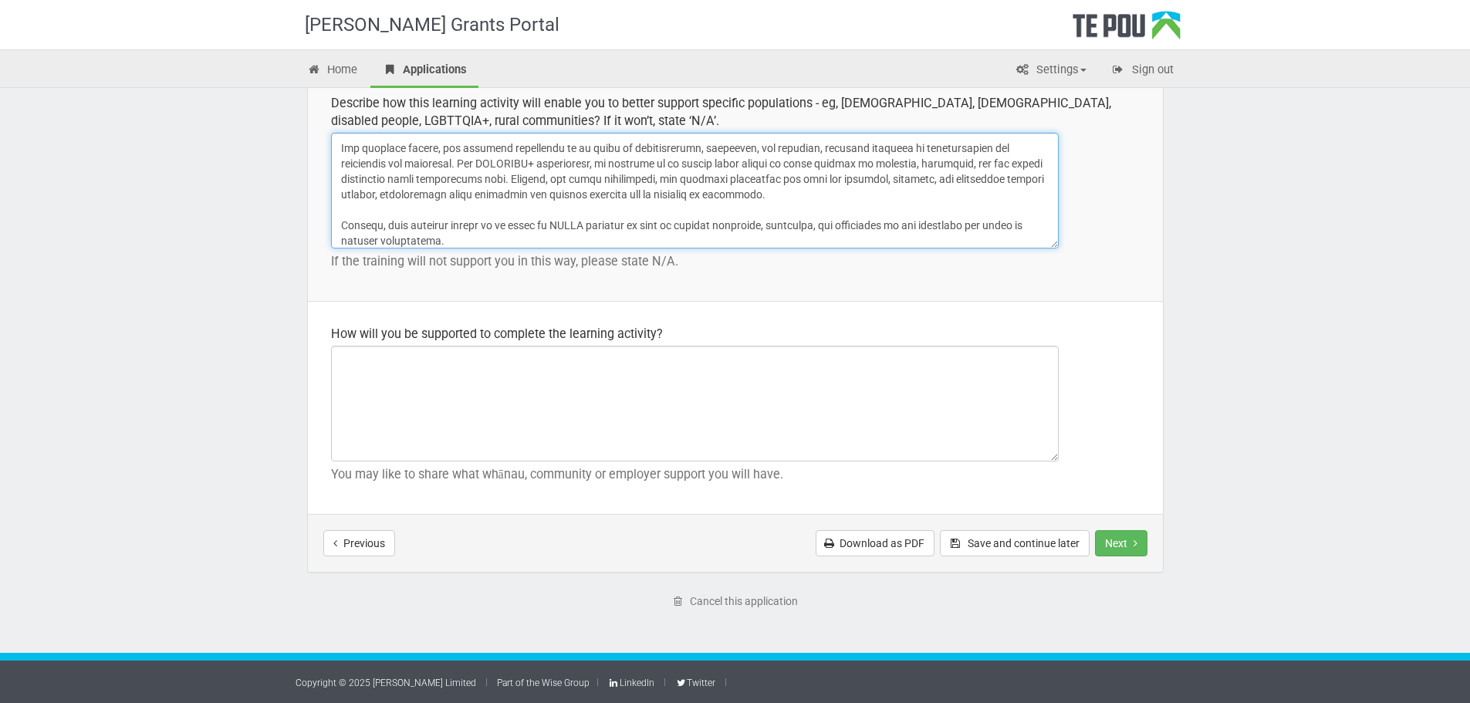
type textarea "This learning activity will enable me to better support specific populations by…"
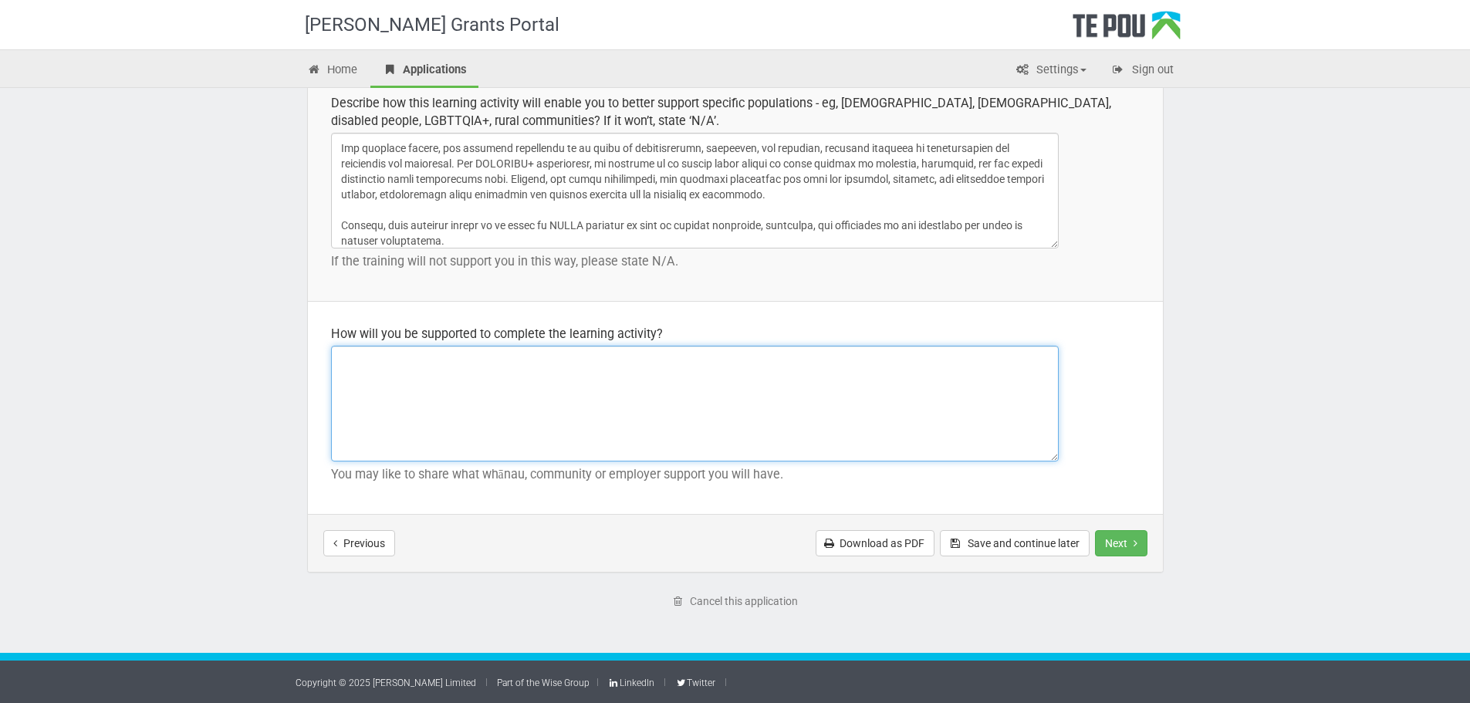
click at [378, 375] on textarea at bounding box center [695, 404] width 728 height 116
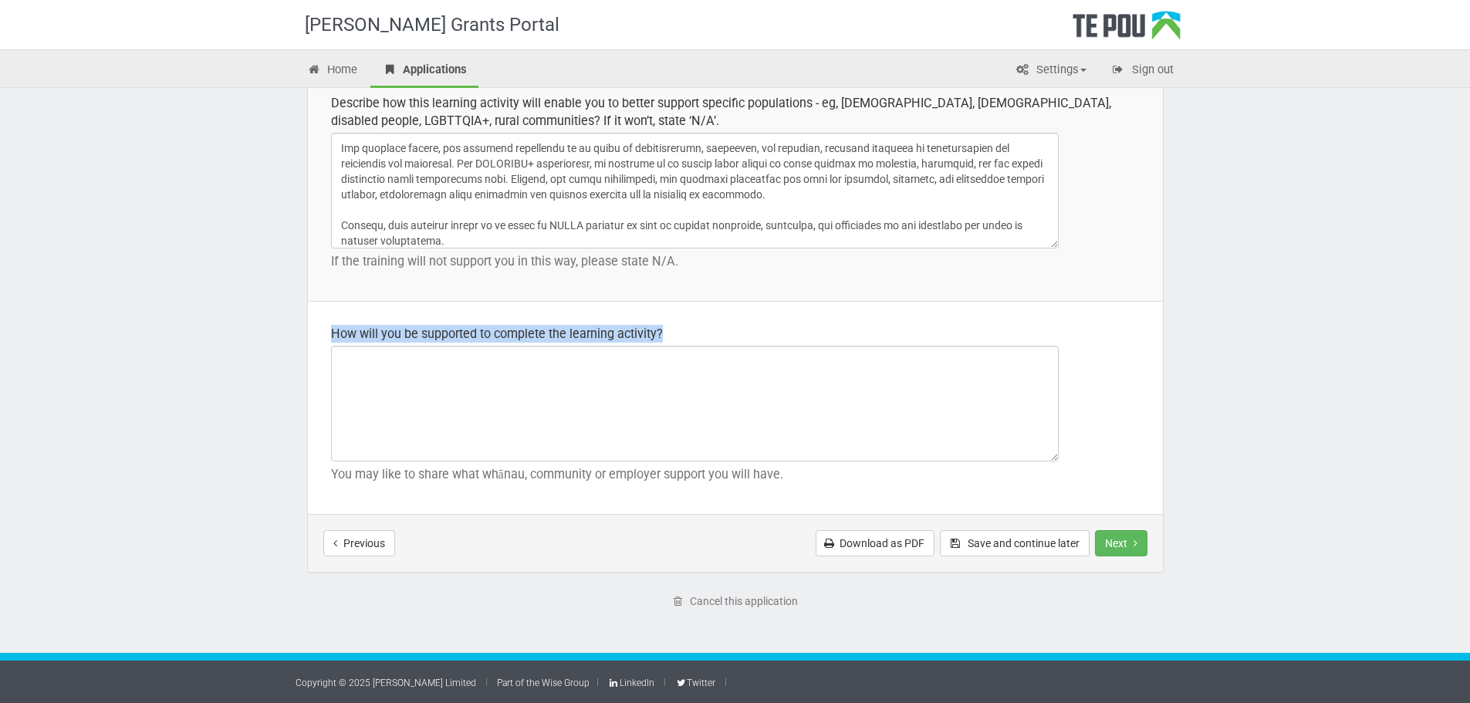
drag, startPoint x: 331, startPoint y: 333, endPoint x: 689, endPoint y: 354, distance: 358.8
click at [689, 354] on td "How will you be supported to complete the learning activity? You may like to sh…" at bounding box center [735, 408] width 855 height 213
copy div "How will you be supported to complete the learning activity?"
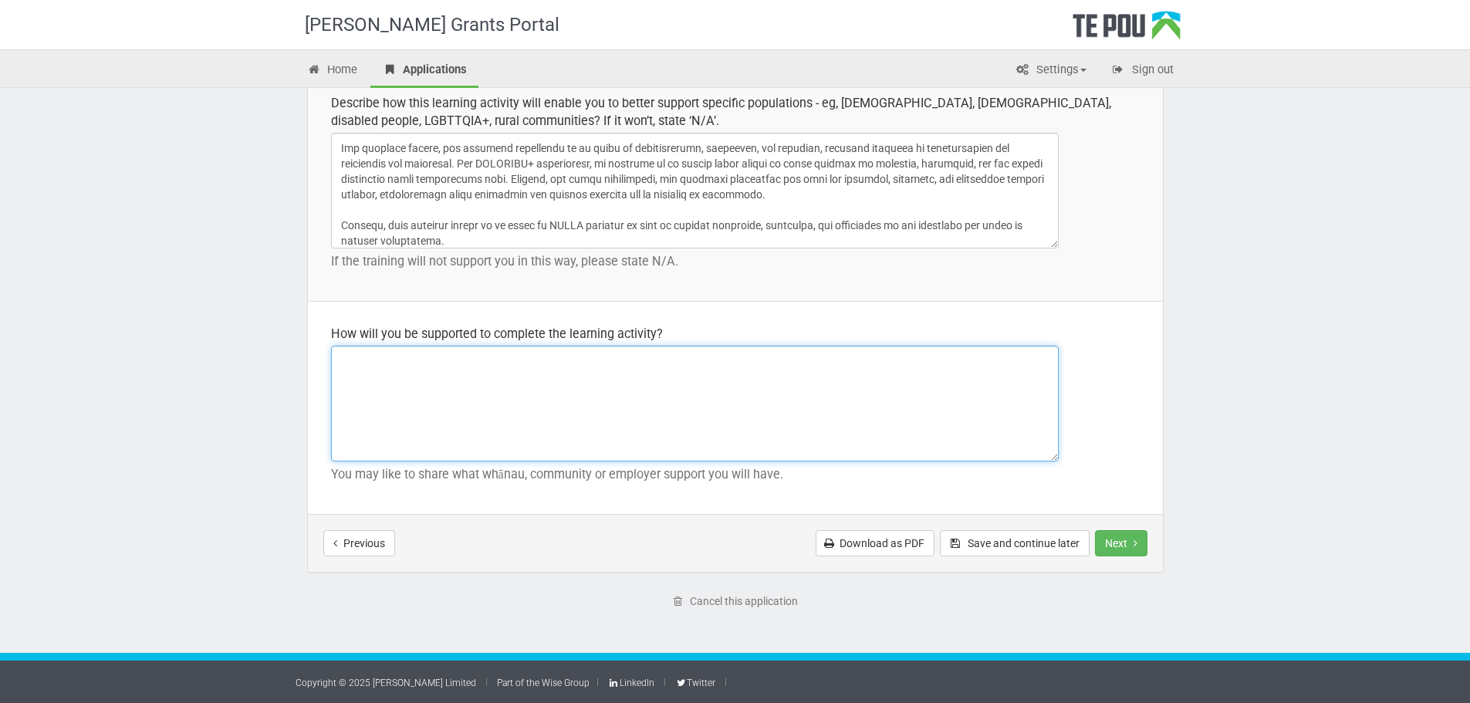
click at [365, 367] on textarea at bounding box center [695, 404] width 728 height 116
paste textarea "I will be supported to complete the learning activity through access to supervi…"
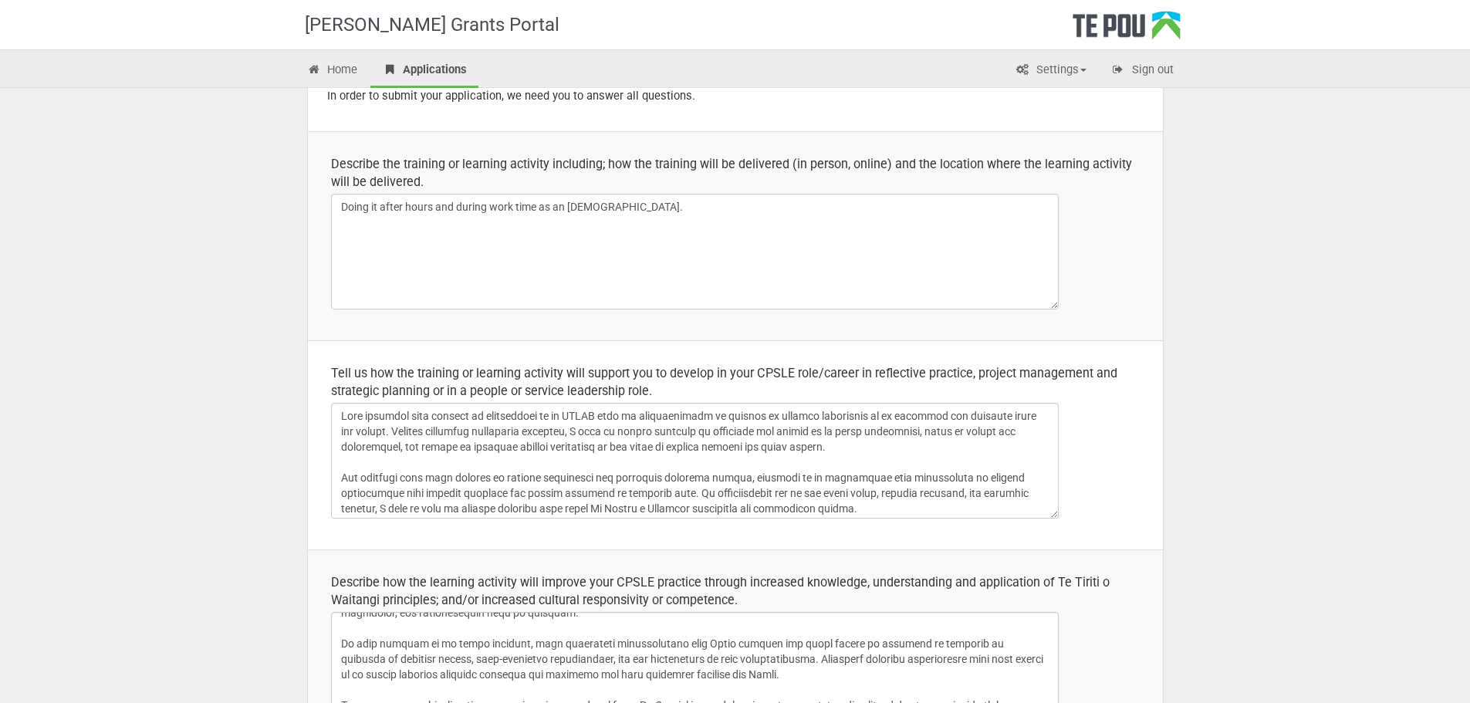
scroll to position [0, 0]
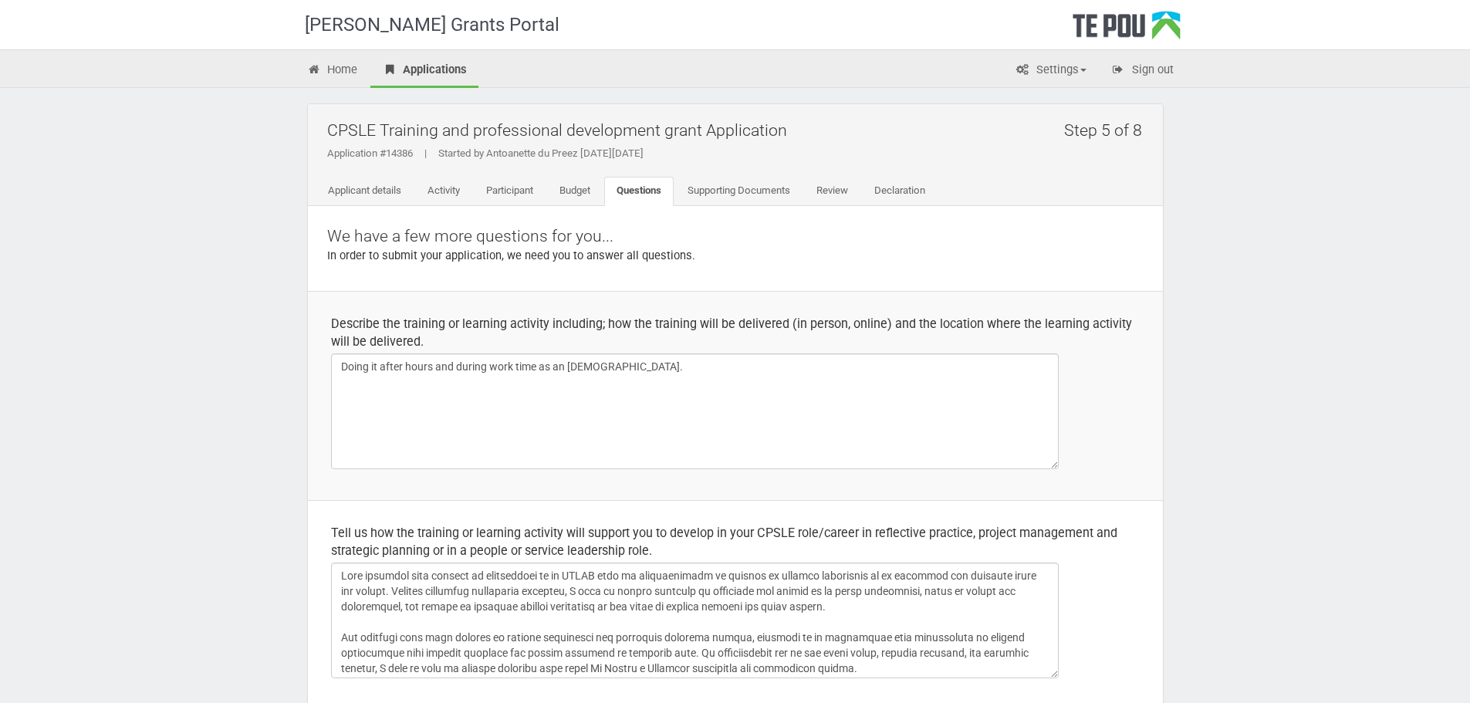
type textarea "I will be supported to complete the learning activity through access to supervi…"
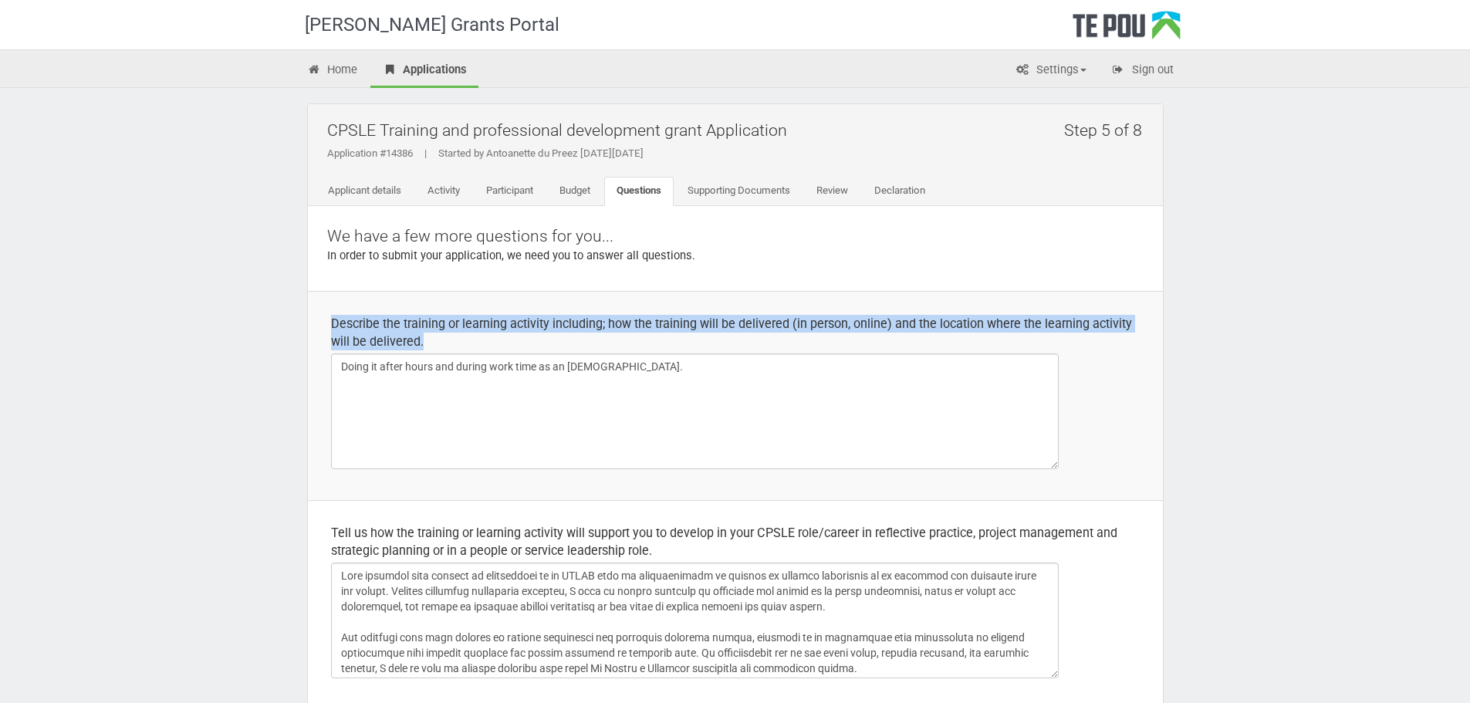
drag, startPoint x: 331, startPoint y: 310, endPoint x: 492, endPoint y: 343, distance: 164.5
click at [519, 346] on td "Describe the training or learning activity including; how the training will be …" at bounding box center [735, 395] width 855 height 209
copy div "Describe the training or learning activity including; how the training will be …"
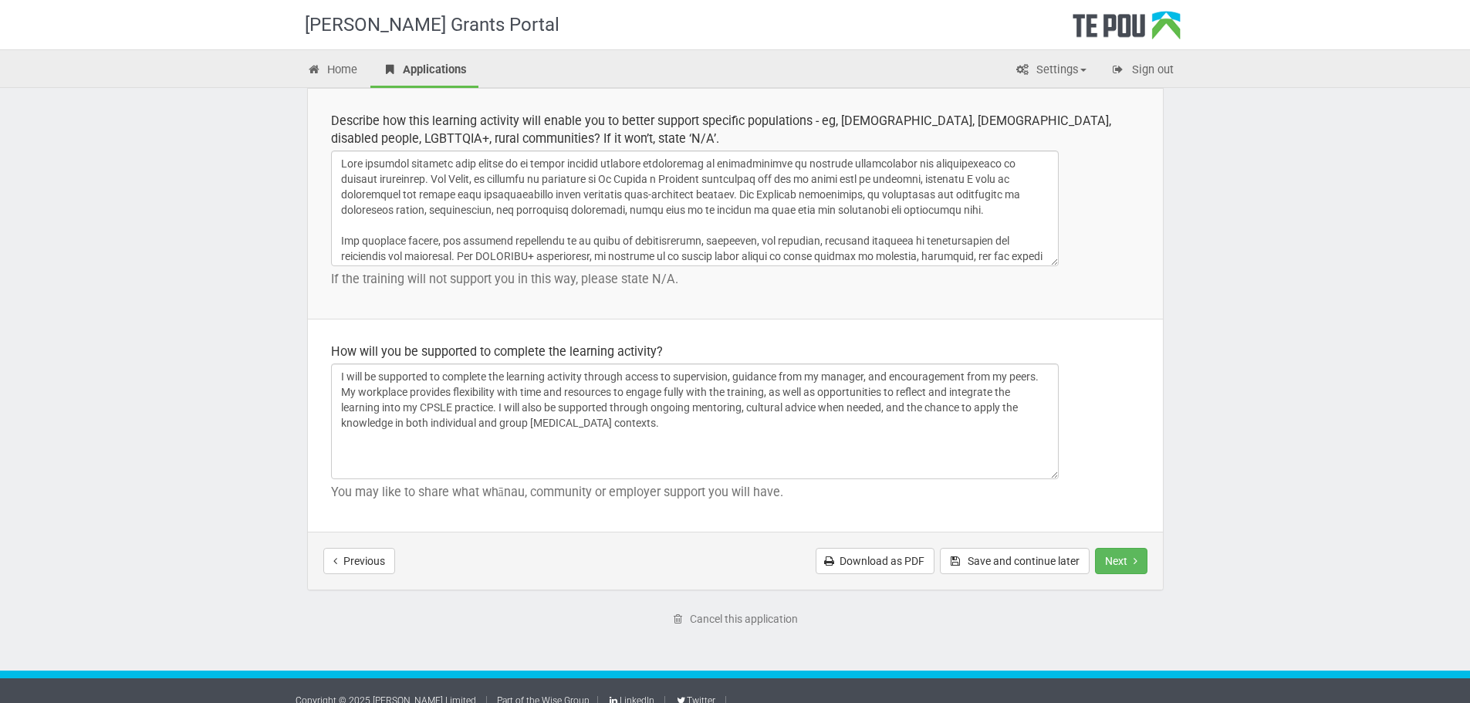
scroll to position [2170, 0]
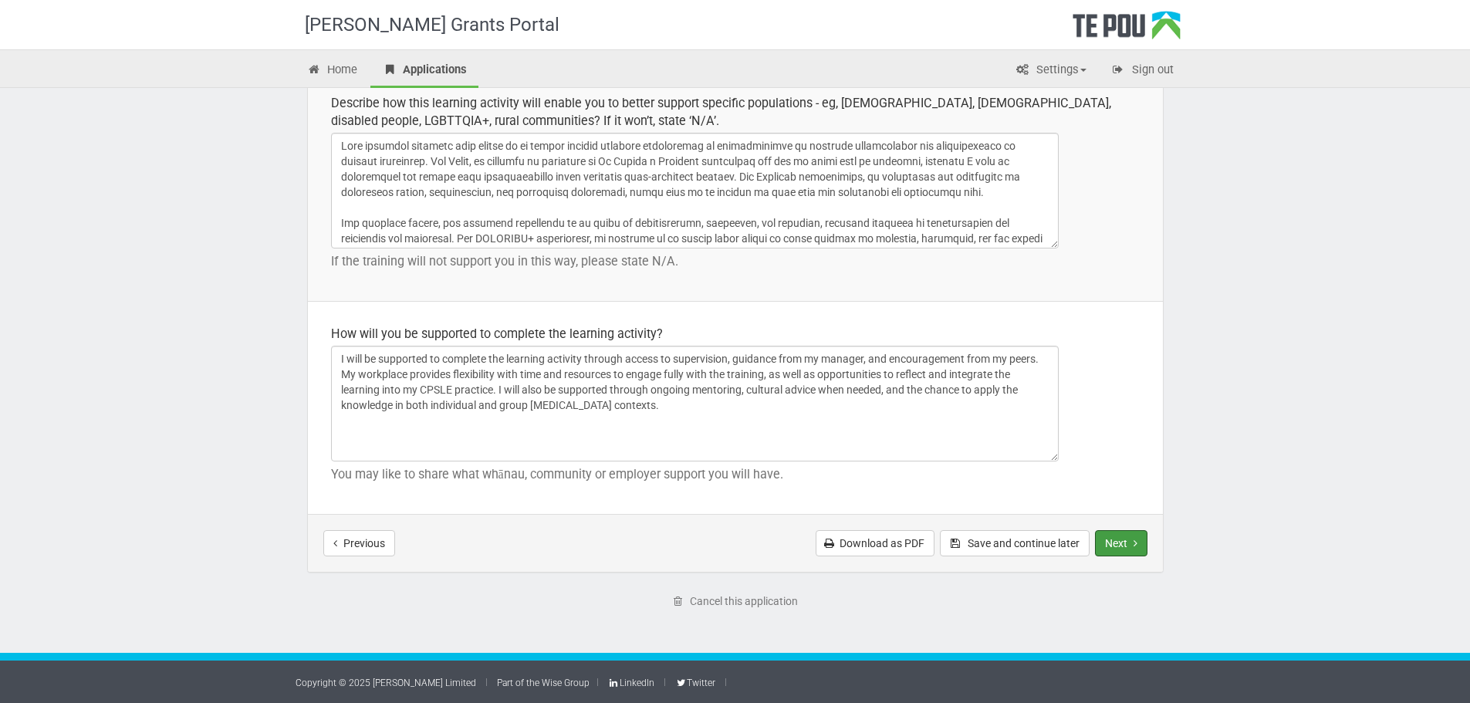
click at [1115, 540] on button "Next" at bounding box center [1121, 543] width 52 height 26
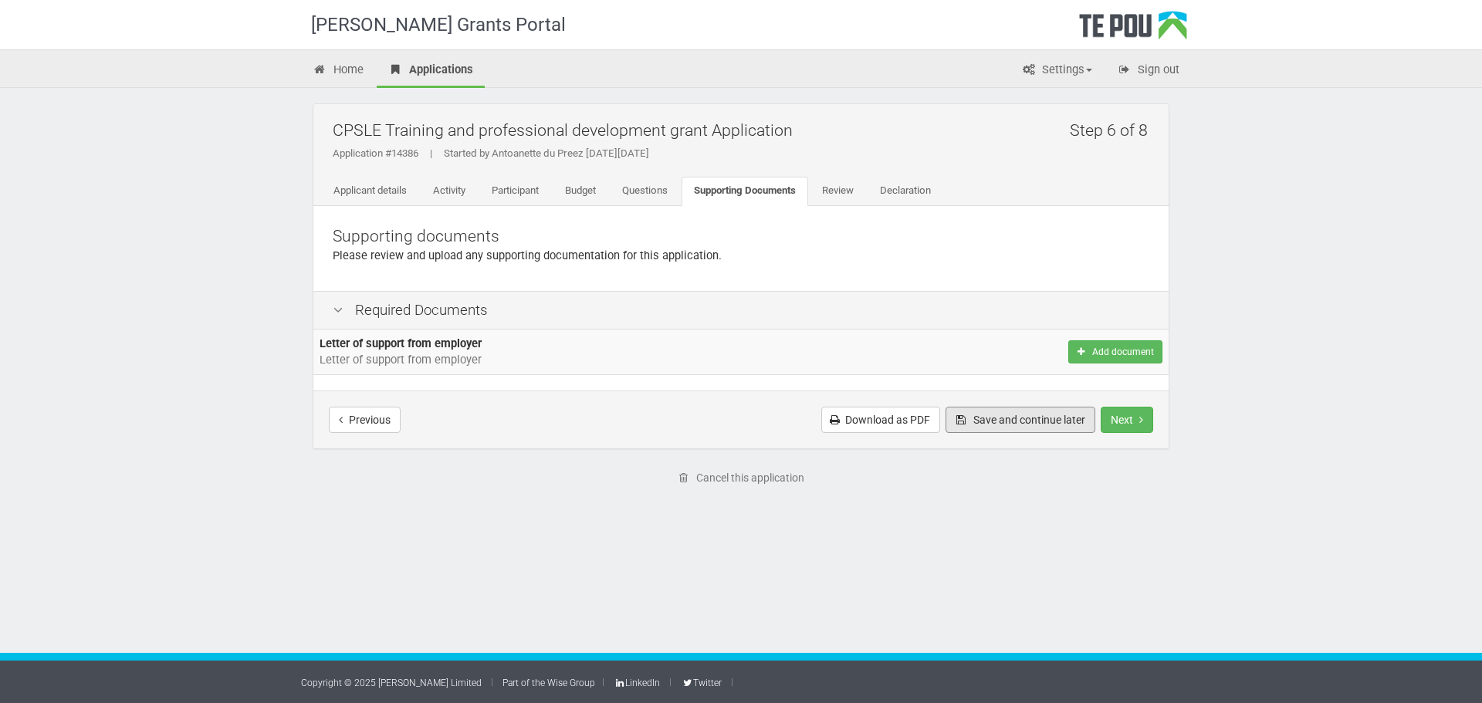
click at [1011, 420] on button "Save and continue later" at bounding box center [1020, 420] width 150 height 26
